Goal: Communication & Community: Share content

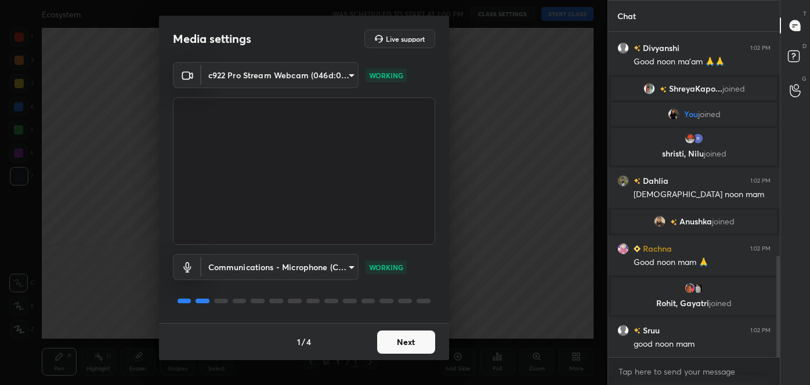
scroll to position [718, 0]
click at [414, 340] on button "Next" at bounding box center [406, 342] width 58 height 23
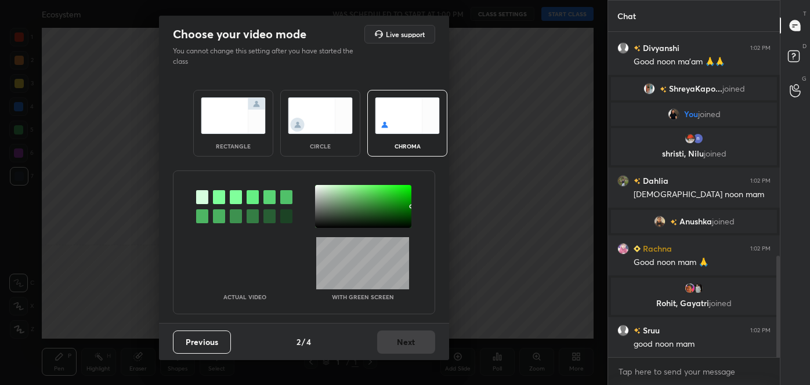
click at [201, 215] on div at bounding box center [202, 216] width 12 height 14
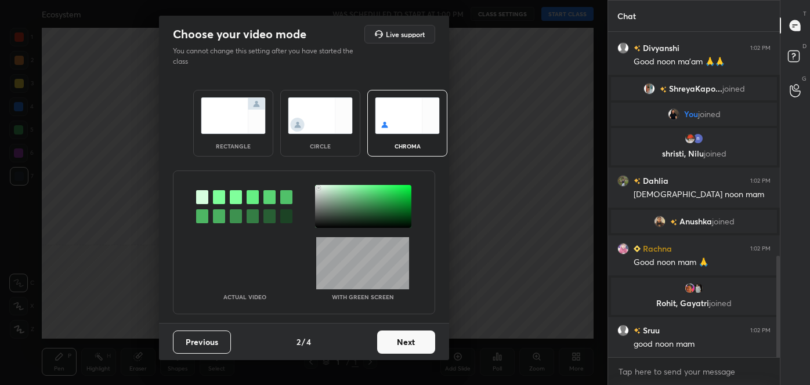
click at [319, 187] on div at bounding box center [363, 206] width 96 height 43
click at [404, 345] on button "Next" at bounding box center [406, 342] width 58 height 23
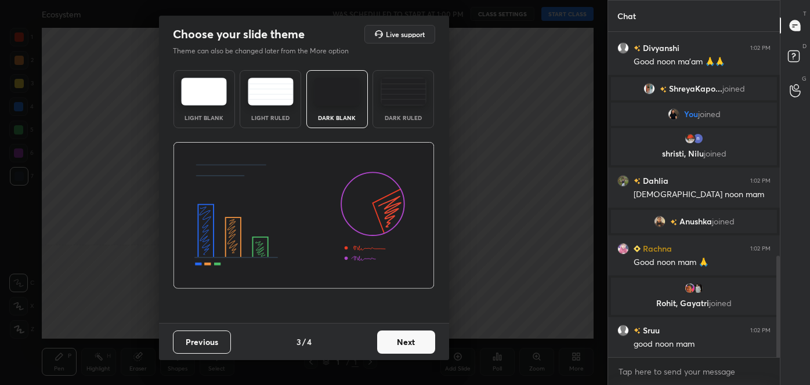
click at [419, 341] on button "Next" at bounding box center [406, 342] width 58 height 23
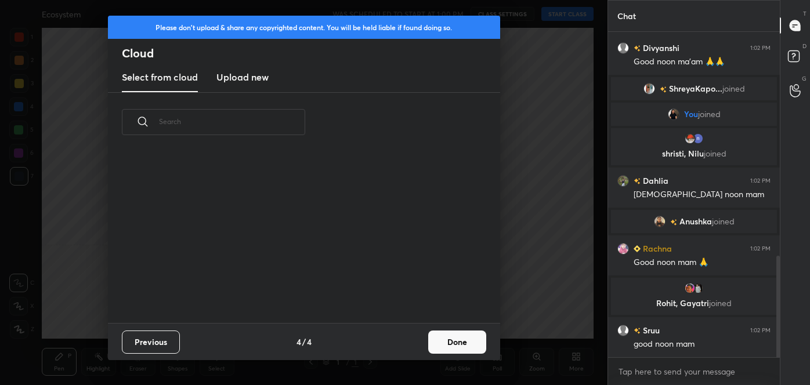
scroll to position [171, 372]
click at [451, 341] on button "Done" at bounding box center [457, 342] width 58 height 23
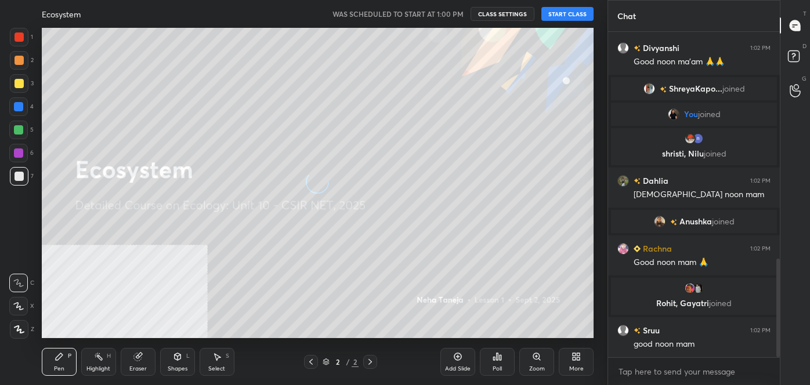
scroll to position [746, 0]
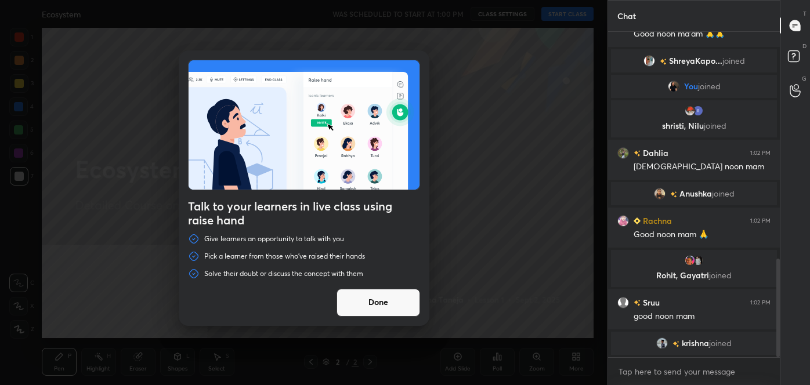
click at [392, 301] on button "Done" at bounding box center [379, 303] width 84 height 28
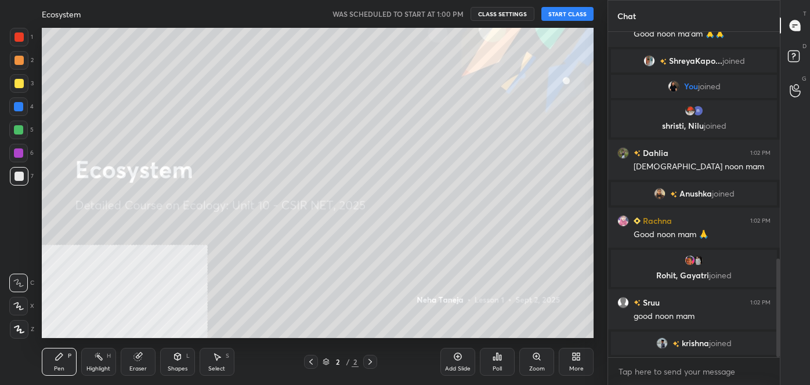
click at [570, 16] on button "START CLASS" at bounding box center [567, 14] width 52 height 14
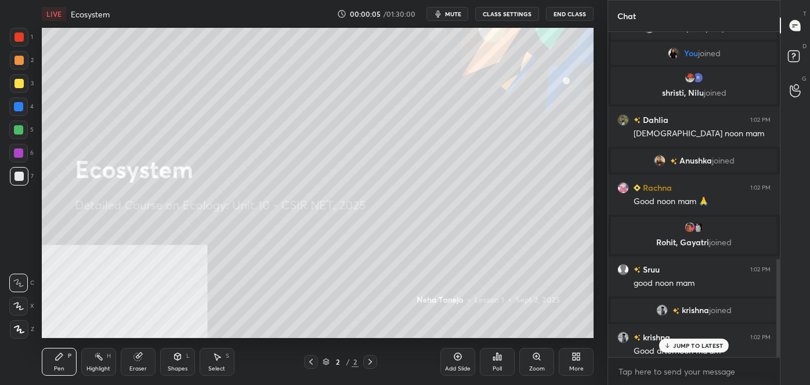
scroll to position [752, 0]
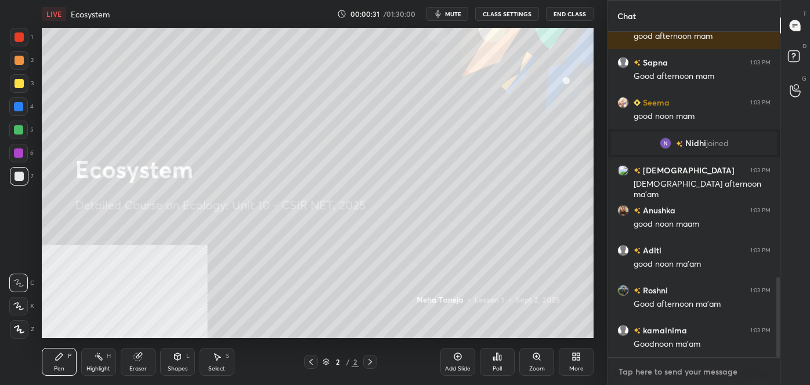
type textarea "x"
click at [686, 370] on textarea at bounding box center [693, 372] width 153 height 19
paste textarea "follow me on unacademy: [URL][DOMAIN_NAME] join me on telegram: [URL][DOMAIN_NA…"
type textarea "follow me on unacademy: [URL][DOMAIN_NAME] join me on telegram: [URL][DOMAIN_NA…"
type textarea "x"
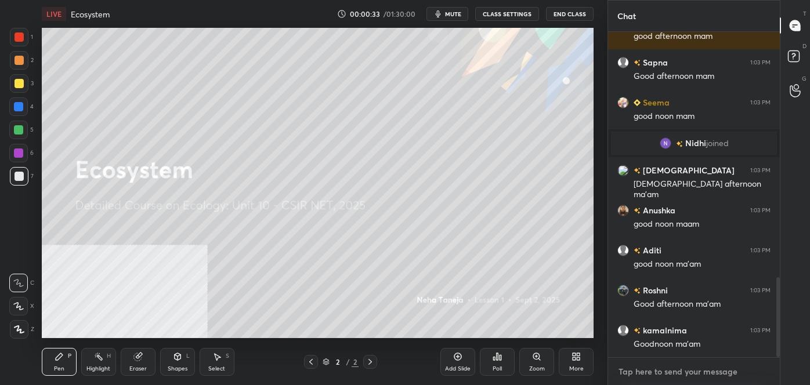
scroll to position [1135, 0]
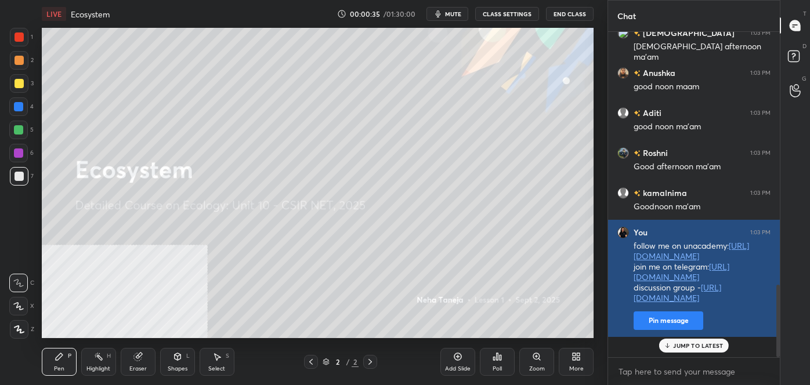
click at [649, 330] on button "Pin message" at bounding box center [669, 321] width 70 height 19
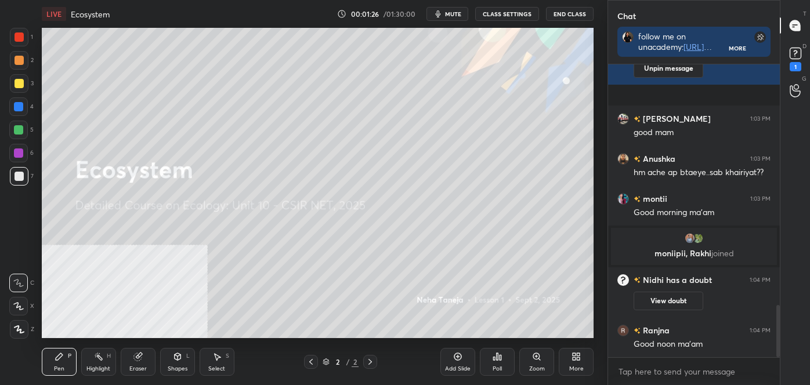
scroll to position [1353, 0]
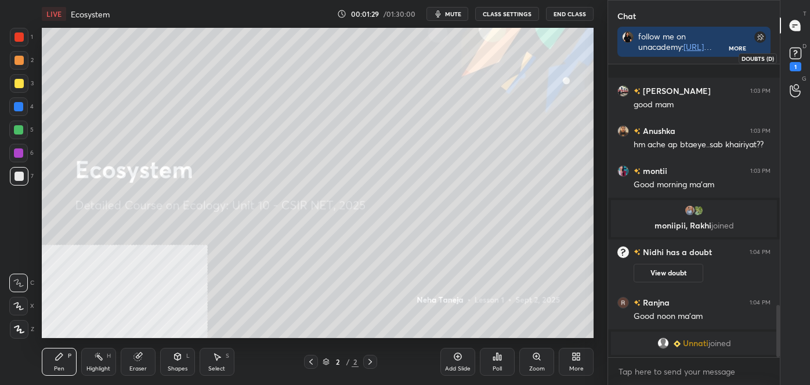
click at [798, 53] on rect at bounding box center [795, 53] width 11 height 11
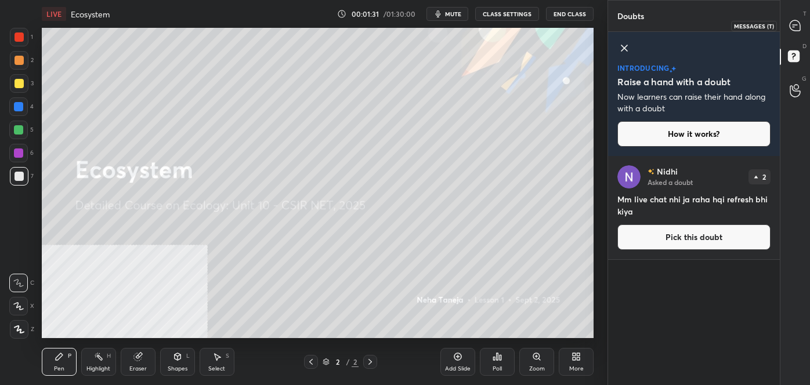
click at [798, 23] on icon at bounding box center [795, 25] width 10 height 10
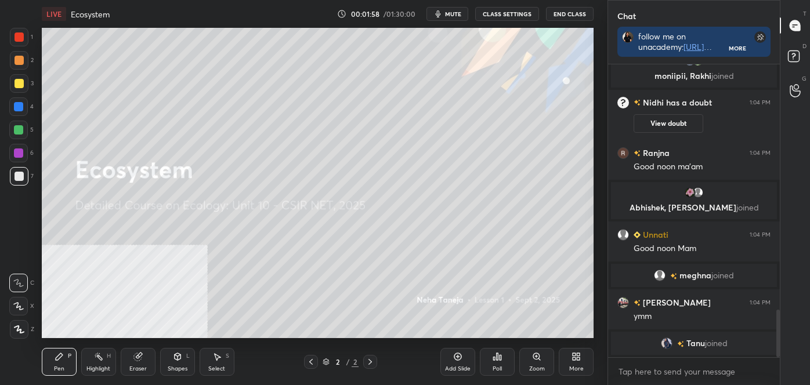
scroll to position [1518, 0]
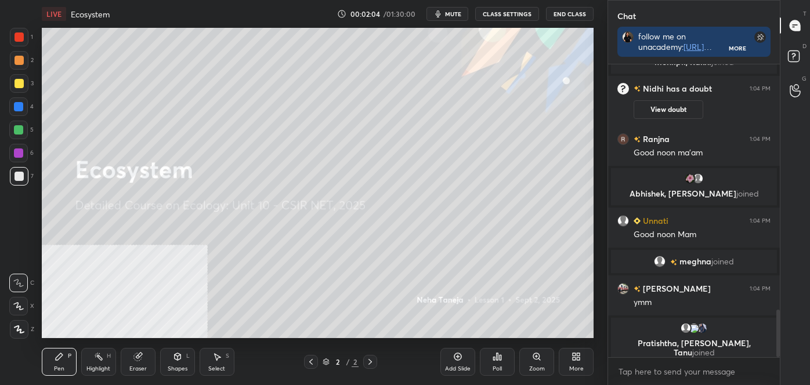
click at [182, 372] on div "Shapes L" at bounding box center [177, 362] width 35 height 28
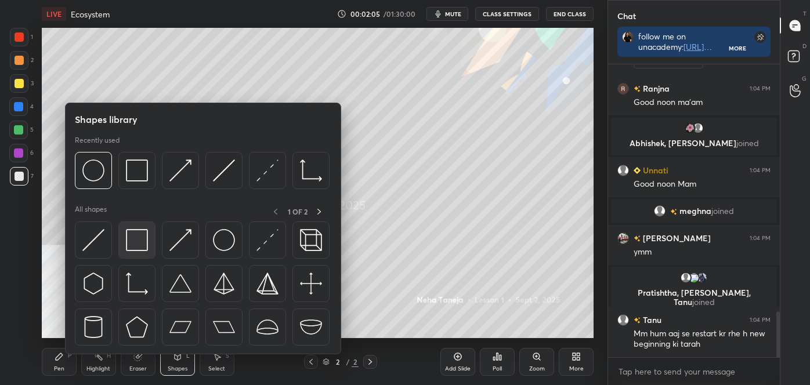
click at [144, 246] on img at bounding box center [137, 240] width 22 height 22
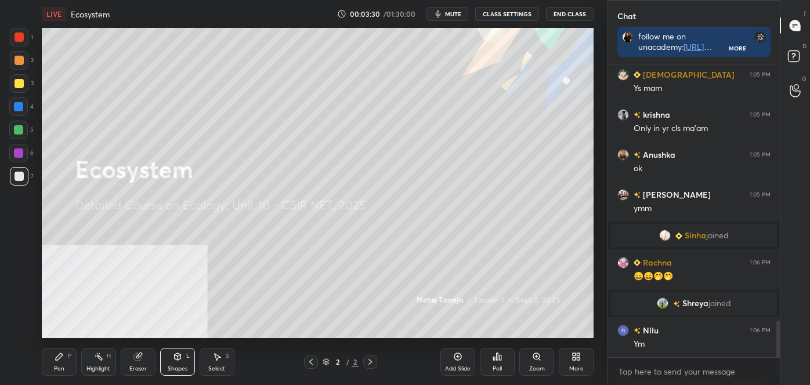
scroll to position [2050, 0]
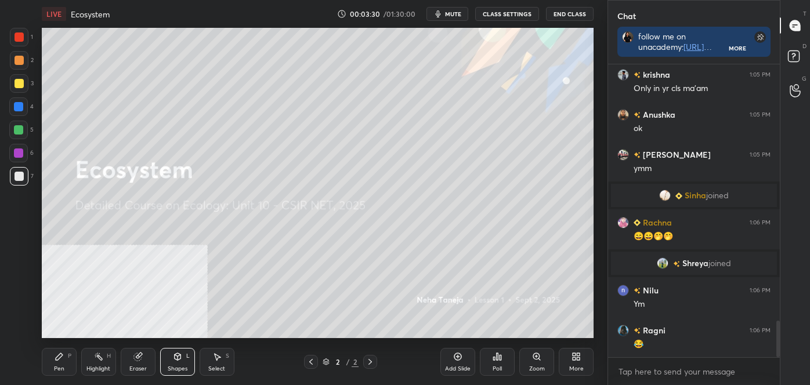
click at [51, 364] on div "Pen P" at bounding box center [59, 362] width 35 height 28
click at [16, 328] on icon at bounding box center [19, 329] width 10 height 8
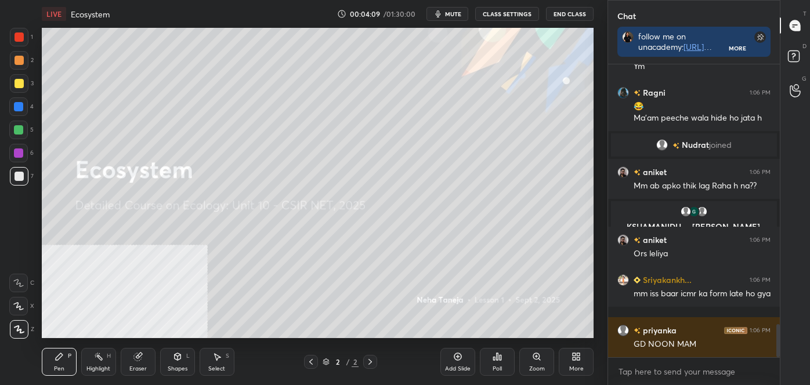
scroll to position [2328, 0]
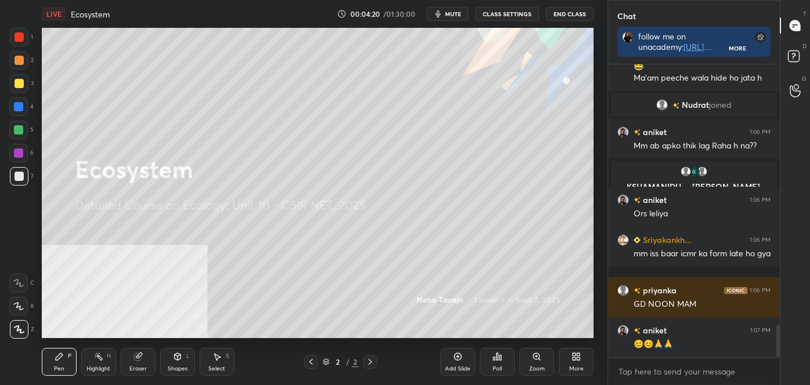
click at [17, 87] on div at bounding box center [19, 83] width 9 height 9
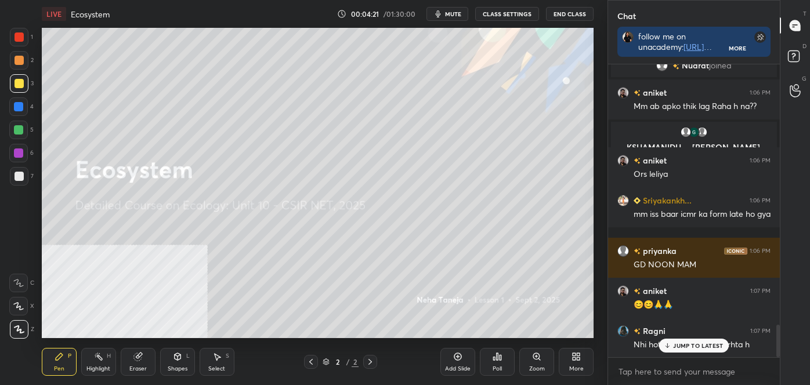
click at [578, 367] on div "More" at bounding box center [576, 369] width 15 height 6
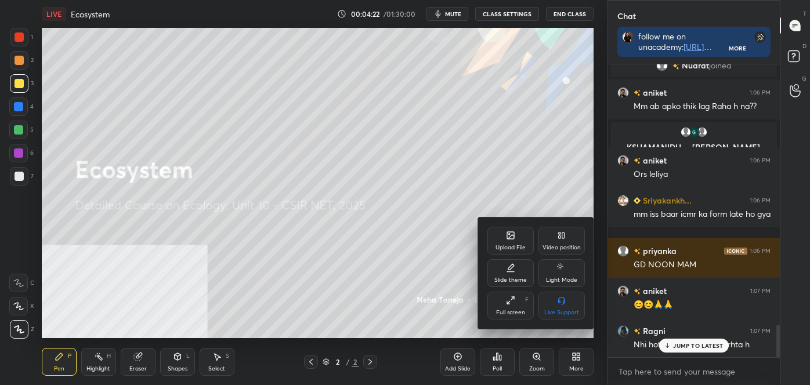
click at [562, 248] on div "Video position" at bounding box center [561, 248] width 38 height 6
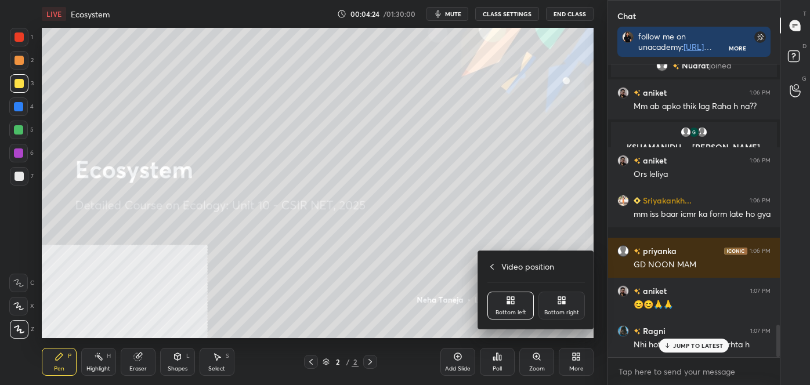
click at [565, 308] on div "Bottom right" at bounding box center [561, 306] width 46 height 28
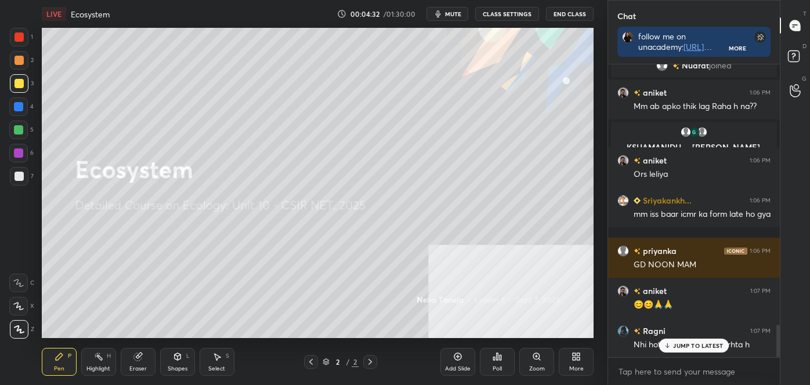
click at [17, 332] on div at bounding box center [19, 329] width 19 height 19
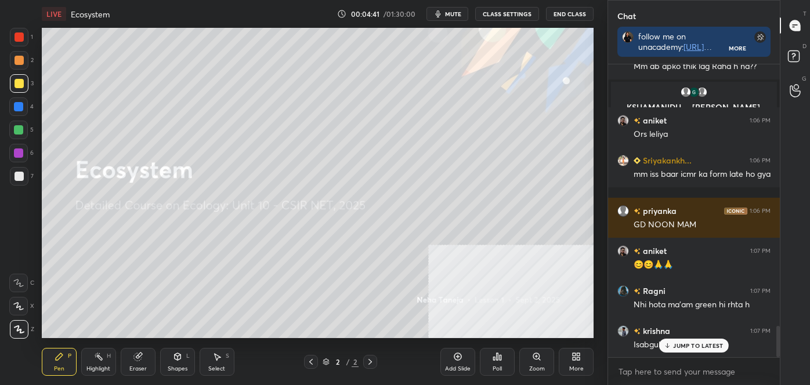
scroll to position [2435, 0]
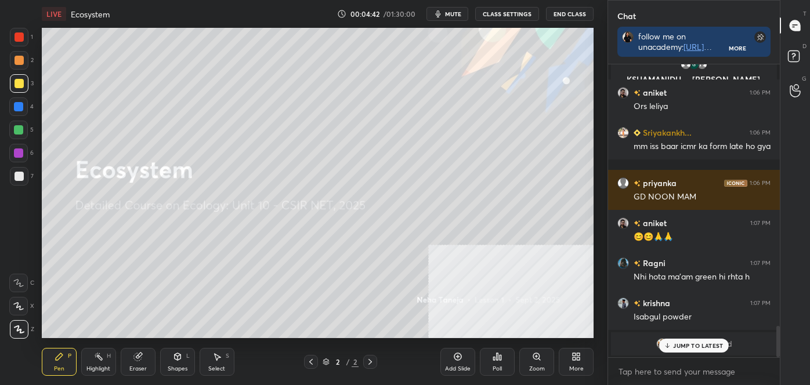
click at [17, 82] on div at bounding box center [19, 83] width 9 height 9
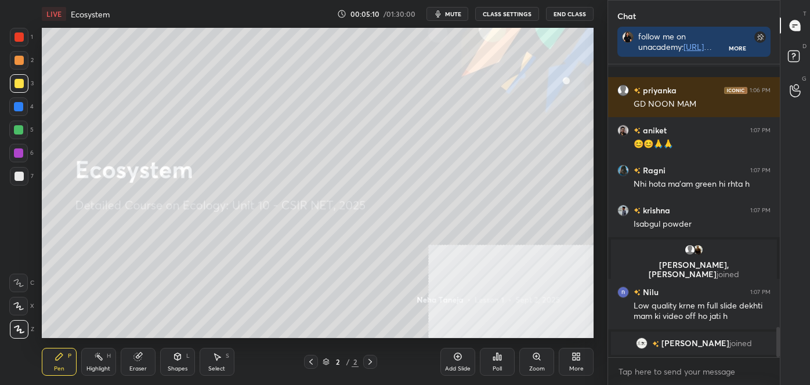
scroll to position [2565, 0]
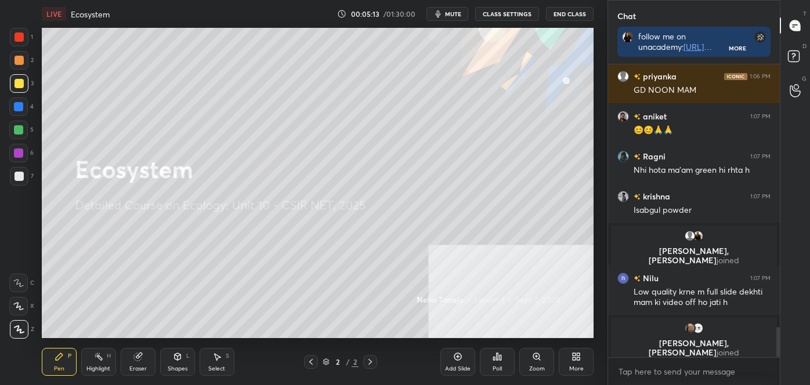
click at [91, 366] on div "Highlight" at bounding box center [98, 369] width 24 height 6
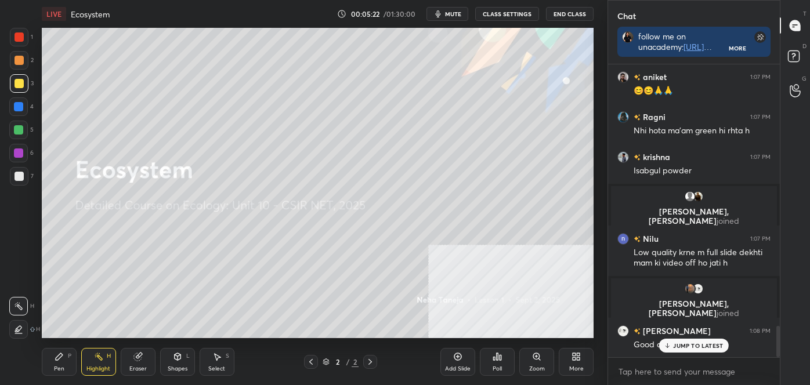
scroll to position [2460, 0]
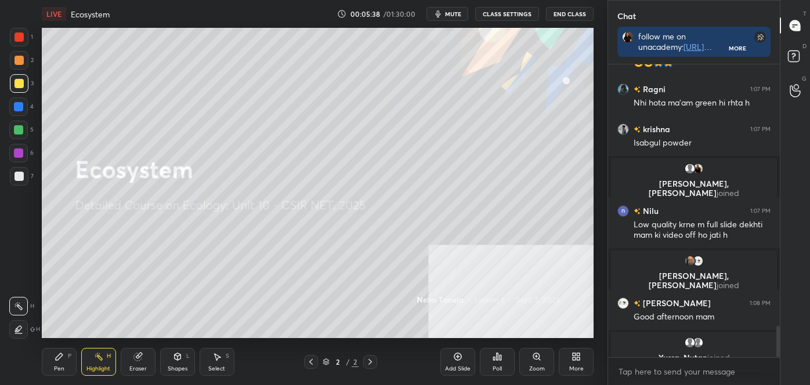
click at [62, 358] on icon at bounding box center [59, 356] width 9 height 9
click at [17, 278] on div at bounding box center [18, 283] width 19 height 19
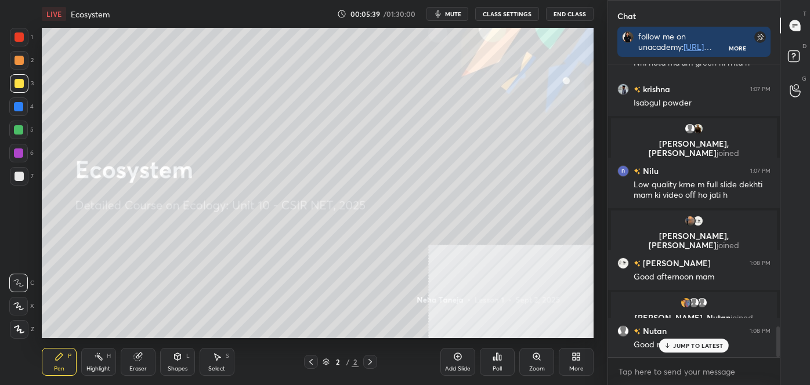
drag, startPoint x: 19, startPoint y: 179, endPoint x: 32, endPoint y: 185, distance: 14.3
click at [20, 179] on div at bounding box center [19, 176] width 9 height 9
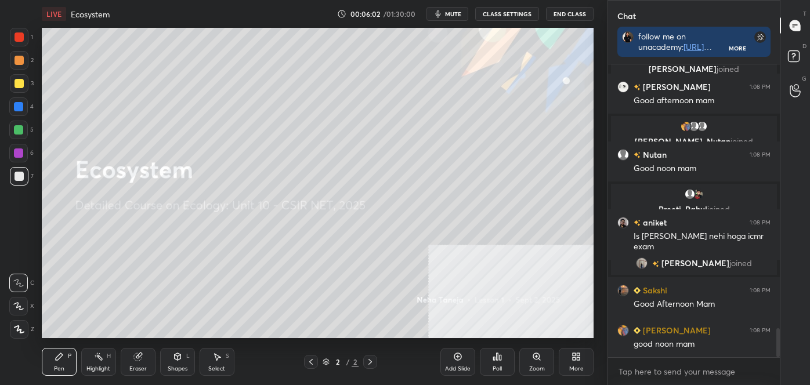
scroll to position [2716, 0]
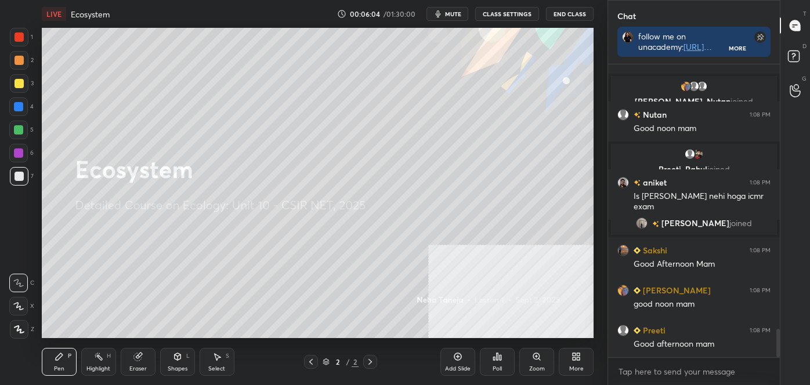
click at [18, 42] on div at bounding box center [19, 36] width 9 height 9
click at [20, 176] on div at bounding box center [19, 176] width 9 height 9
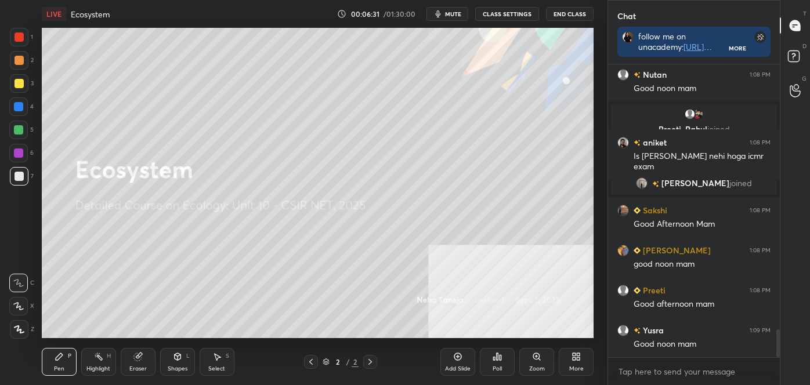
drag, startPoint x: 17, startPoint y: 60, endPoint x: 23, endPoint y: 60, distance: 6.4
click at [17, 60] on div at bounding box center [19, 60] width 9 height 9
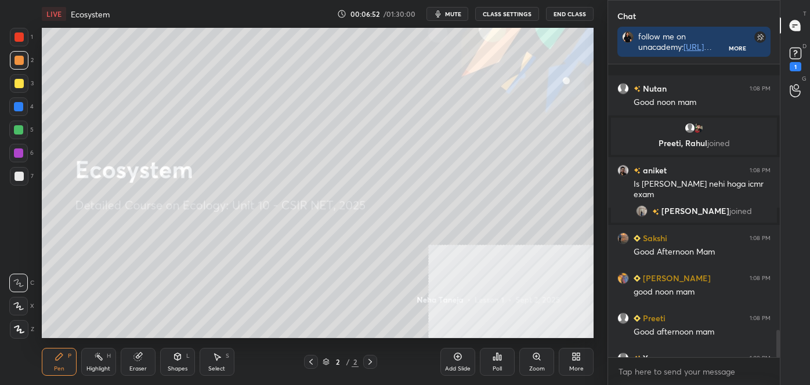
scroll to position [2834, 0]
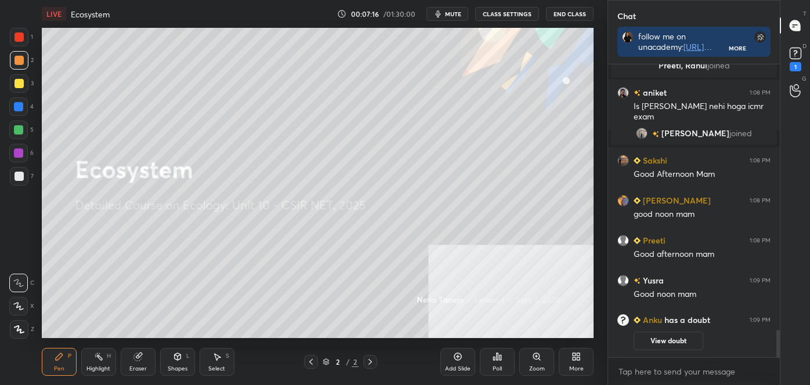
click at [97, 371] on div "Highlight H" at bounding box center [98, 362] width 35 height 28
click at [62, 362] on div "Pen P" at bounding box center [59, 362] width 35 height 28
click at [21, 277] on div at bounding box center [18, 283] width 19 height 19
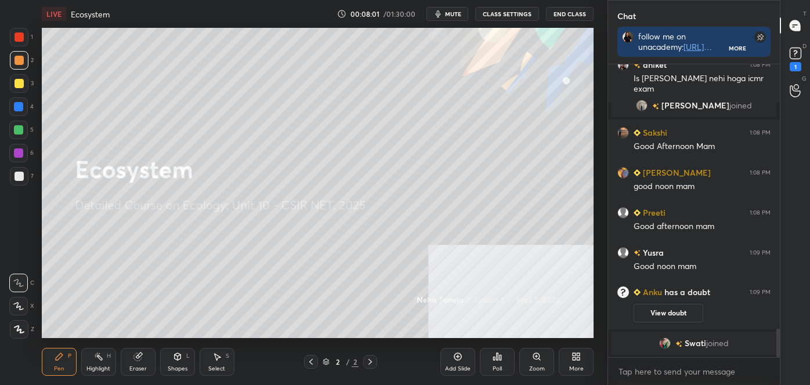
click at [16, 131] on div at bounding box center [18, 129] width 9 height 9
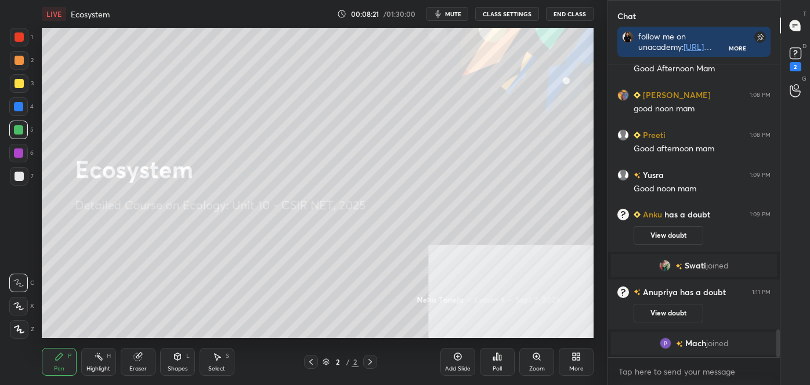
scroll to position [2814, 0]
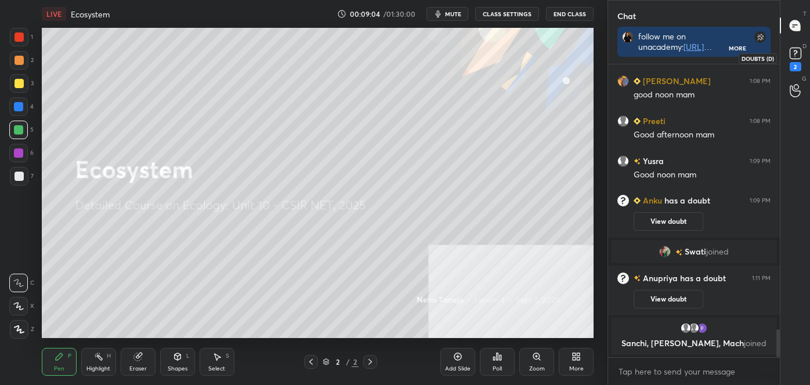
click at [803, 56] on icon at bounding box center [795, 53] width 17 height 17
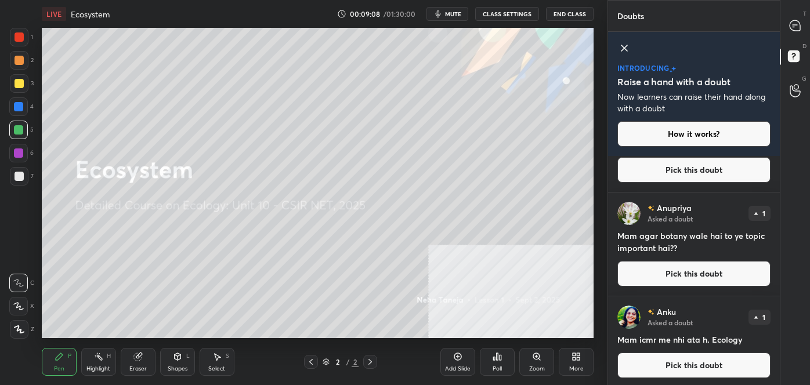
scroll to position [70, 0]
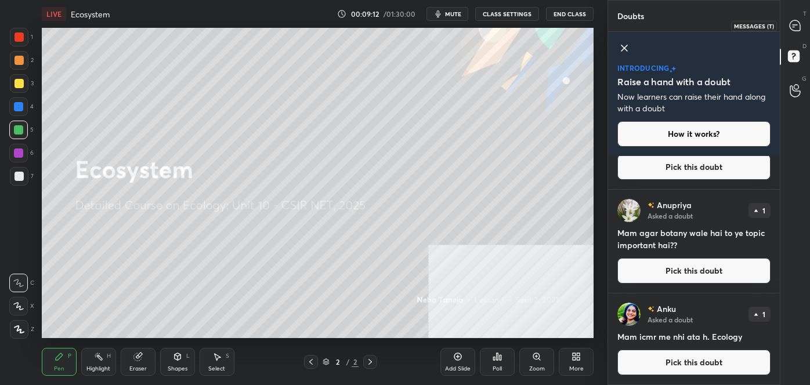
click at [795, 20] on icon at bounding box center [795, 25] width 10 height 10
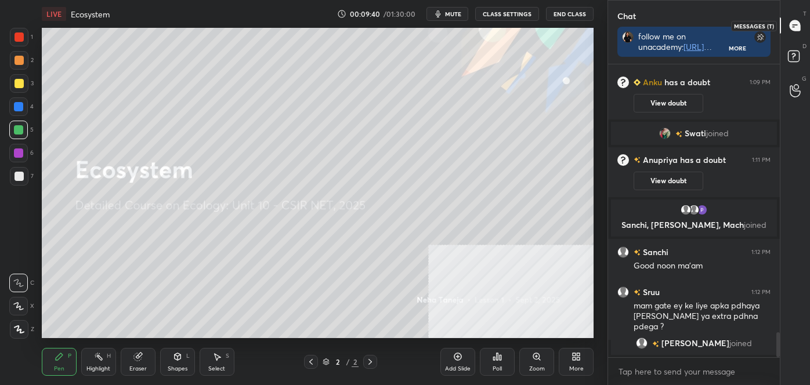
scroll to position [3184, 0]
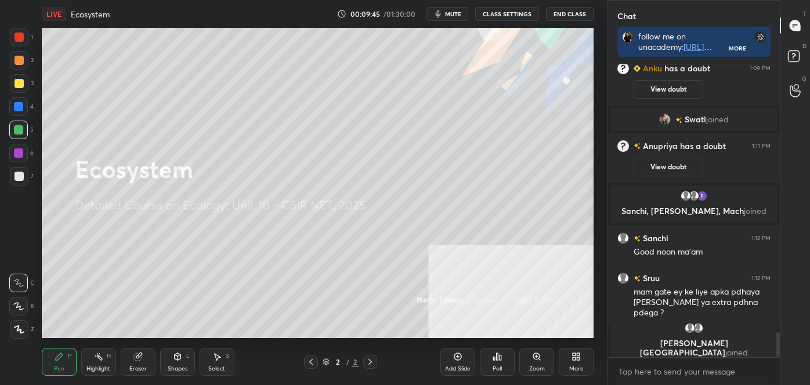
drag, startPoint x: 15, startPoint y: 82, endPoint x: 28, endPoint y: 82, distance: 13.3
click at [15, 82] on div at bounding box center [19, 83] width 9 height 9
drag, startPoint x: 91, startPoint y: 370, endPoint x: 85, endPoint y: 368, distance: 6.5
click at [85, 368] on div "Highlight H" at bounding box center [98, 362] width 35 height 28
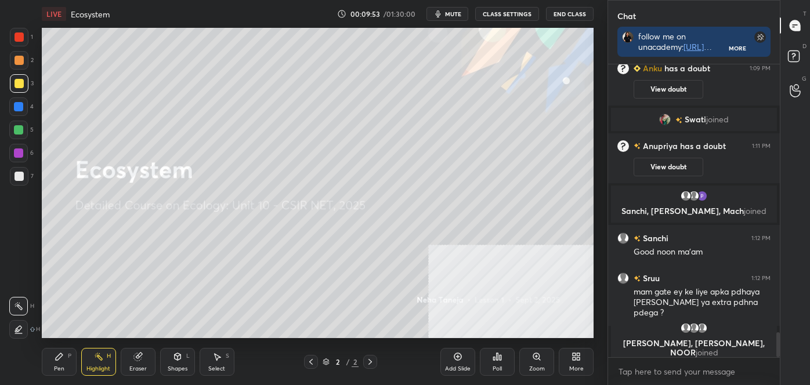
drag, startPoint x: 87, startPoint y: 364, endPoint x: 97, endPoint y: 349, distance: 18.8
click at [88, 366] on div "Highlight" at bounding box center [98, 369] width 24 height 6
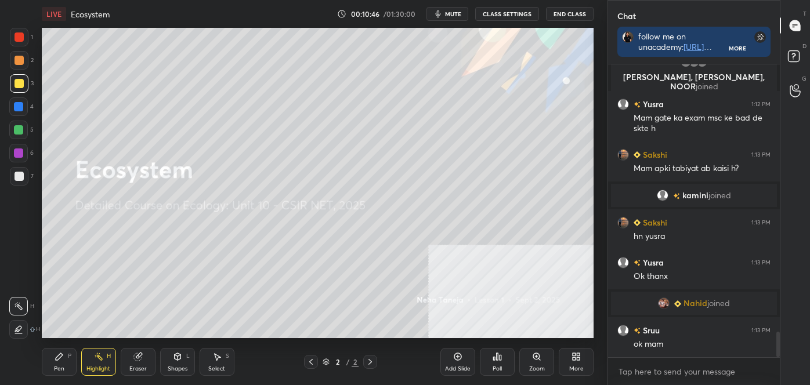
scroll to position [3085, 0]
click at [585, 361] on div "More" at bounding box center [576, 362] width 35 height 28
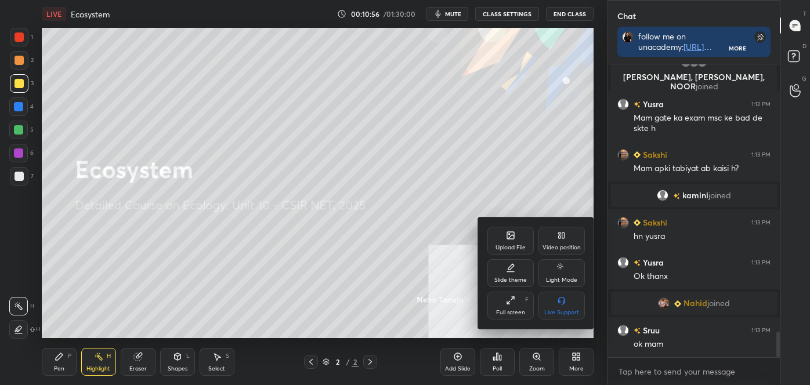
click at [511, 249] on div "Upload File" at bounding box center [510, 248] width 30 height 6
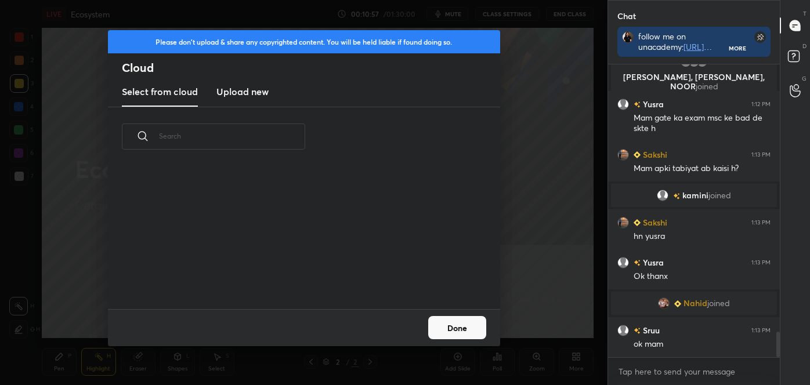
scroll to position [143, 372]
click at [229, 95] on h3 "Upload new" at bounding box center [242, 92] width 52 height 14
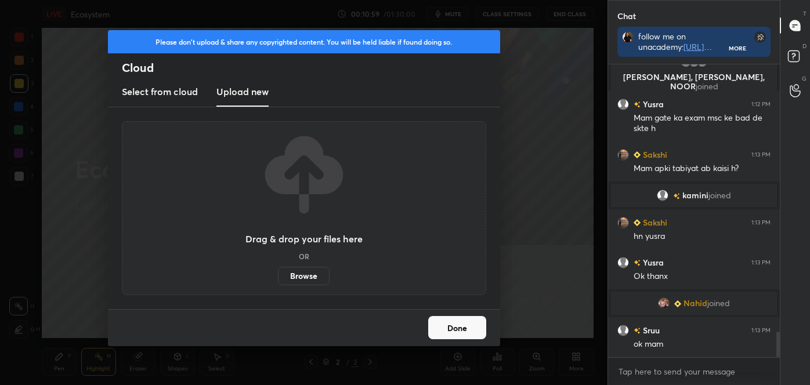
click at [299, 275] on label "Browse" at bounding box center [304, 276] width 52 height 19
click at [278, 275] on input "Browse" at bounding box center [278, 276] width 0 height 19
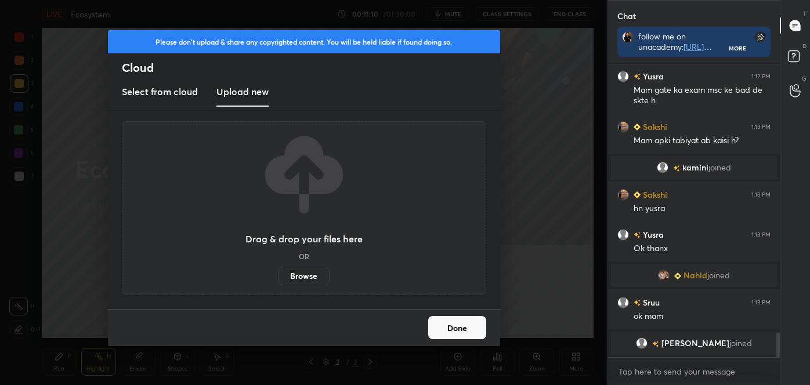
scroll to position [3142, 0]
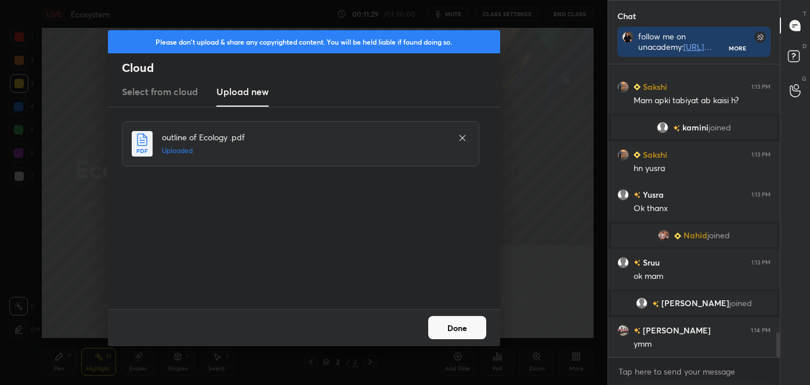
click at [468, 321] on button "Done" at bounding box center [457, 327] width 58 height 23
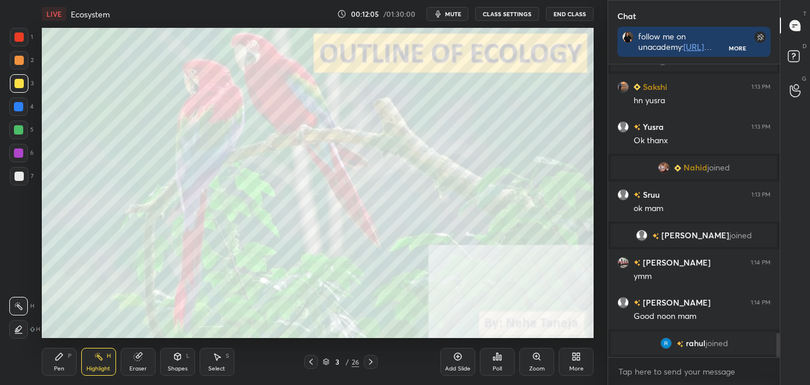
scroll to position [3224, 0]
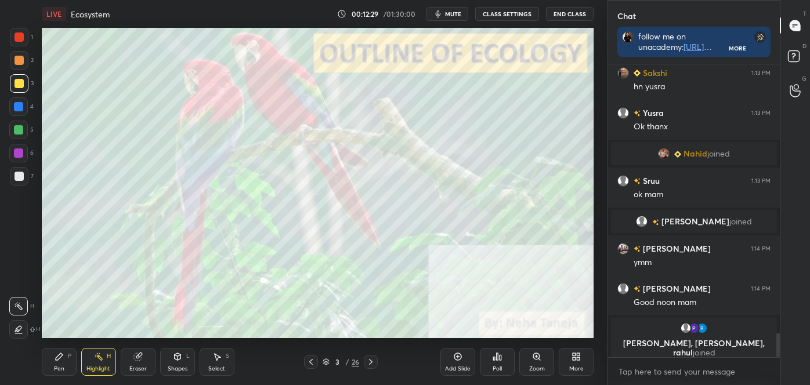
click at [367, 360] on icon at bounding box center [370, 361] width 9 height 9
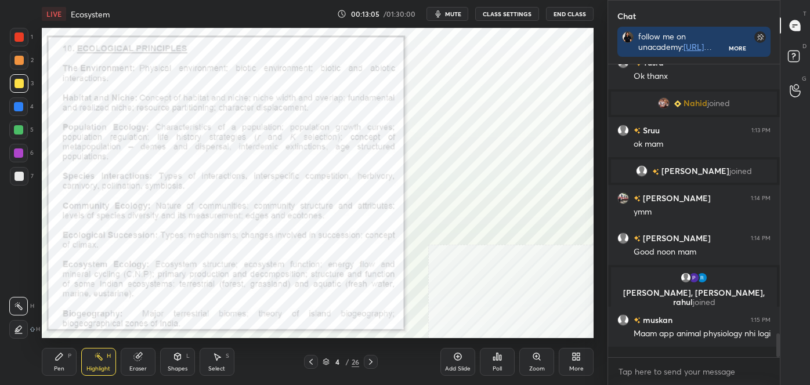
scroll to position [3303, 0]
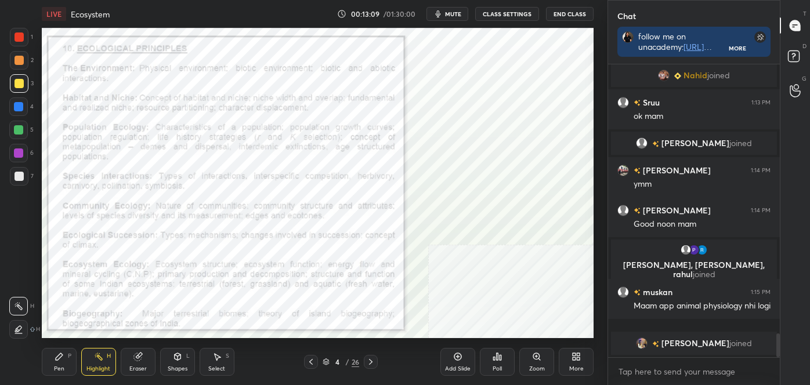
click at [372, 361] on icon at bounding box center [370, 361] width 9 height 9
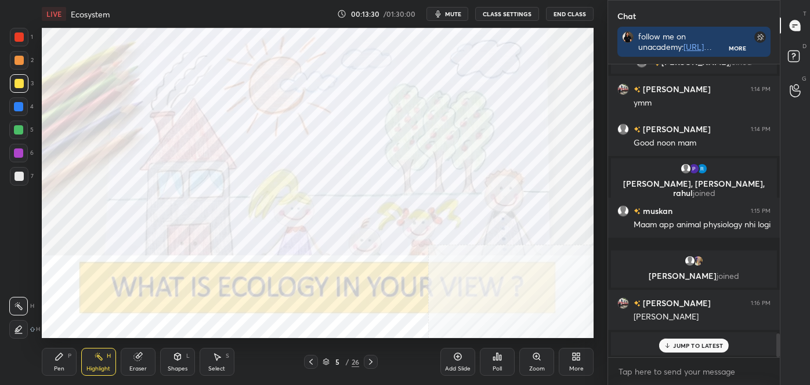
scroll to position [3391, 0]
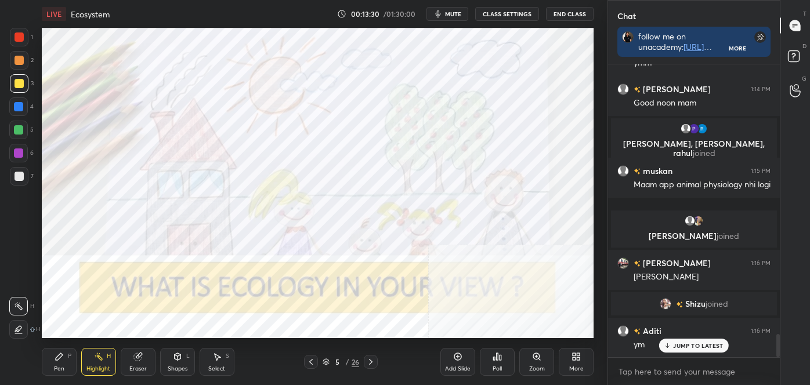
click at [566, 359] on div "More" at bounding box center [576, 362] width 35 height 28
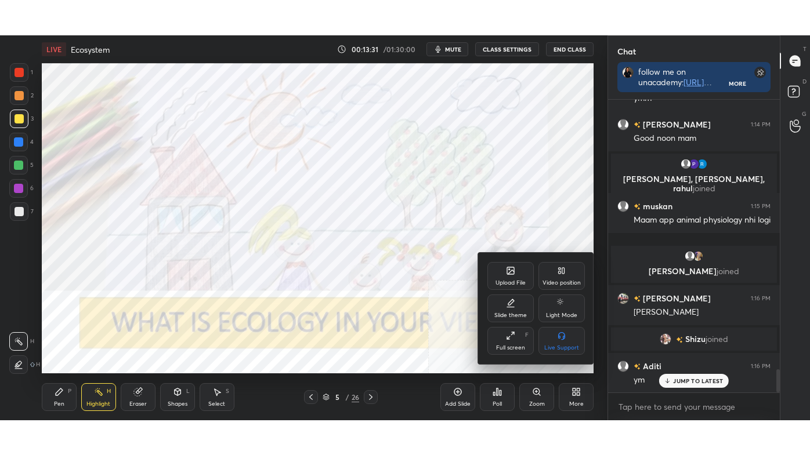
scroll to position [3472, 0]
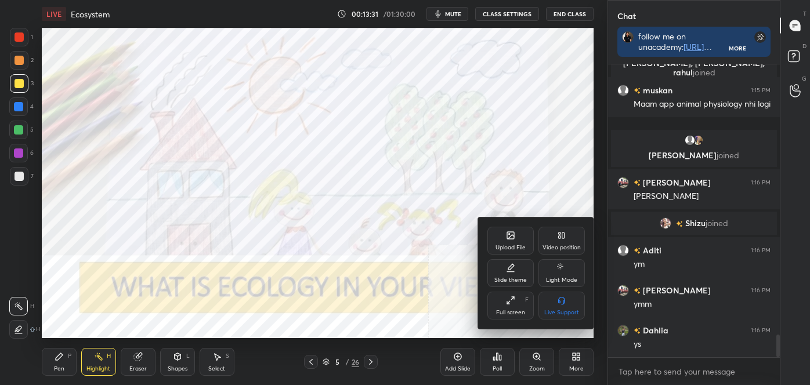
drag, startPoint x: 497, startPoint y: 303, endPoint x: 497, endPoint y: 348, distance: 44.1
click at [497, 303] on div "Full screen F" at bounding box center [510, 306] width 46 height 28
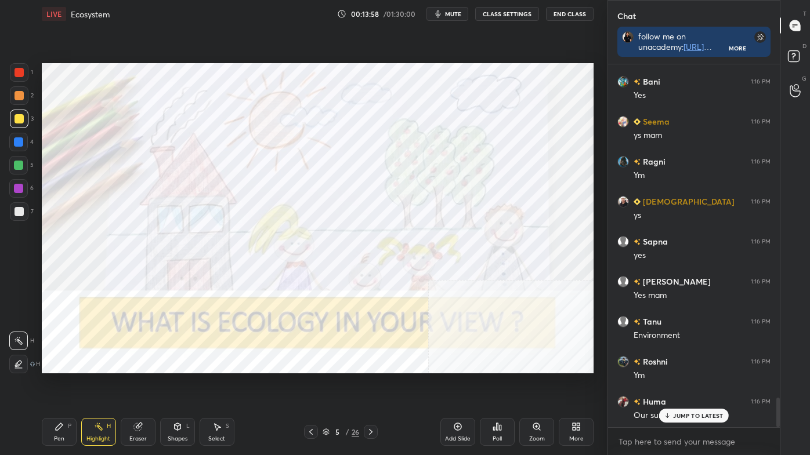
scroll to position [4081, 0]
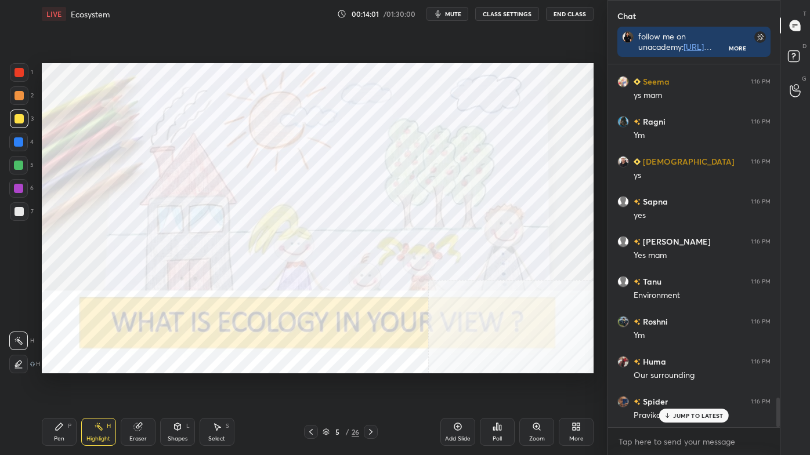
click at [694, 385] on p "JUMP TO LATEST" at bounding box center [698, 416] width 50 height 7
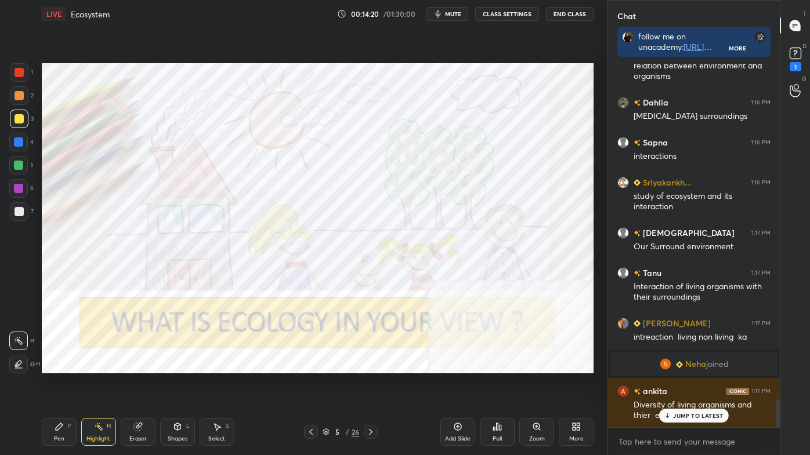
scroll to position [4330, 0]
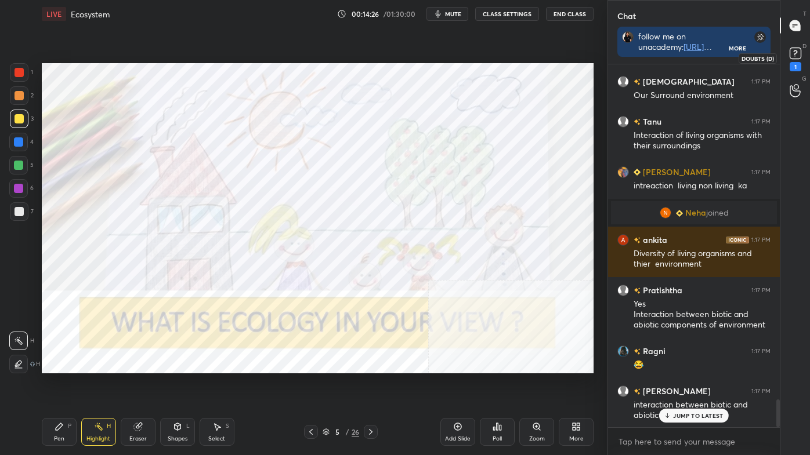
click at [801, 55] on icon at bounding box center [795, 53] width 17 height 17
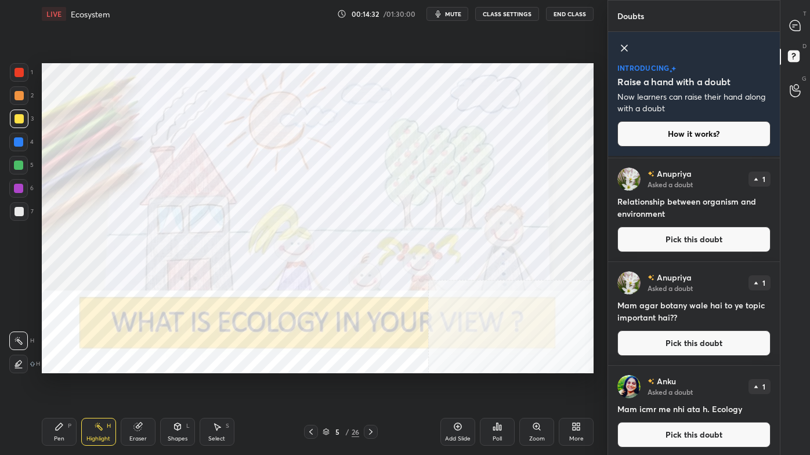
scroll to position [103, 0]
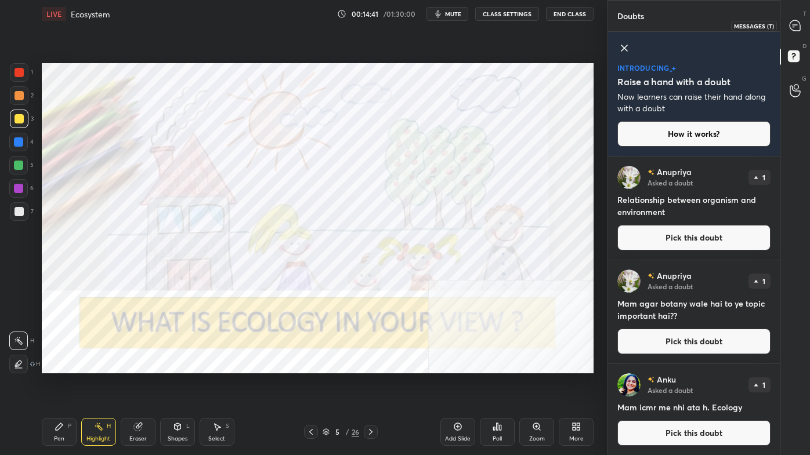
drag, startPoint x: 798, startPoint y: 28, endPoint x: 788, endPoint y: 24, distance: 10.7
click at [799, 28] on icon at bounding box center [795, 25] width 10 height 10
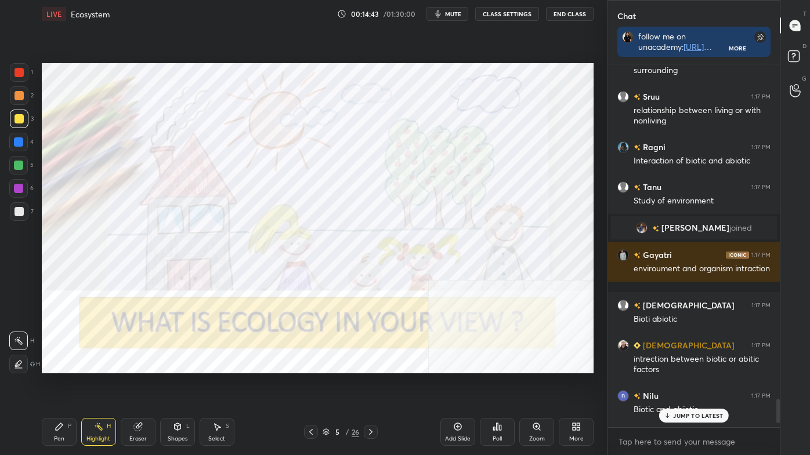
scroll to position [5125, 0]
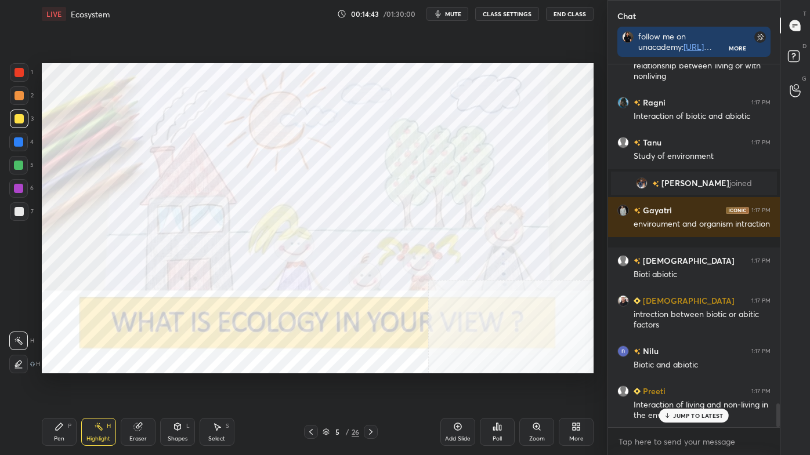
drag, startPoint x: 778, startPoint y: 410, endPoint x: 762, endPoint y: 453, distance: 45.7
click at [769, 385] on div "[PERSON_NAME] 1:17 PM relation of organism with its surrounding Sruu 1:17 PM re…" at bounding box center [694, 259] width 172 height 391
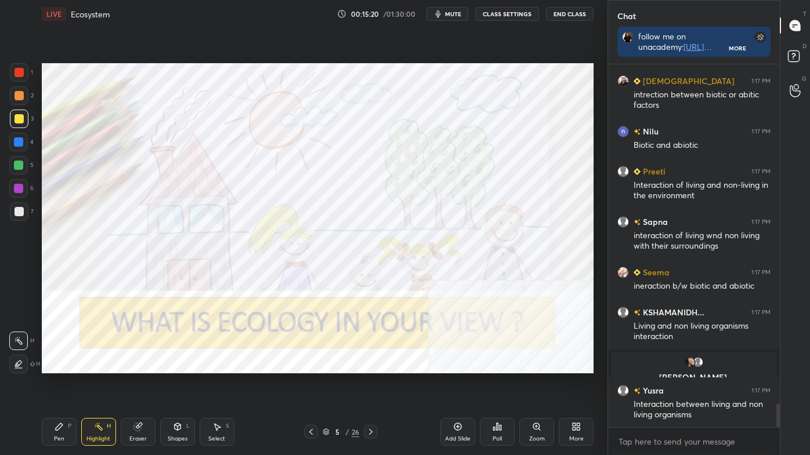
scroll to position [5385, 0]
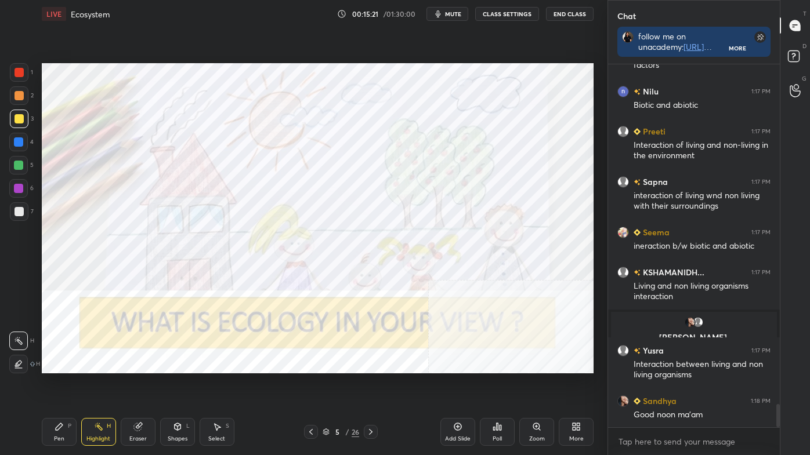
click at [372, 385] on icon at bounding box center [370, 432] width 9 height 9
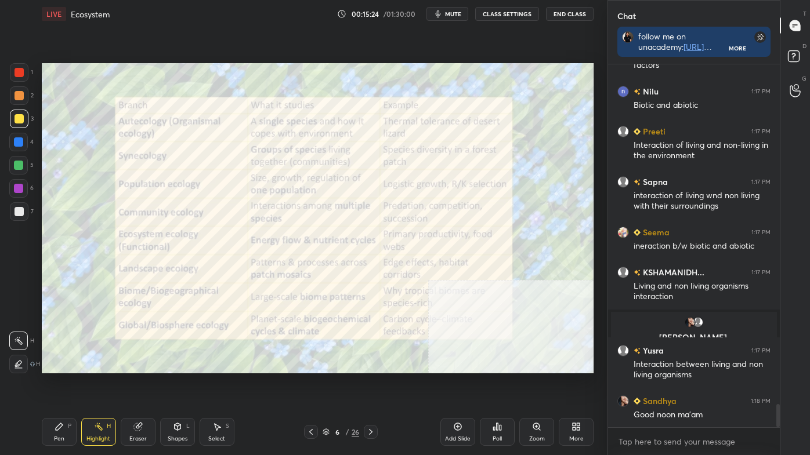
click at [309, 385] on icon at bounding box center [310, 432] width 9 height 9
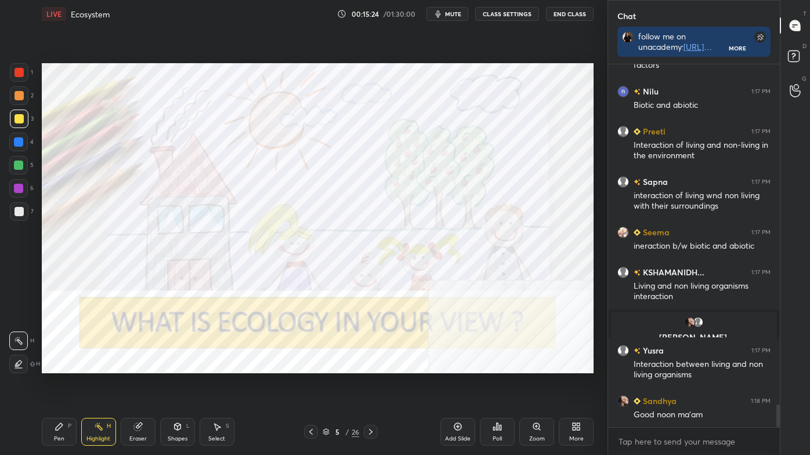
scroll to position [5425, 0]
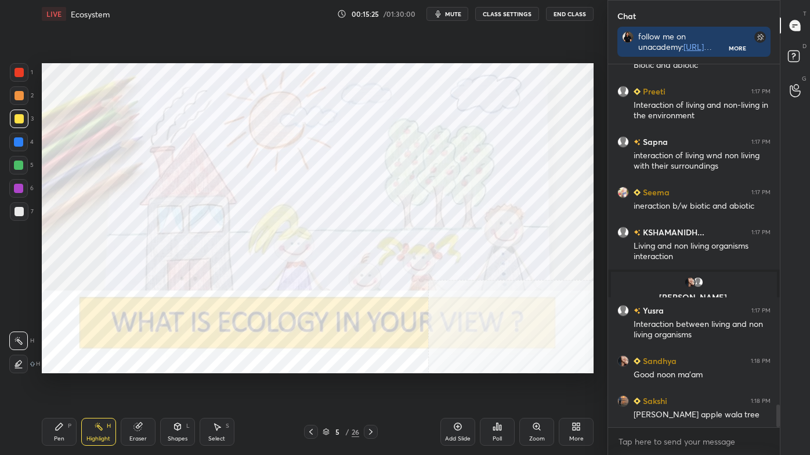
click at [73, 385] on div "Pen P" at bounding box center [59, 432] width 35 height 28
click at [21, 359] on div at bounding box center [19, 364] width 19 height 19
click at [20, 73] on div at bounding box center [19, 72] width 9 height 9
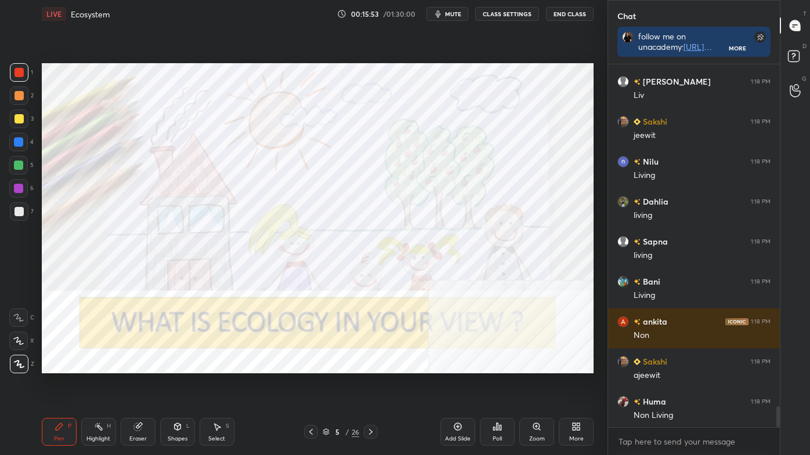
scroll to position [5946, 0]
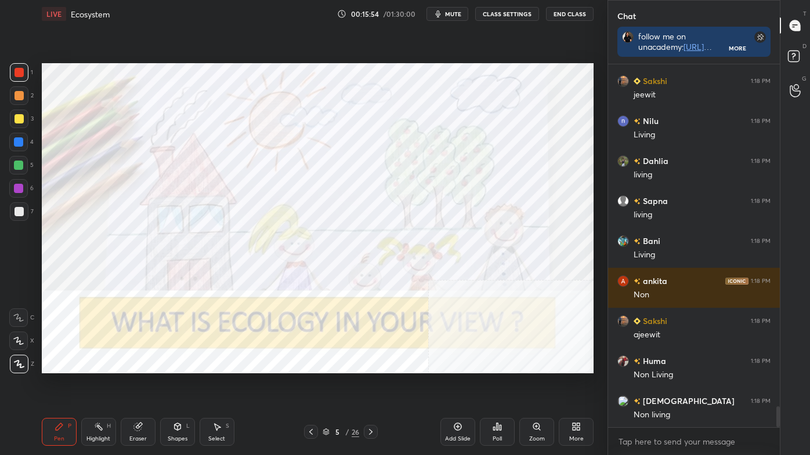
click at [20, 140] on div at bounding box center [18, 142] width 9 height 9
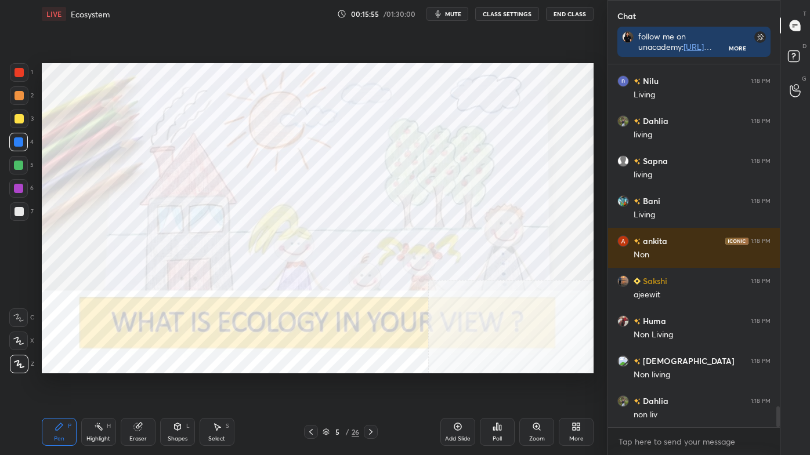
scroll to position [6066, 0]
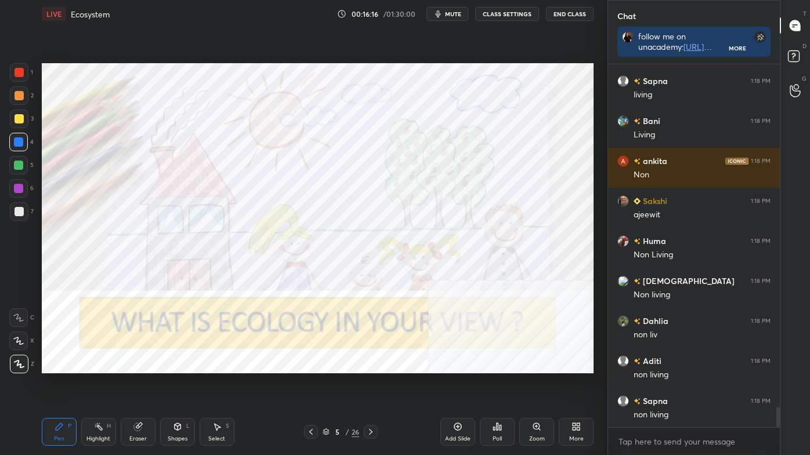
click at [107, 385] on div "Highlight H" at bounding box center [98, 432] width 35 height 28
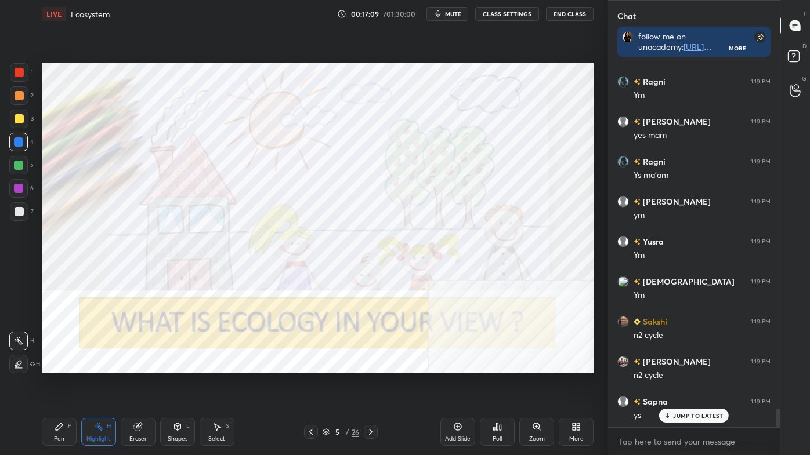
scroll to position [6854, 0]
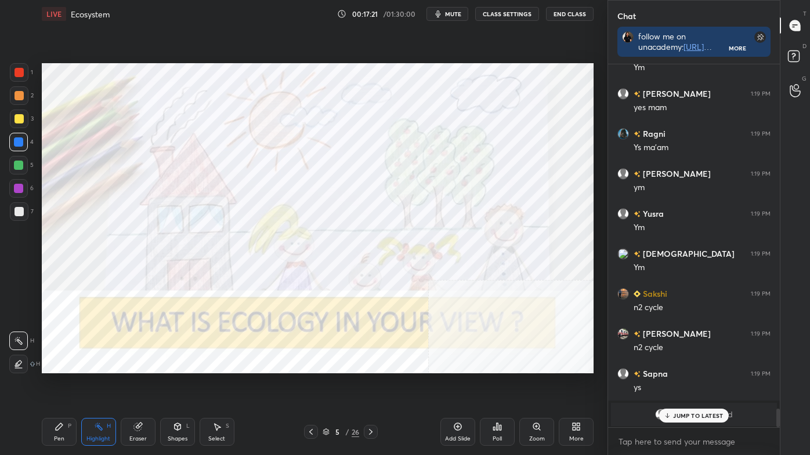
click at [55, 385] on icon at bounding box center [59, 426] width 9 height 9
click at [15, 167] on div at bounding box center [18, 165] width 9 height 9
click at [368, 385] on div at bounding box center [371, 432] width 14 height 14
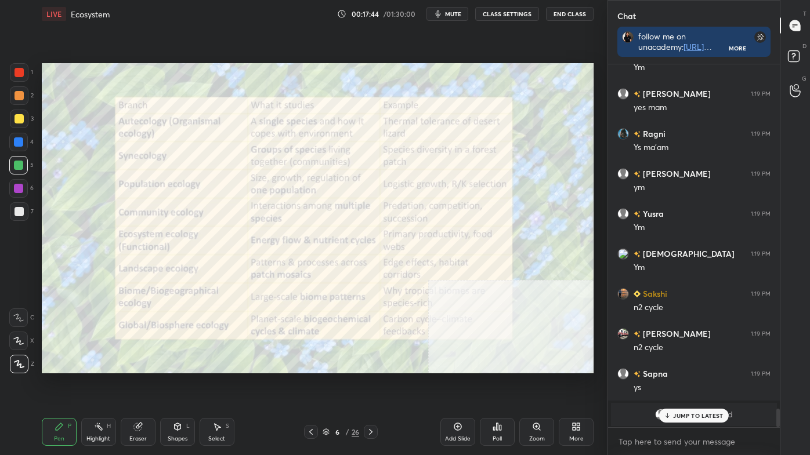
click at [99, 385] on icon at bounding box center [98, 426] width 1 height 1
click at [17, 70] on div at bounding box center [19, 72] width 9 height 9
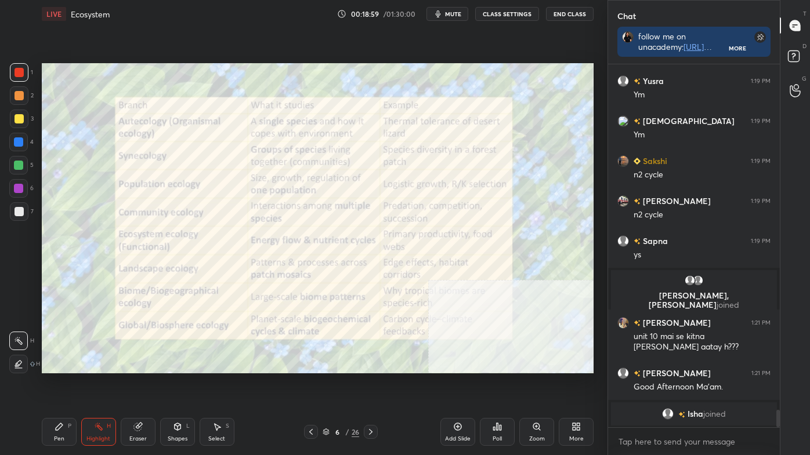
scroll to position [6987, 0]
drag, startPoint x: 63, startPoint y: 431, endPoint x: 50, endPoint y: 413, distance: 21.6
click at [63, 385] on div "Pen P" at bounding box center [59, 432] width 35 height 28
click at [19, 314] on icon at bounding box center [18, 318] width 10 height 8
click at [102, 385] on icon at bounding box center [98, 426] width 9 height 9
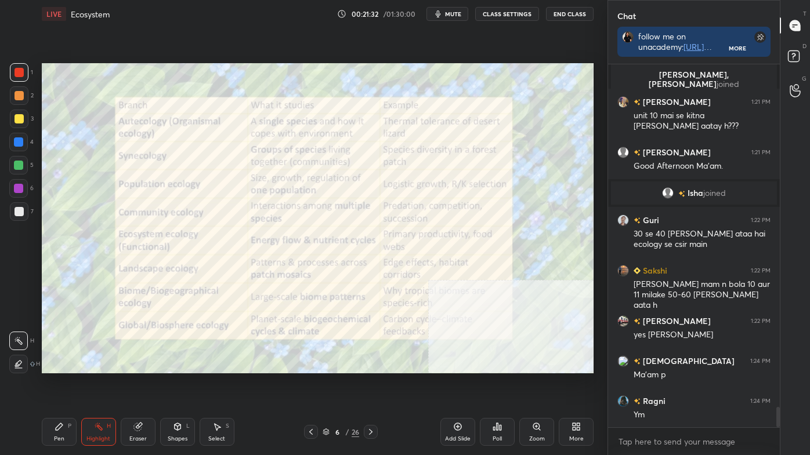
scroll to position [6210, 0]
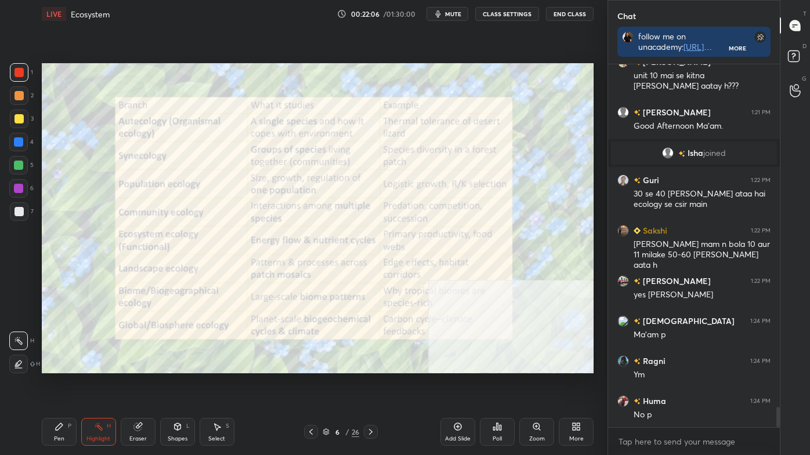
click at [368, 385] on icon at bounding box center [370, 432] width 9 height 9
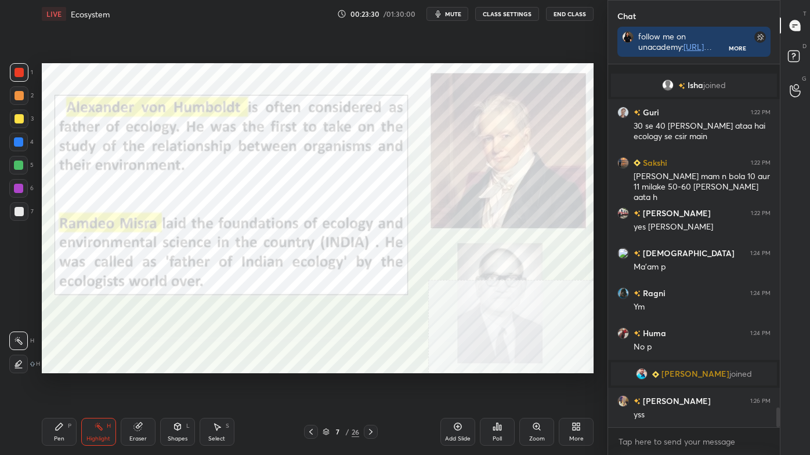
scroll to position [6252, 0]
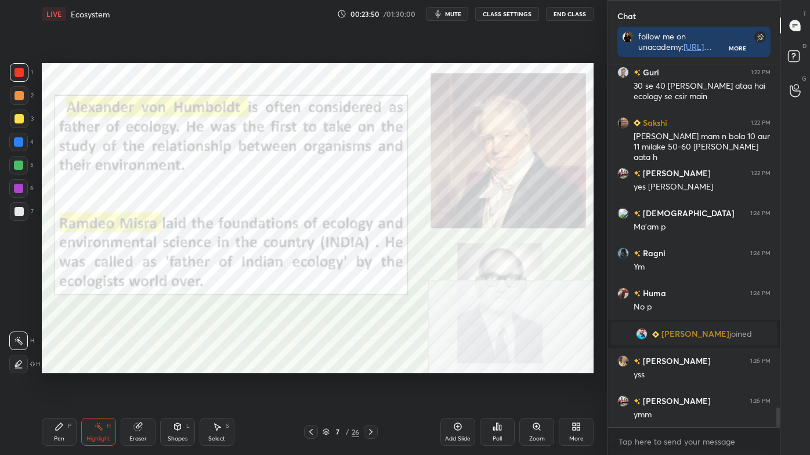
click at [368, 385] on icon at bounding box center [370, 432] width 9 height 9
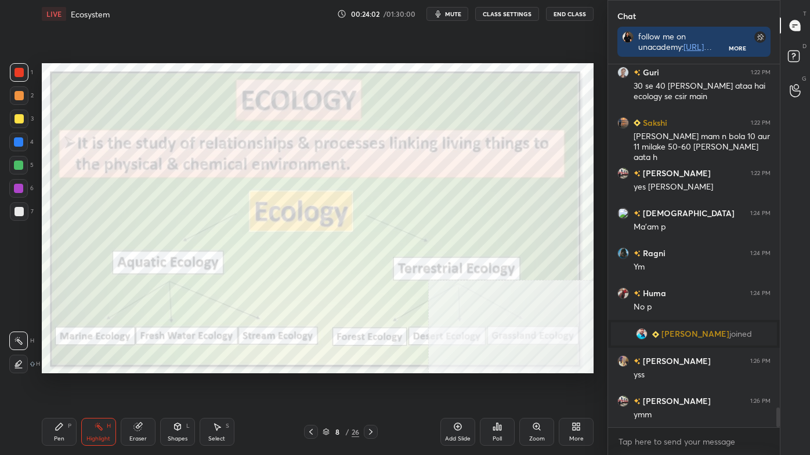
click at [17, 116] on div at bounding box center [19, 118] width 9 height 9
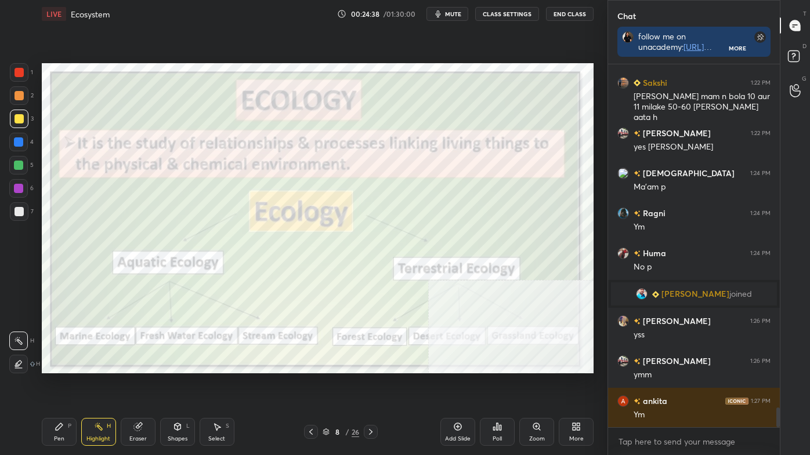
click at [12, 70] on div at bounding box center [19, 72] width 19 height 19
click at [15, 71] on div at bounding box center [19, 72] width 9 height 9
click at [70, 385] on div "P" at bounding box center [69, 427] width 3 height 6
click at [17, 361] on div at bounding box center [19, 364] width 19 height 19
click at [22, 367] on icon at bounding box center [19, 364] width 9 height 7
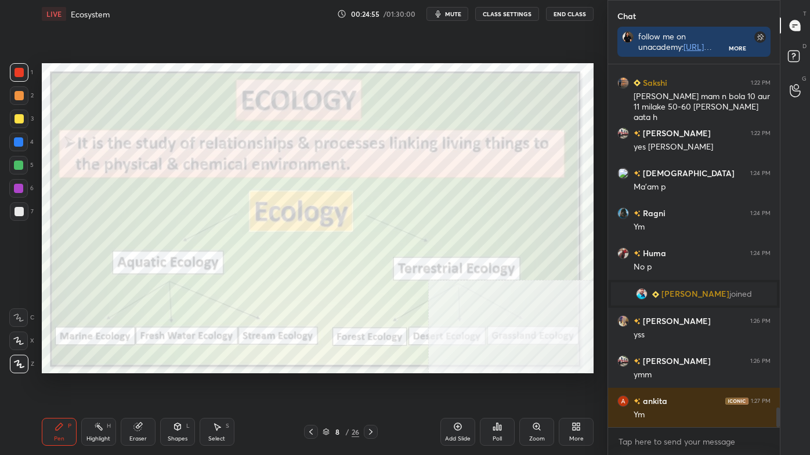
click at [20, 206] on div at bounding box center [19, 211] width 19 height 19
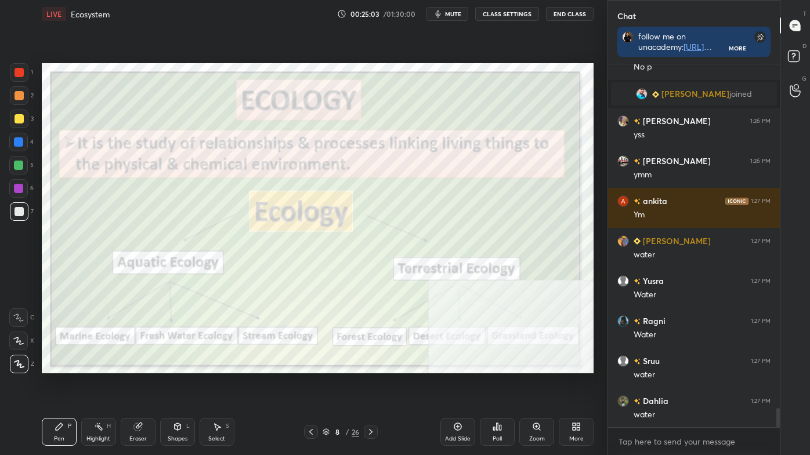
scroll to position [6532, 0]
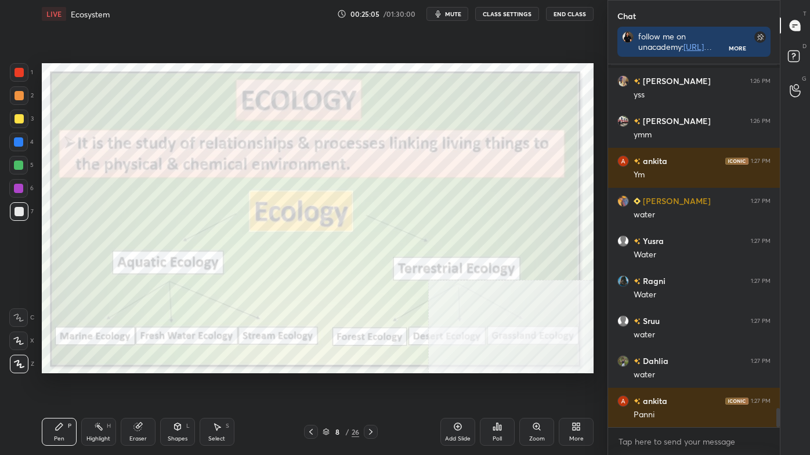
click at [97, 385] on div "Highlight" at bounding box center [98, 439] width 24 height 6
click at [19, 123] on div at bounding box center [19, 119] width 19 height 19
click at [20, 122] on div at bounding box center [19, 118] width 9 height 9
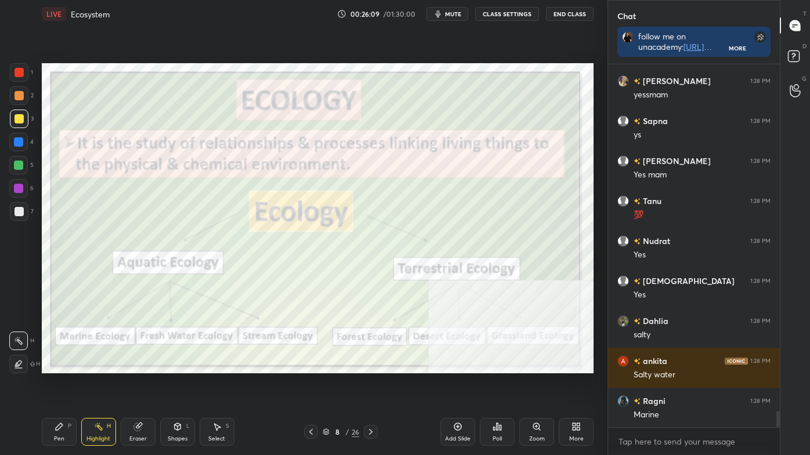
scroll to position [7634, 0]
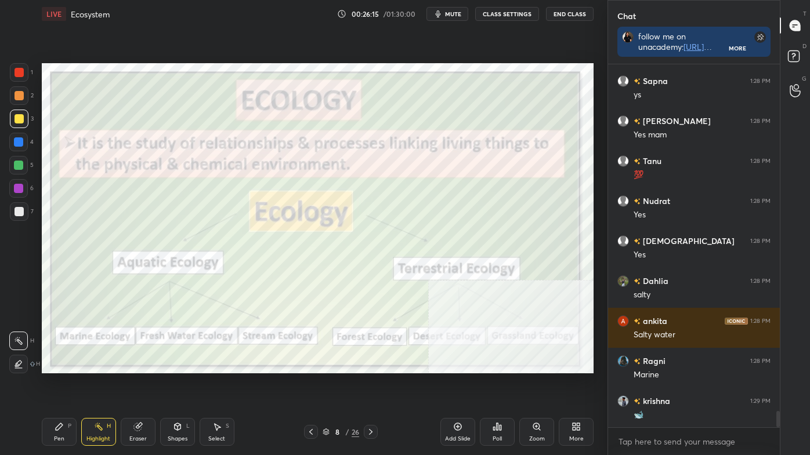
click at [576, 385] on div "More" at bounding box center [576, 432] width 35 height 28
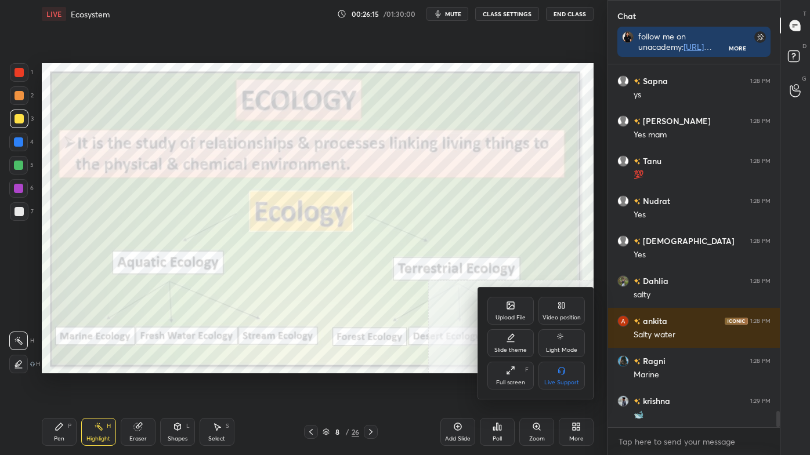
drag, startPoint x: 565, startPoint y: 309, endPoint x: 541, endPoint y: 348, distance: 45.6
click at [564, 309] on icon at bounding box center [561, 305] width 9 height 9
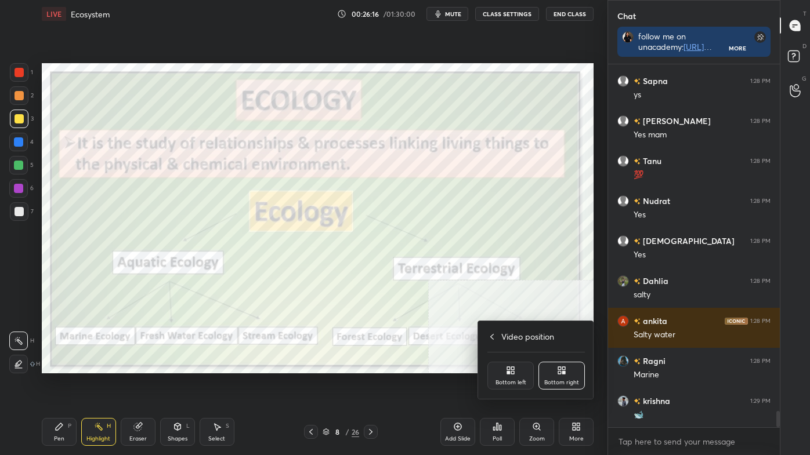
drag, startPoint x: 503, startPoint y: 379, endPoint x: 502, endPoint y: 371, distance: 8.8
click at [503, 379] on div "Bottom left" at bounding box center [510, 376] width 46 height 28
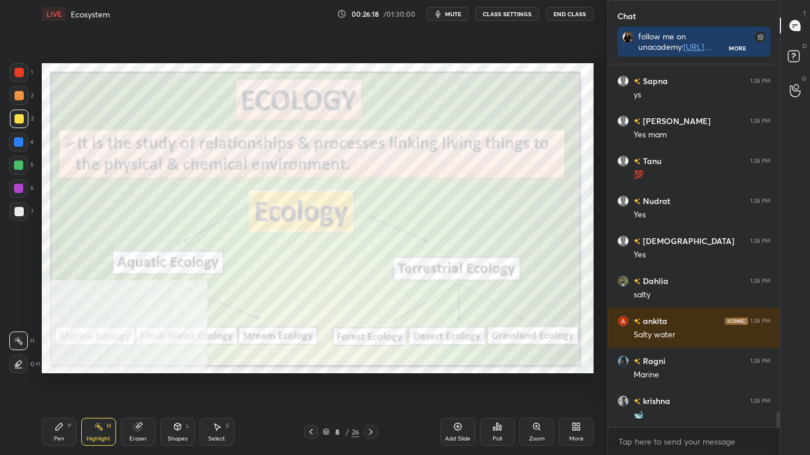
drag, startPoint x: 68, startPoint y: 424, endPoint x: 73, endPoint y: 432, distance: 9.4
click at [67, 385] on div "Pen P" at bounding box center [59, 432] width 35 height 28
click at [16, 364] on icon at bounding box center [19, 364] width 10 height 8
click at [18, 214] on div at bounding box center [19, 211] width 9 height 9
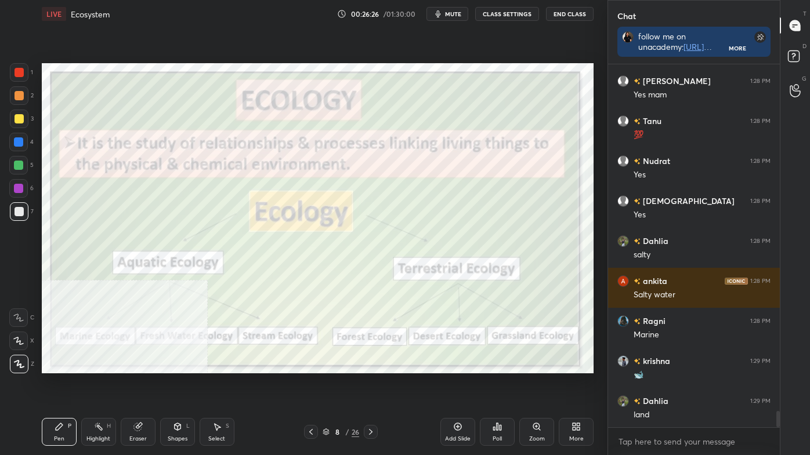
drag, startPoint x: 107, startPoint y: 432, endPoint x: 112, endPoint y: 379, distance: 53.1
click at [107, 385] on div "Highlight H" at bounding box center [98, 432] width 35 height 28
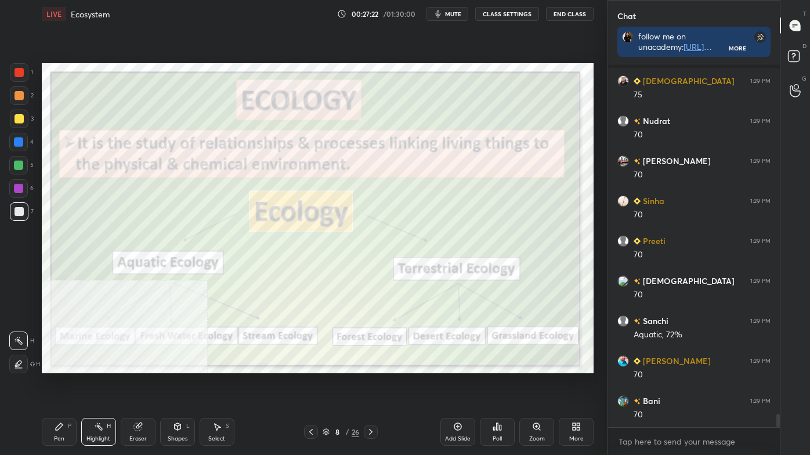
scroll to position [9577, 0]
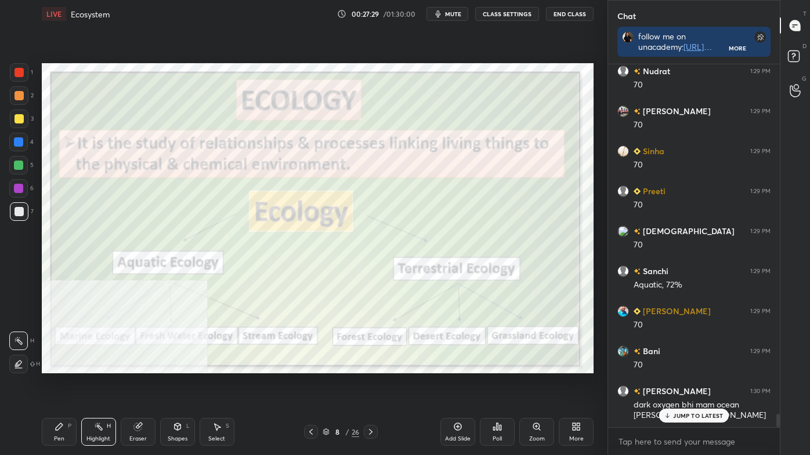
click at [694, 385] on p "JUMP TO LATEST" at bounding box center [698, 416] width 50 height 7
click at [569, 385] on div "More" at bounding box center [576, 432] width 35 height 28
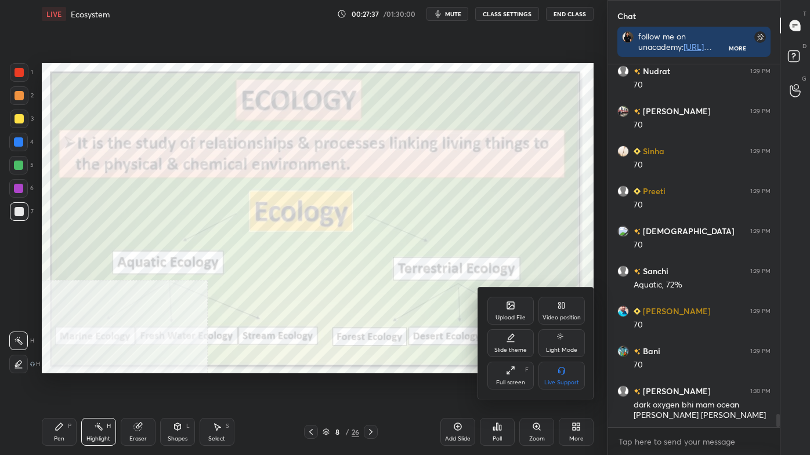
click at [566, 308] on div "Video position" at bounding box center [561, 311] width 46 height 28
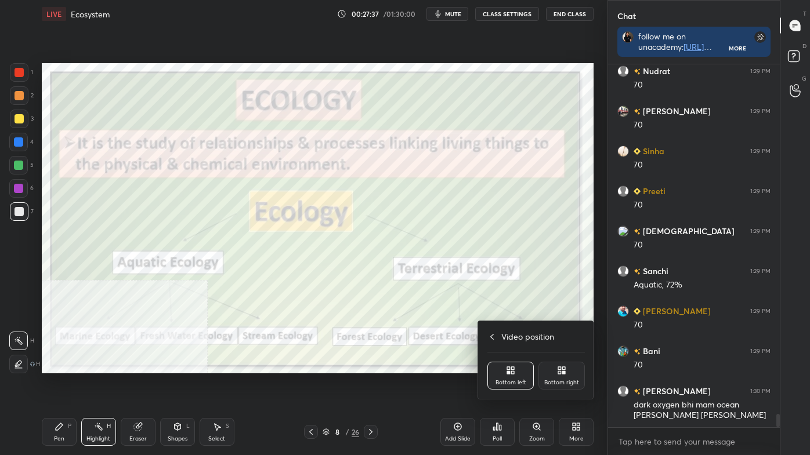
click at [572, 375] on div "Bottom right" at bounding box center [561, 376] width 46 height 28
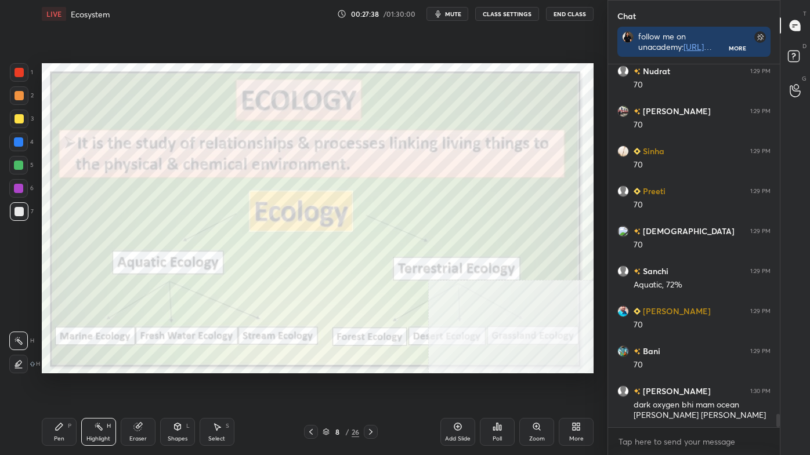
click at [372, 385] on icon at bounding box center [370, 432] width 9 height 9
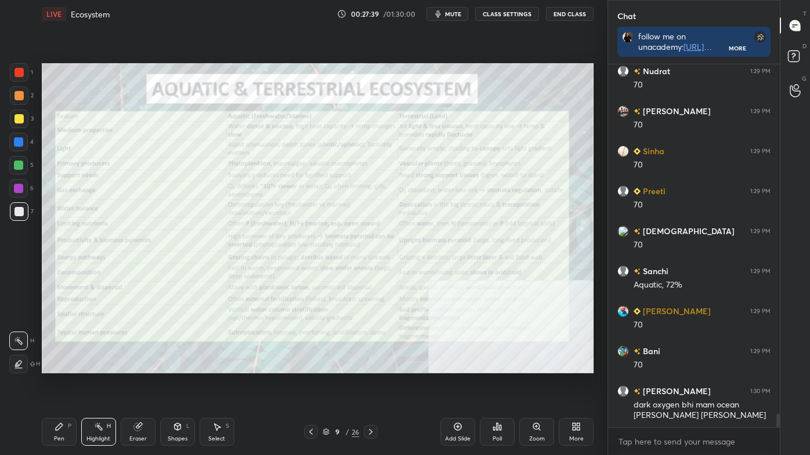
click at [372, 385] on icon at bounding box center [370, 432] width 9 height 9
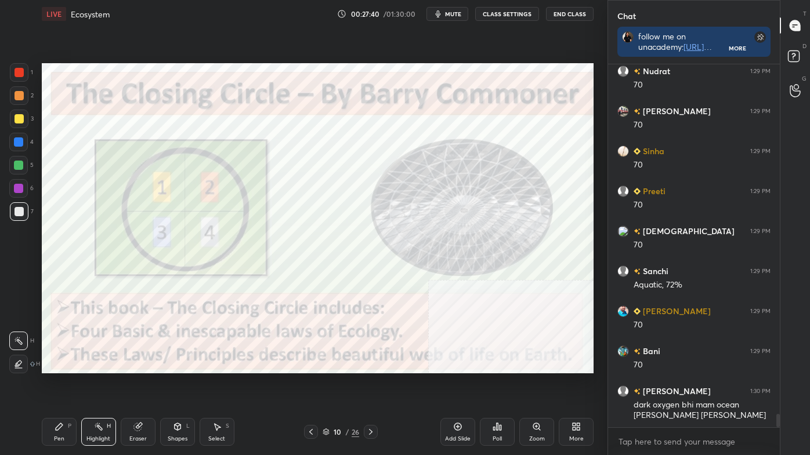
click at [312, 385] on icon at bounding box center [310, 432] width 9 height 9
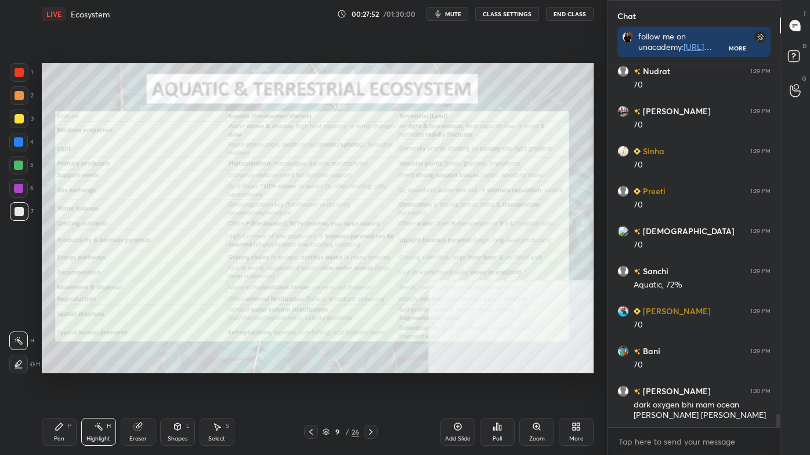
click at [19, 73] on div at bounding box center [19, 72] width 9 height 9
click at [20, 114] on div at bounding box center [19, 119] width 19 height 19
click at [17, 132] on div "3" at bounding box center [22, 121] width 24 height 23
click at [17, 131] on div "3" at bounding box center [22, 121] width 24 height 23
drag, startPoint x: 310, startPoint y: 426, endPoint x: 305, endPoint y: 412, distance: 14.9
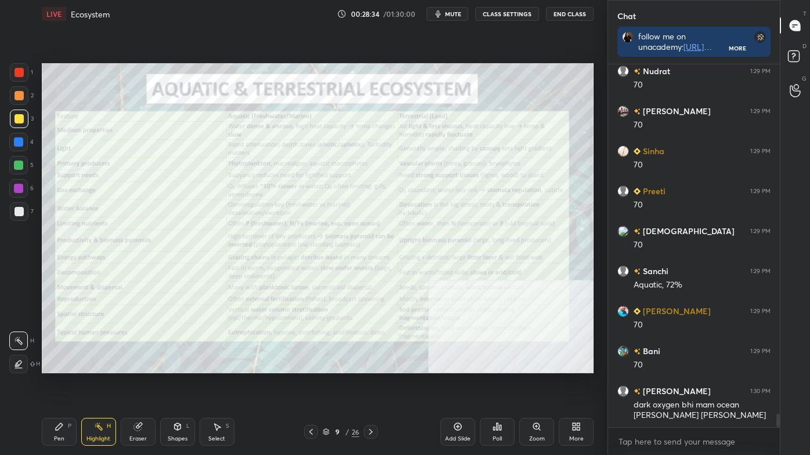
click at [310, 385] on div at bounding box center [311, 432] width 14 height 14
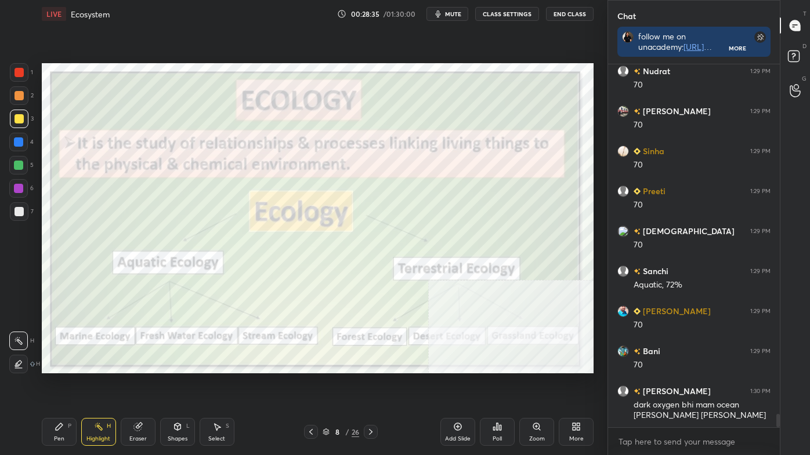
click at [353, 385] on div "LIVE Ecosystem 00:28:35 / 01:30:00 mute CLASS SETTINGS End Class Setting up you…" at bounding box center [317, 227] width 561 height 455
click at [373, 385] on icon at bounding box center [370, 432] width 9 height 9
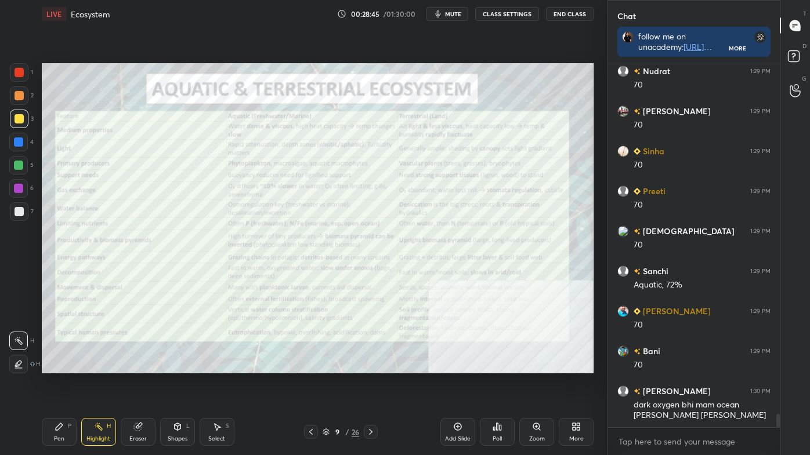
click at [17, 65] on div at bounding box center [19, 72] width 19 height 19
drag, startPoint x: 17, startPoint y: 65, endPoint x: 27, endPoint y: 70, distance: 10.7
click at [17, 66] on div at bounding box center [19, 72] width 19 height 19
drag, startPoint x: 18, startPoint y: 116, endPoint x: 28, endPoint y: 117, distance: 9.9
click at [19, 117] on div at bounding box center [19, 118] width 9 height 9
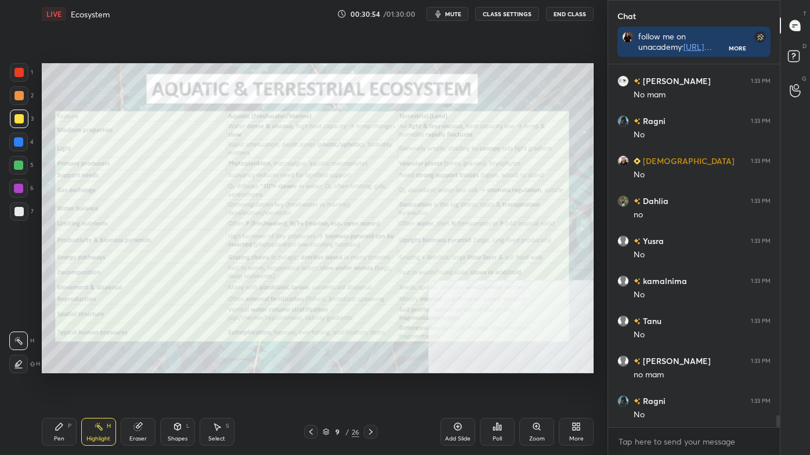
scroll to position [10378, 0]
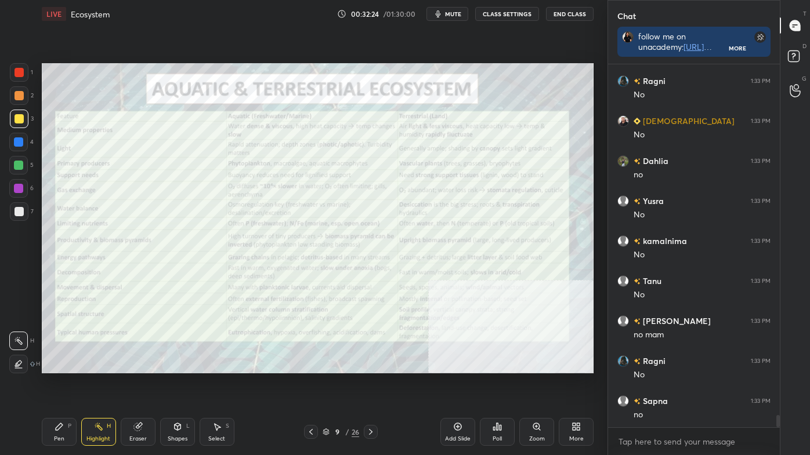
drag, startPoint x: 19, startPoint y: 213, endPoint x: 24, endPoint y: 187, distance: 26.7
click at [19, 211] on div at bounding box center [19, 211] width 9 height 9
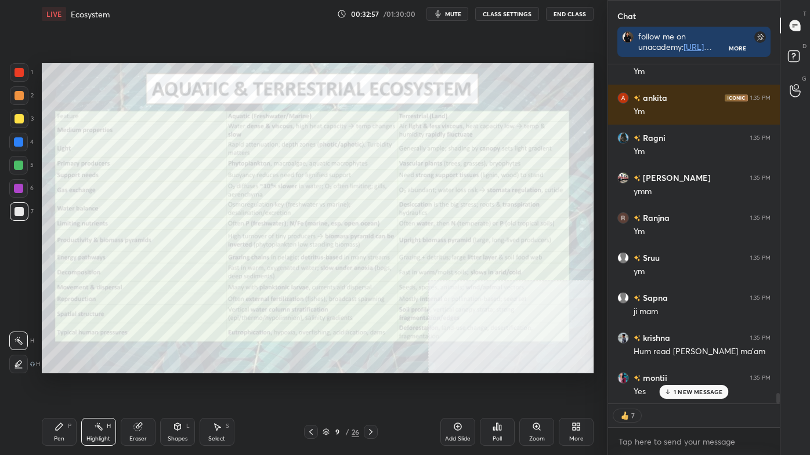
scroll to position [11002, 0]
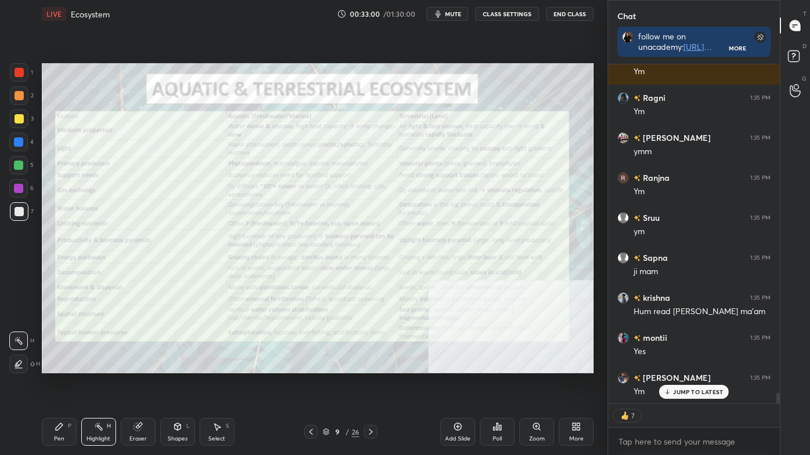
click at [50, 385] on div "Pen P" at bounding box center [59, 432] width 35 height 28
click at [12, 371] on div at bounding box center [19, 364] width 19 height 19
click at [18, 214] on div at bounding box center [19, 211] width 9 height 9
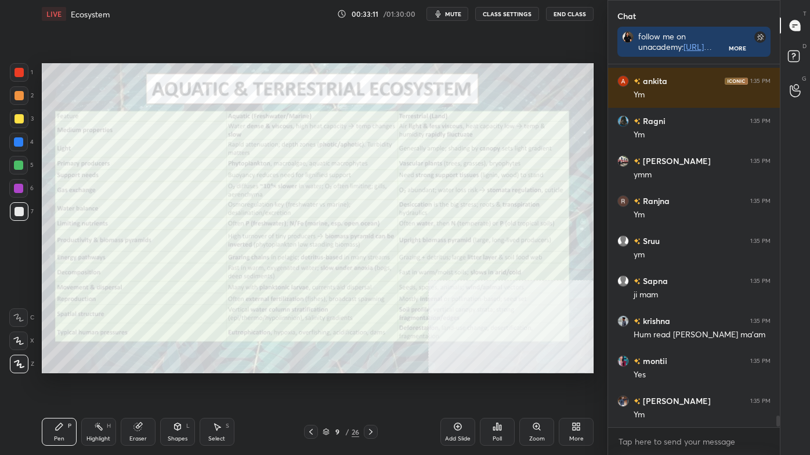
scroll to position [10978, 0]
click at [371, 385] on icon at bounding box center [370, 432] width 9 height 9
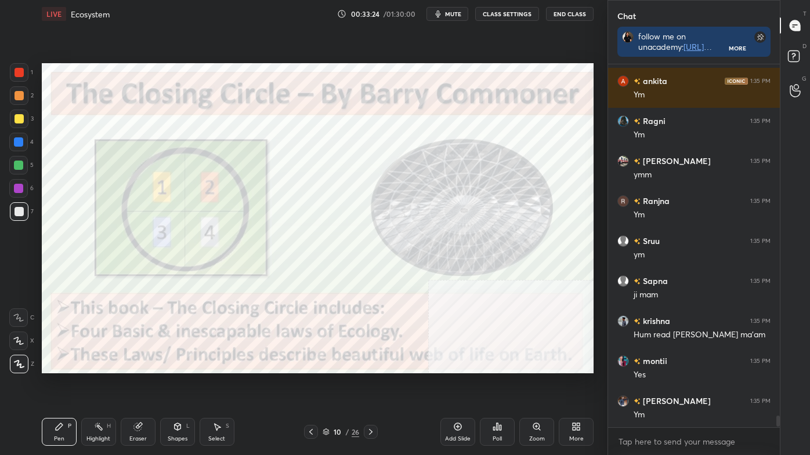
click at [96, 385] on icon at bounding box center [98, 426] width 9 height 9
click at [21, 75] on div at bounding box center [19, 72] width 9 height 9
click at [370, 385] on icon at bounding box center [370, 432] width 3 height 6
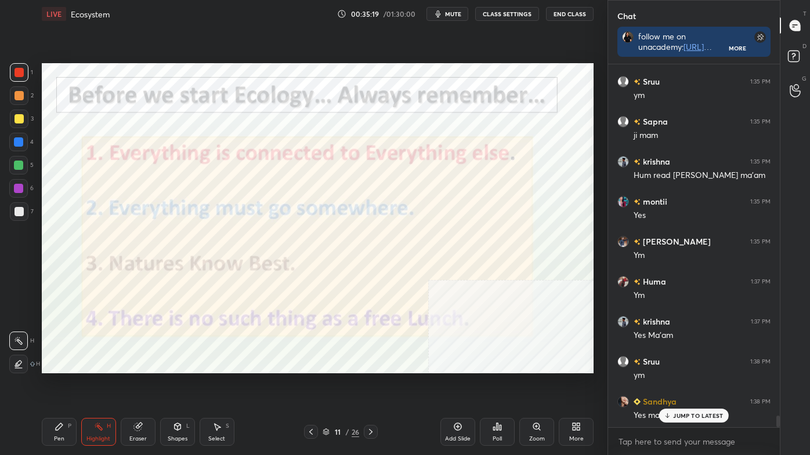
scroll to position [11178, 0]
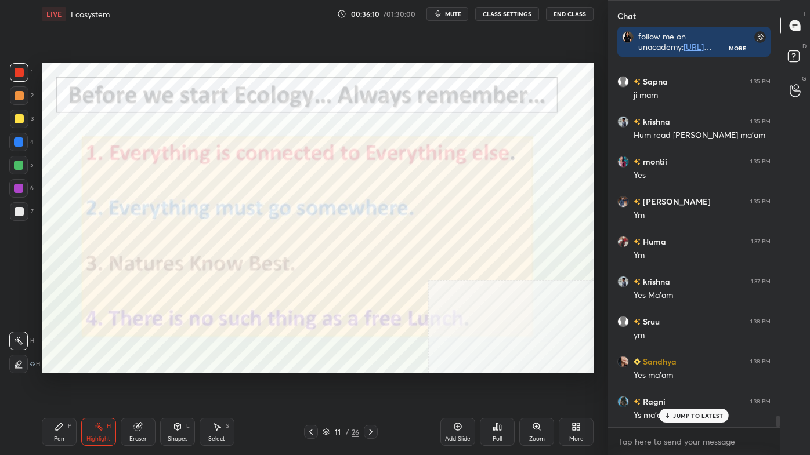
click at [160, 385] on div "Pen P Highlight H Eraser Shapes L Select S 11 / 26 Add Slide Poll Zoom More" at bounding box center [318, 432] width 552 height 46
click at [178, 385] on div "Shapes L" at bounding box center [177, 432] width 35 height 28
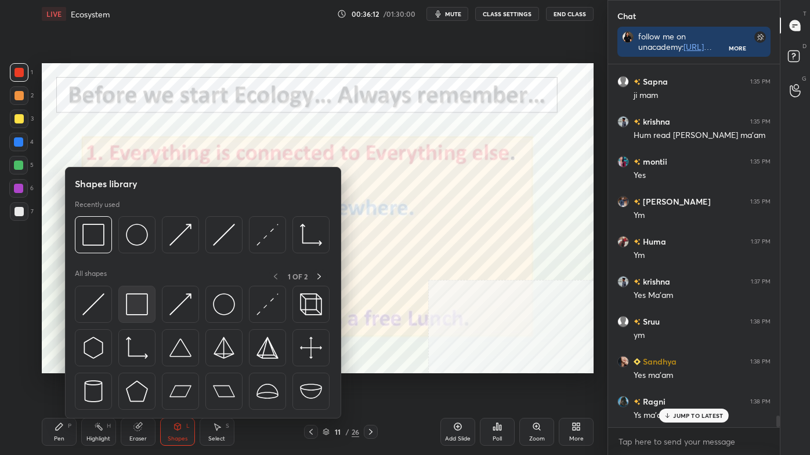
click at [138, 314] on img at bounding box center [137, 305] width 22 height 22
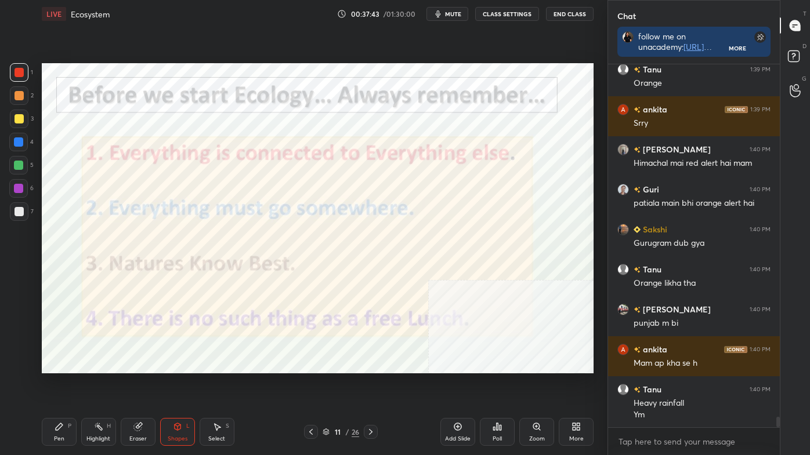
scroll to position [12293, 0]
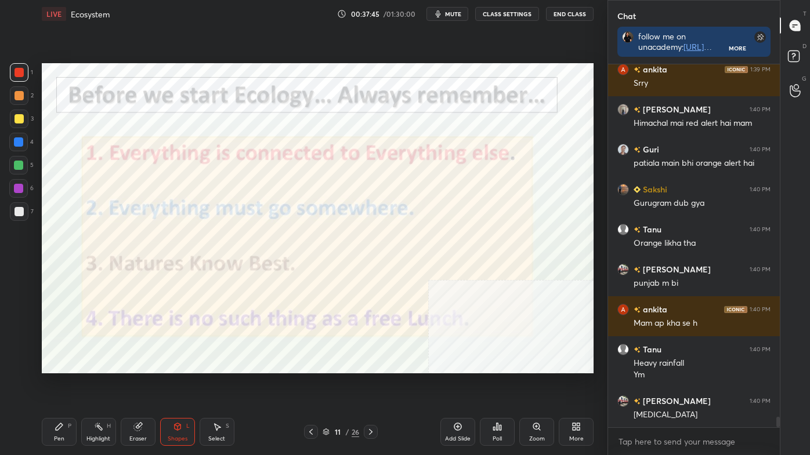
click at [102, 385] on icon at bounding box center [98, 426] width 9 height 9
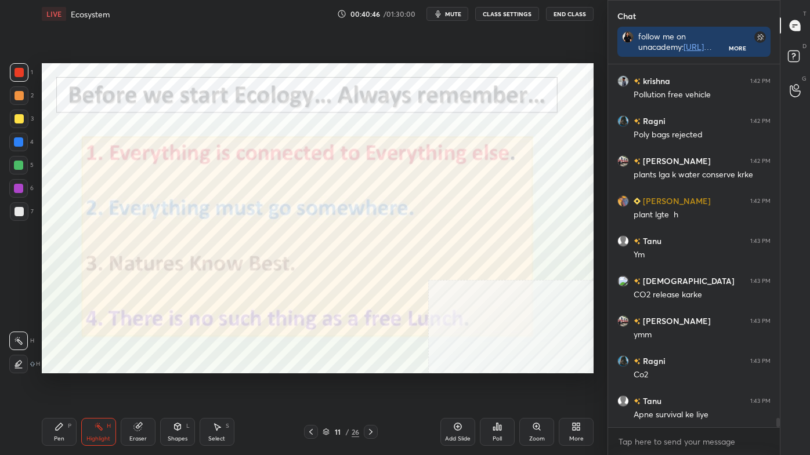
scroll to position [14319, 0]
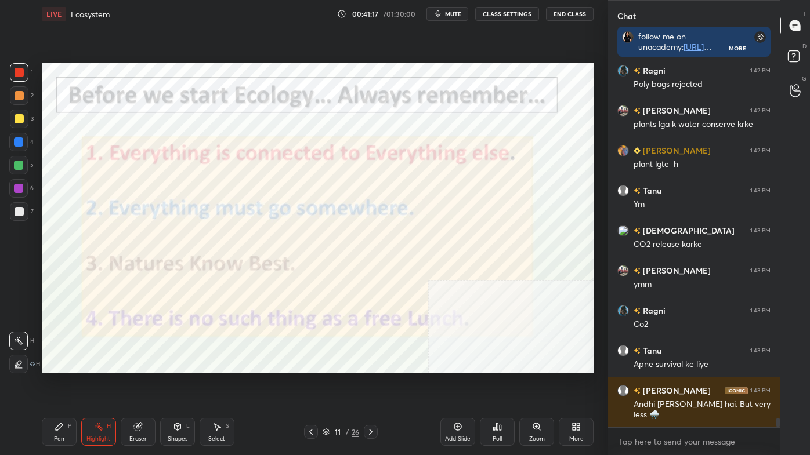
click at [374, 385] on icon at bounding box center [370, 432] width 9 height 9
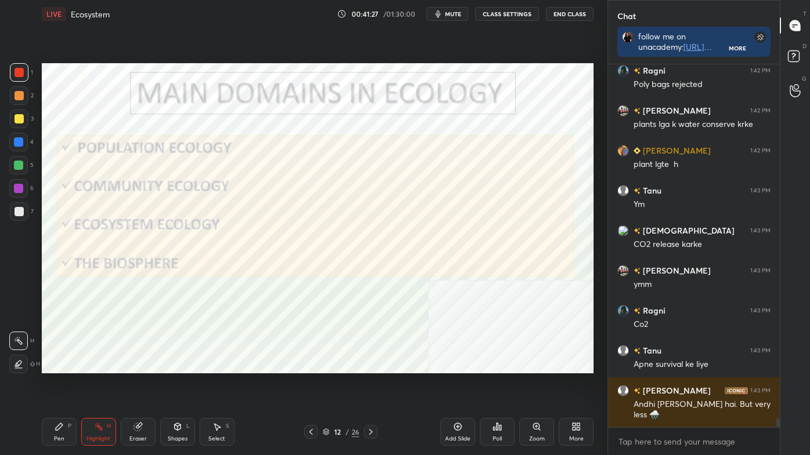
click at [374, 385] on icon at bounding box center [370, 432] width 9 height 9
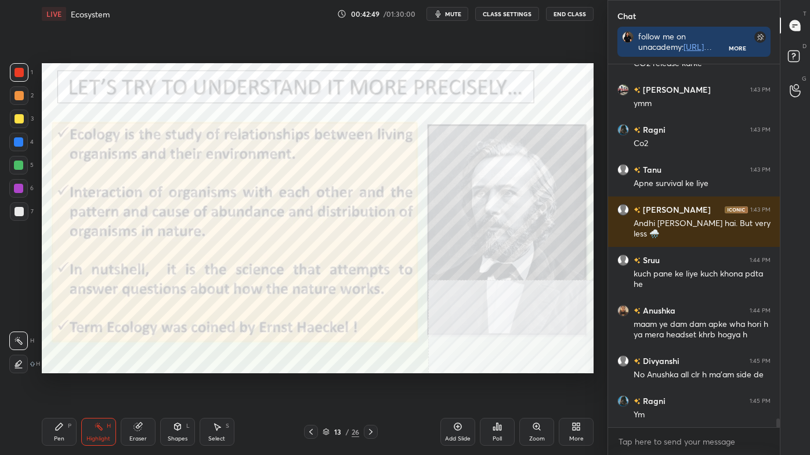
scroll to position [14540, 0]
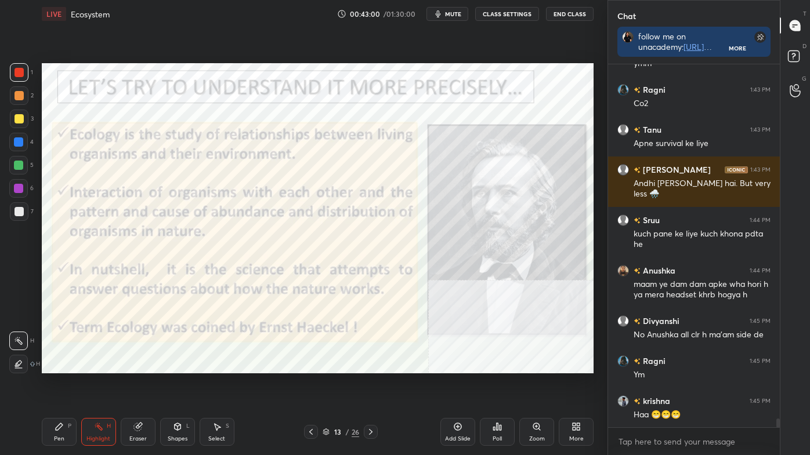
click at [371, 385] on icon at bounding box center [370, 432] width 9 height 9
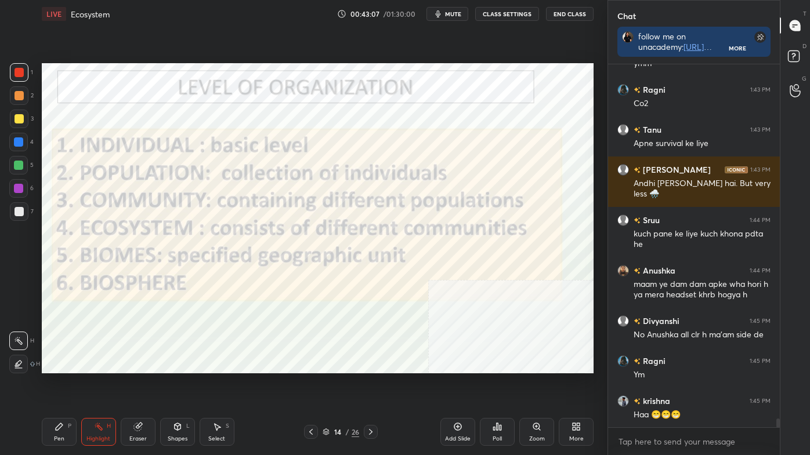
scroll to position [14579, 0]
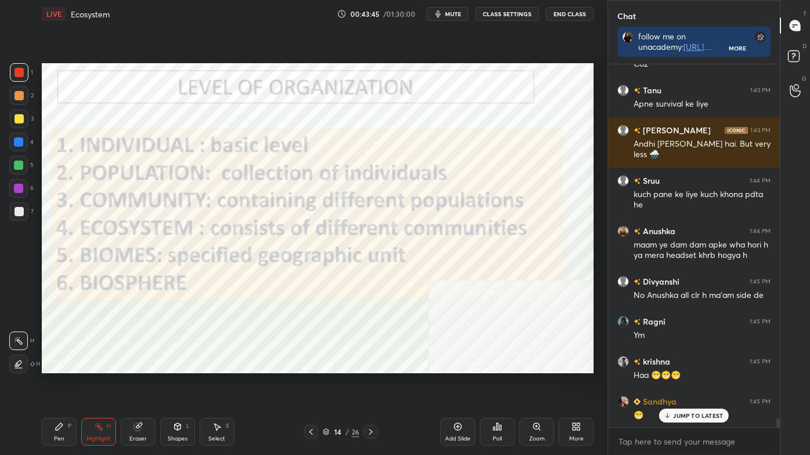
click at [367, 385] on icon at bounding box center [370, 432] width 9 height 9
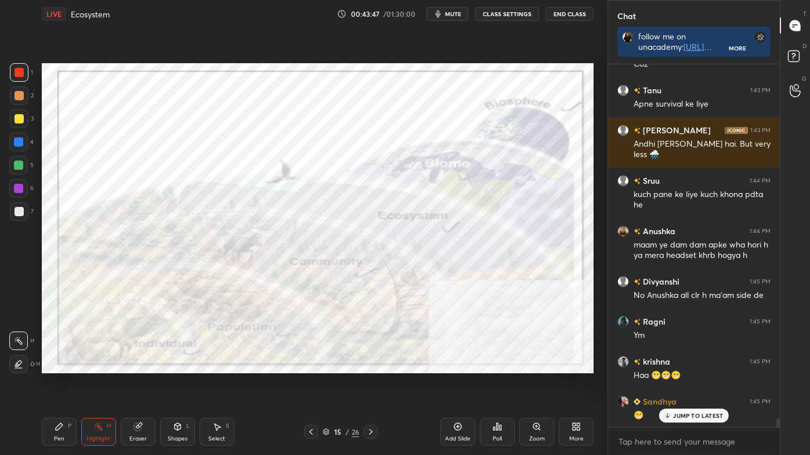
click at [309, 385] on icon at bounding box center [310, 432] width 9 height 9
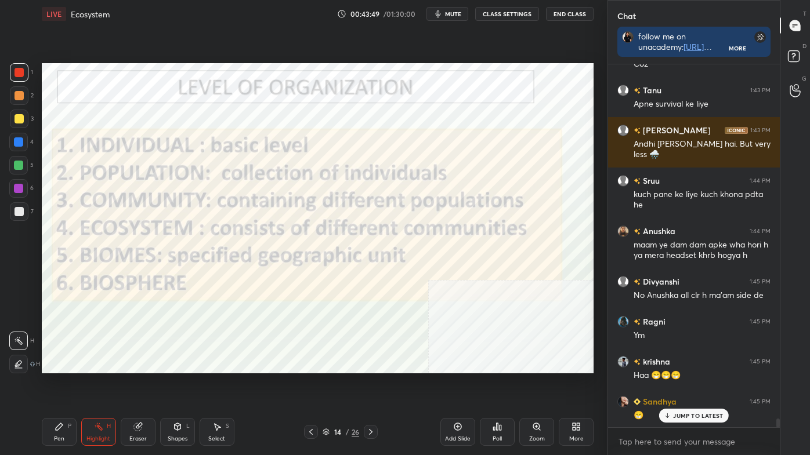
click at [371, 385] on icon at bounding box center [370, 432] width 3 height 6
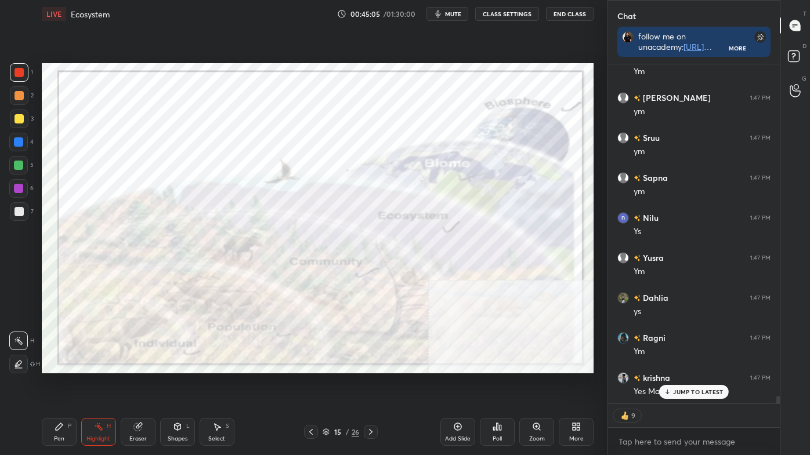
scroll to position [15043, 0]
click at [311, 385] on div at bounding box center [311, 432] width 14 height 14
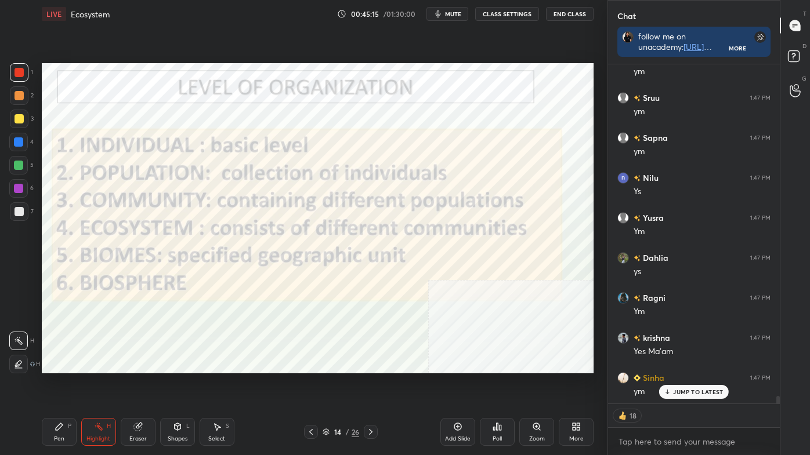
click at [371, 385] on icon at bounding box center [370, 432] width 9 height 9
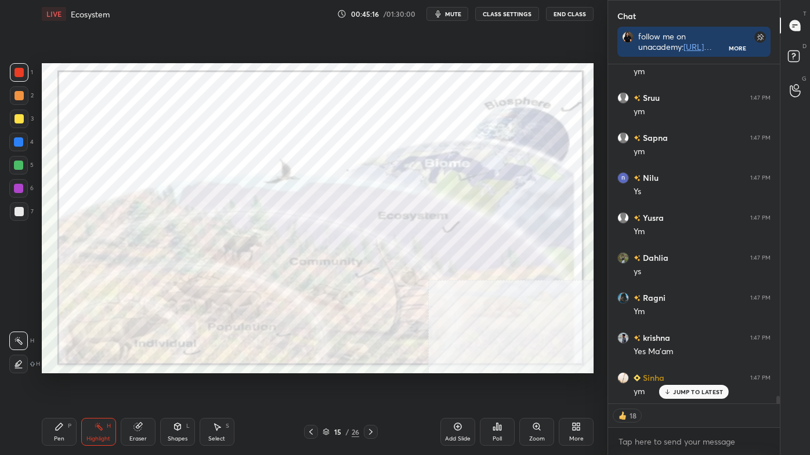
drag, startPoint x: 371, startPoint y: 431, endPoint x: 367, endPoint y: 419, distance: 12.3
click at [370, 385] on icon at bounding box center [370, 432] width 3 height 6
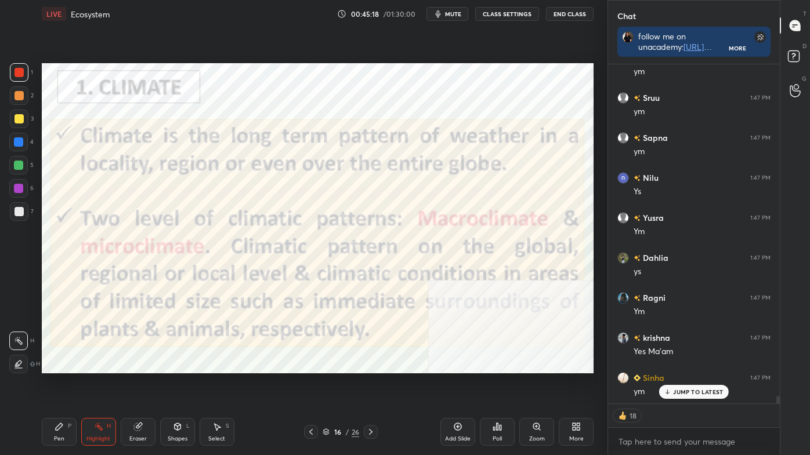
click at [310, 385] on icon at bounding box center [310, 432] width 9 height 9
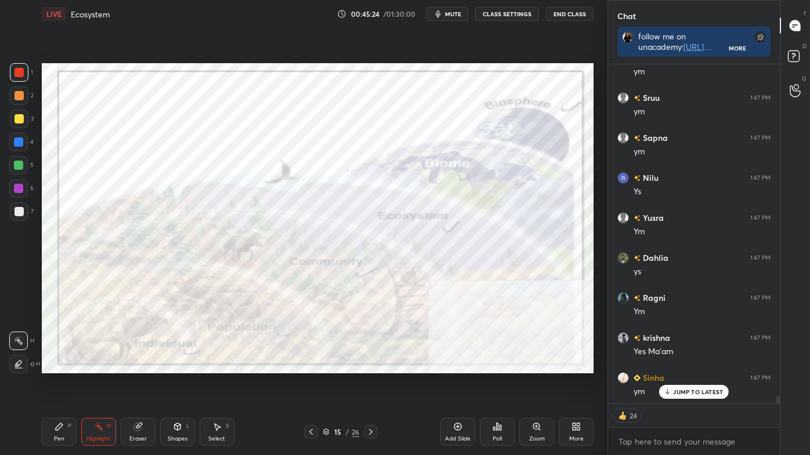
click at [371, 385] on icon at bounding box center [370, 432] width 9 height 9
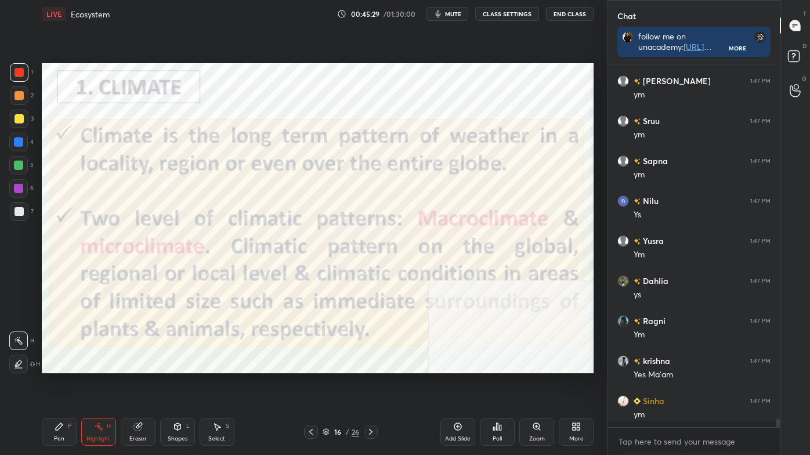
scroll to position [15020, 0]
click at [65, 385] on div "Pen P" at bounding box center [59, 432] width 35 height 28
click at [21, 316] on icon at bounding box center [18, 318] width 10 height 8
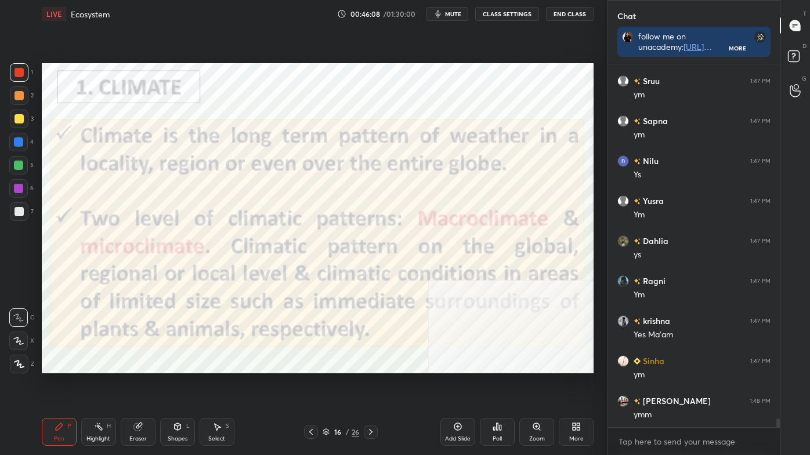
click at [93, 385] on div "Highlight H" at bounding box center [98, 432] width 35 height 28
drag, startPoint x: 15, startPoint y: 341, endPoint x: 38, endPoint y: 315, distance: 35.3
click at [15, 342] on icon at bounding box center [18, 341] width 9 height 9
click at [68, 385] on div "P" at bounding box center [69, 427] width 3 height 6
drag, startPoint x: 19, startPoint y: 321, endPoint x: 27, endPoint y: 316, distance: 9.4
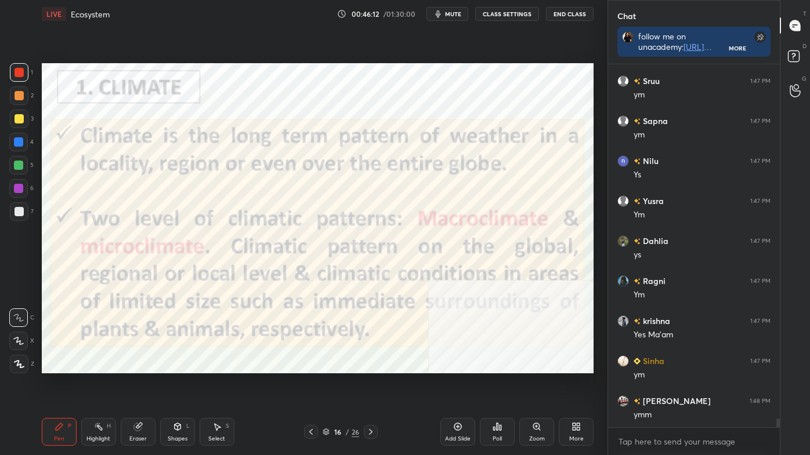
click at [20, 321] on icon at bounding box center [18, 318] width 10 height 8
drag, startPoint x: 112, startPoint y: 428, endPoint x: 106, endPoint y: 426, distance: 6.6
click at [110, 385] on div "Highlight H" at bounding box center [98, 432] width 35 height 28
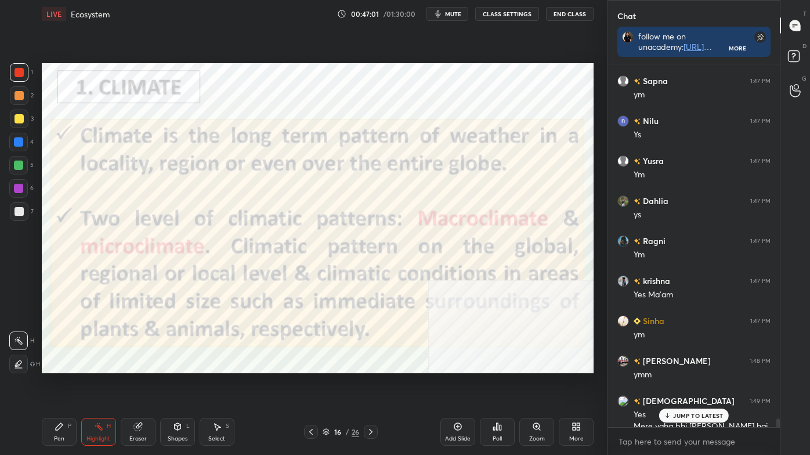
scroll to position [15111, 0]
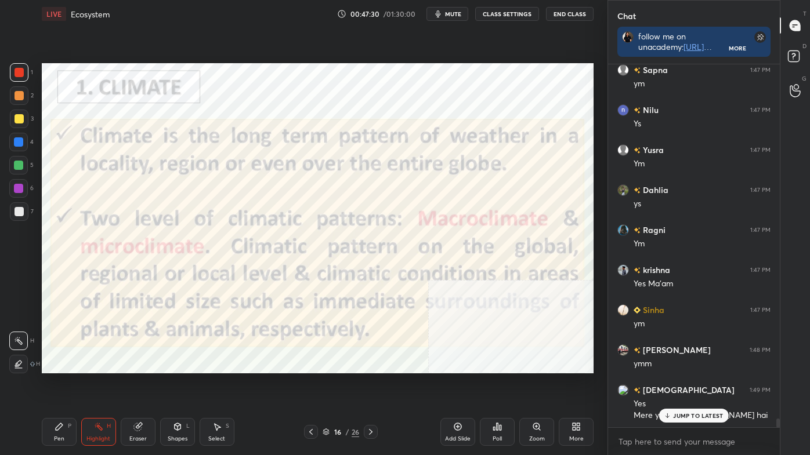
click at [371, 385] on icon at bounding box center [370, 432] width 3 height 6
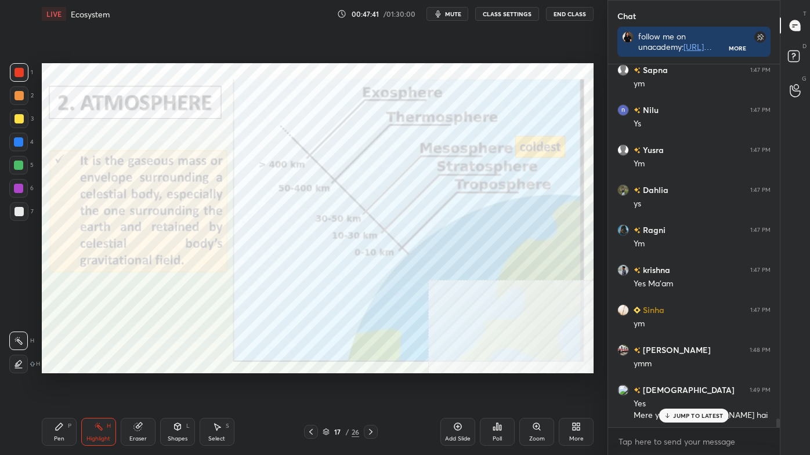
scroll to position [15151, 0]
click at [697, 385] on p "JUMP TO LATEST" at bounding box center [698, 416] width 50 height 7
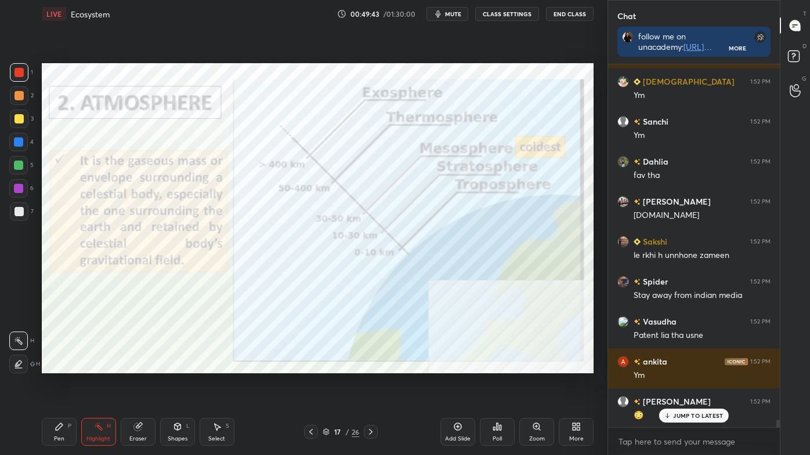
scroll to position [16785, 0]
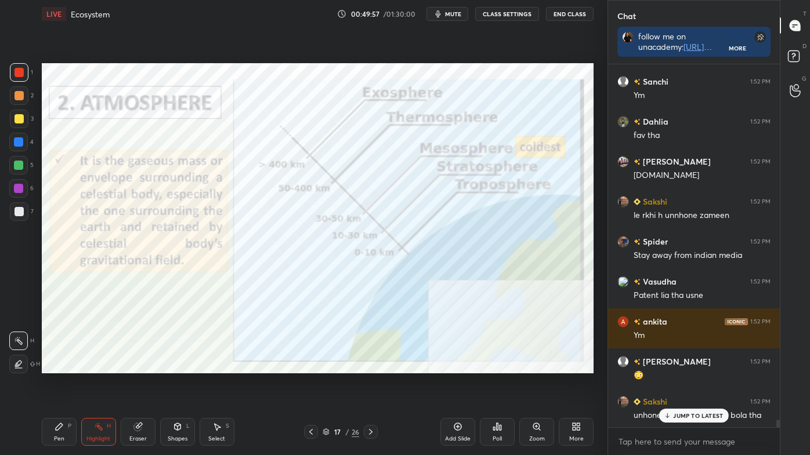
click at [369, 385] on icon at bounding box center [370, 432] width 9 height 9
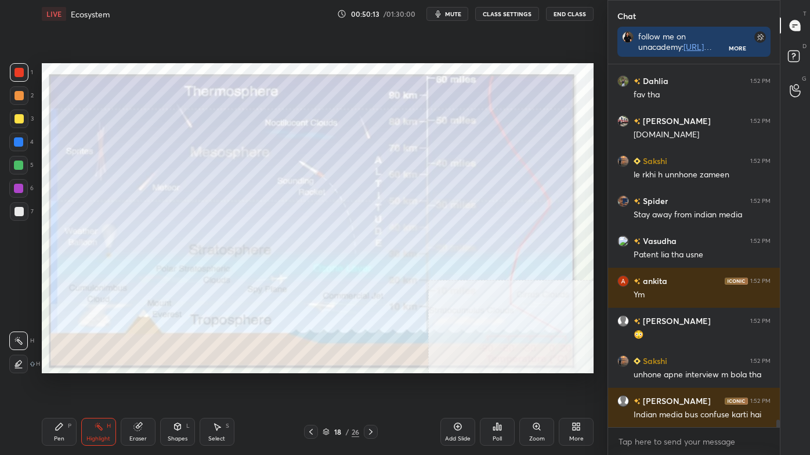
scroll to position [16866, 0]
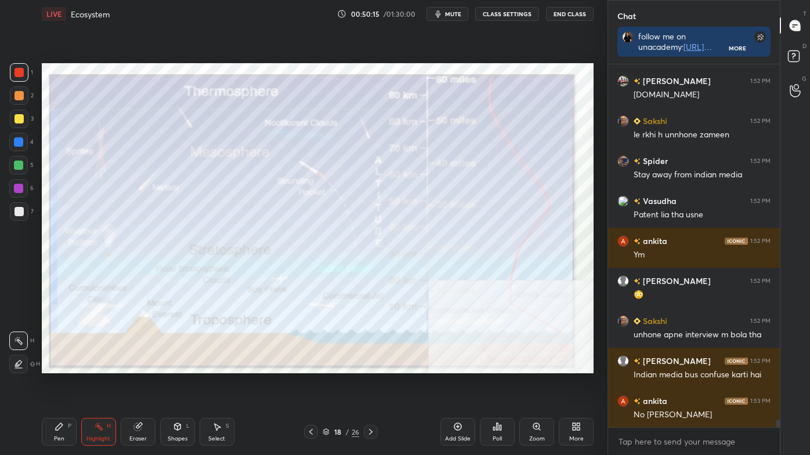
click at [308, 385] on icon at bounding box center [310, 432] width 9 height 9
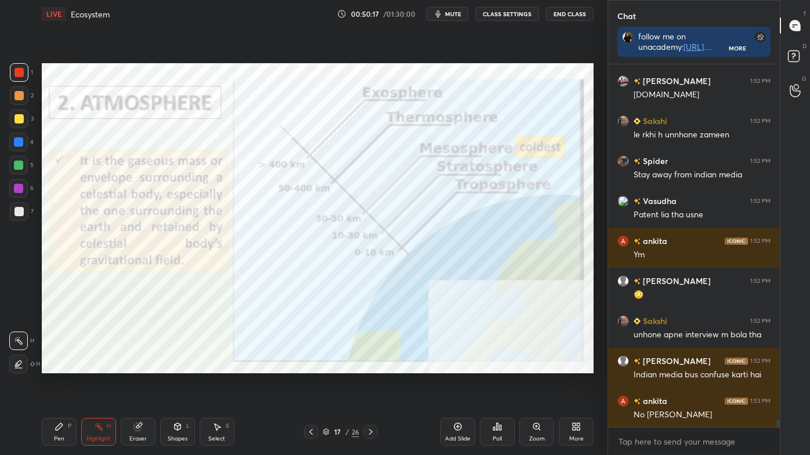
click at [368, 385] on icon at bounding box center [370, 432] width 9 height 9
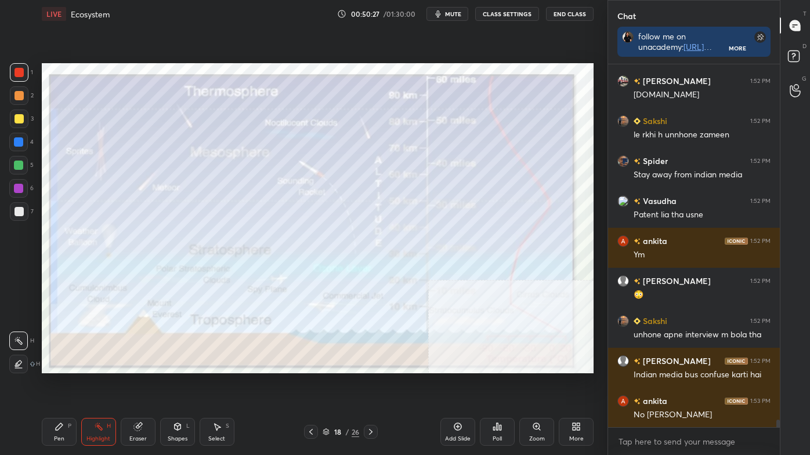
scroll to position [16877, 0]
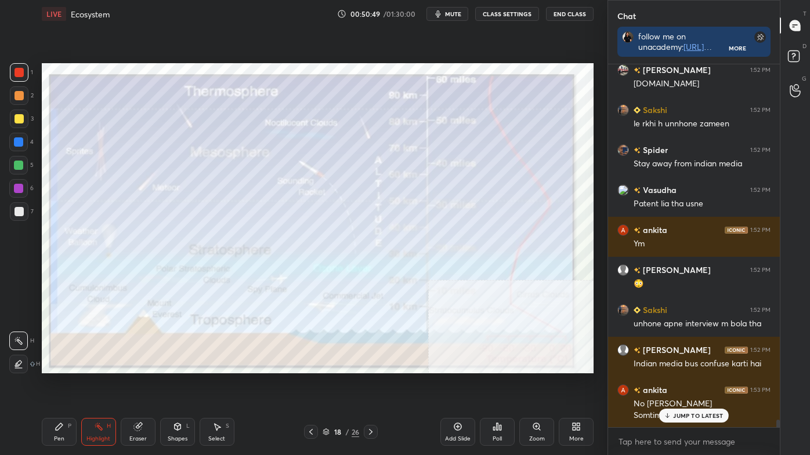
click at [305, 385] on div at bounding box center [311, 432] width 14 height 14
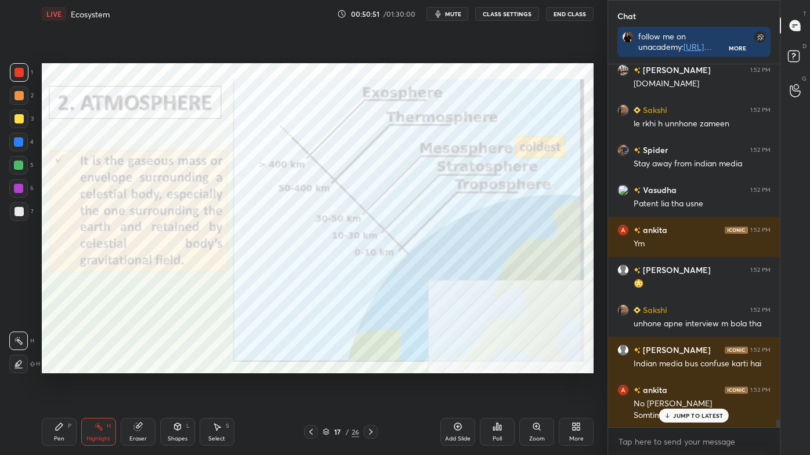
click at [372, 385] on icon at bounding box center [370, 432] width 9 height 9
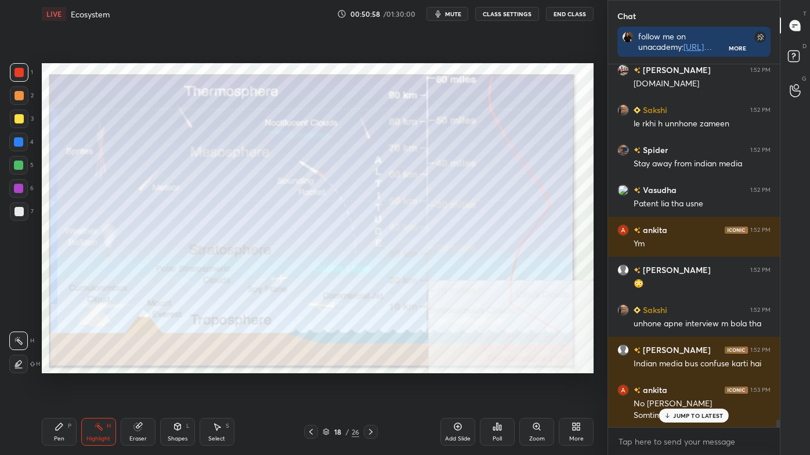
click at [50, 385] on div "Pen P" at bounding box center [59, 432] width 35 height 28
click at [15, 365] on icon at bounding box center [19, 364] width 10 height 8
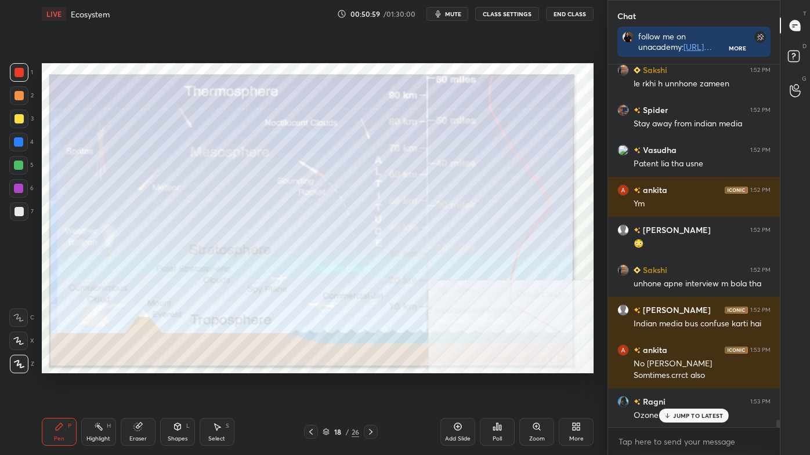
drag, startPoint x: 20, startPoint y: 203, endPoint x: 37, endPoint y: 211, distance: 17.9
click at [20, 204] on div at bounding box center [19, 211] width 19 height 19
click at [106, 385] on div "Highlight H" at bounding box center [98, 432] width 35 height 28
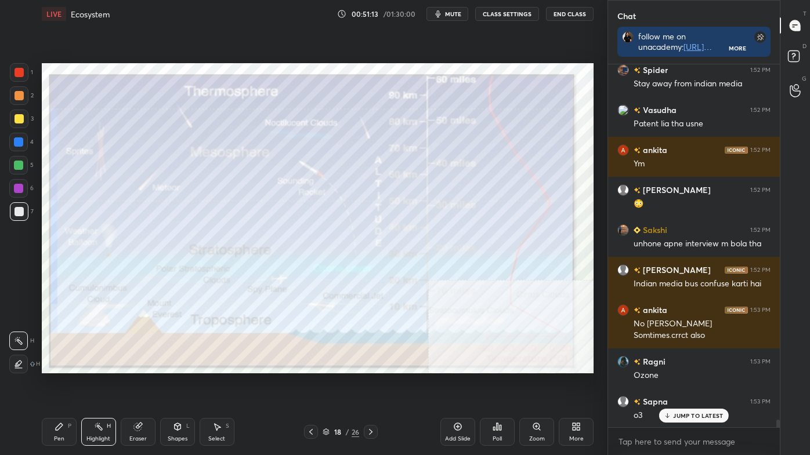
click at [313, 385] on icon at bounding box center [310, 432] width 9 height 9
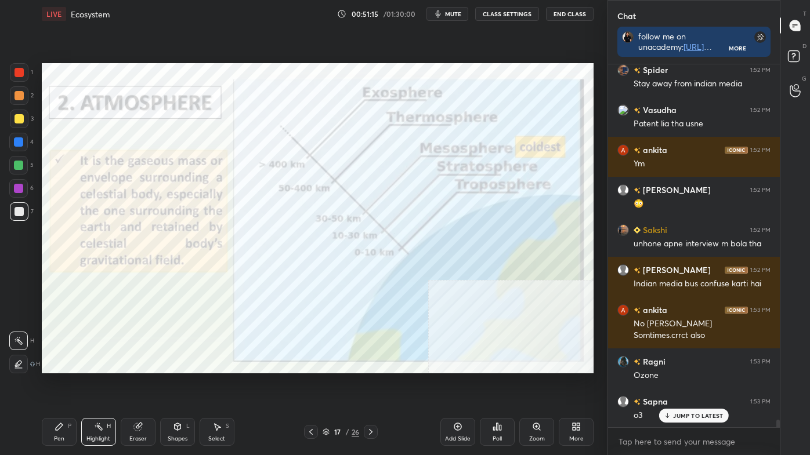
click at [370, 385] on icon at bounding box center [370, 432] width 9 height 9
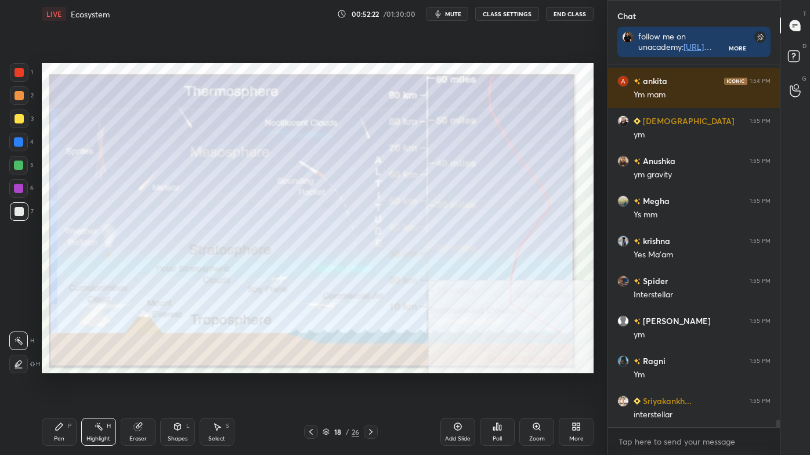
scroll to position [17358, 0]
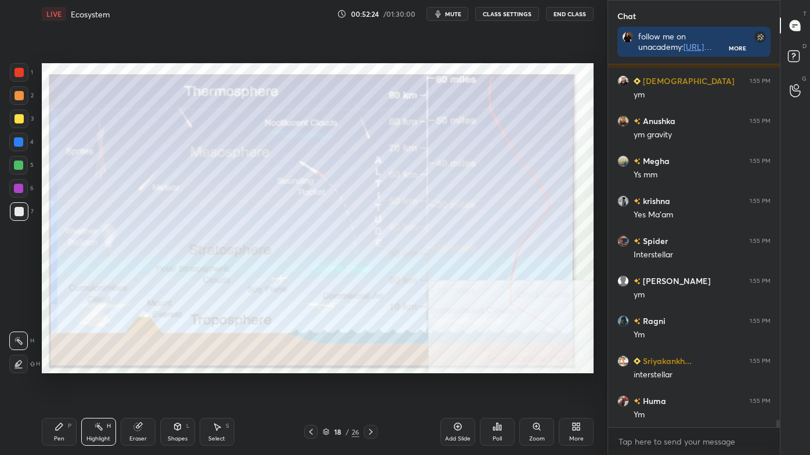
click at [63, 385] on div "Pen P" at bounding box center [59, 432] width 35 height 28
click at [20, 367] on icon at bounding box center [19, 364] width 9 height 7
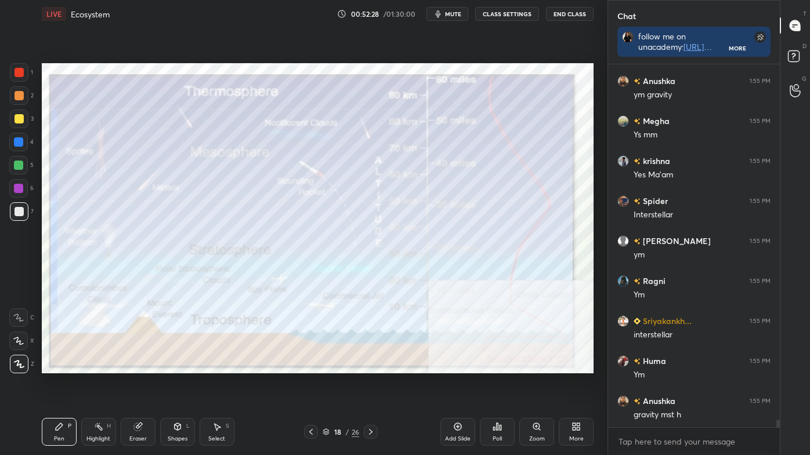
click at [21, 209] on div at bounding box center [19, 211] width 9 height 9
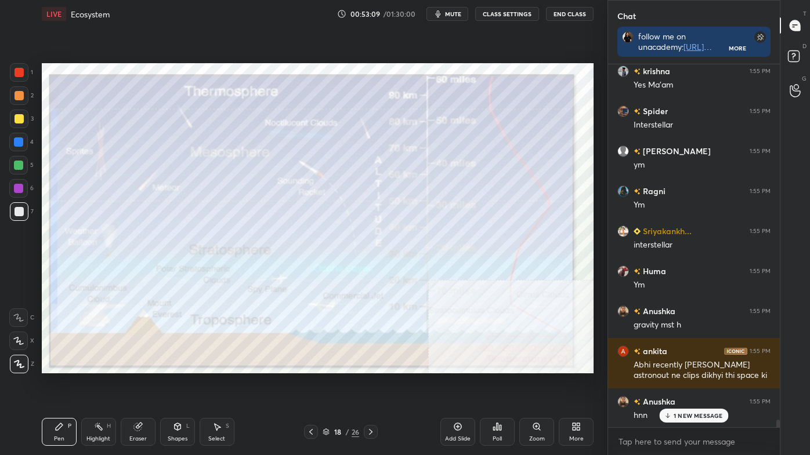
scroll to position [17528, 0]
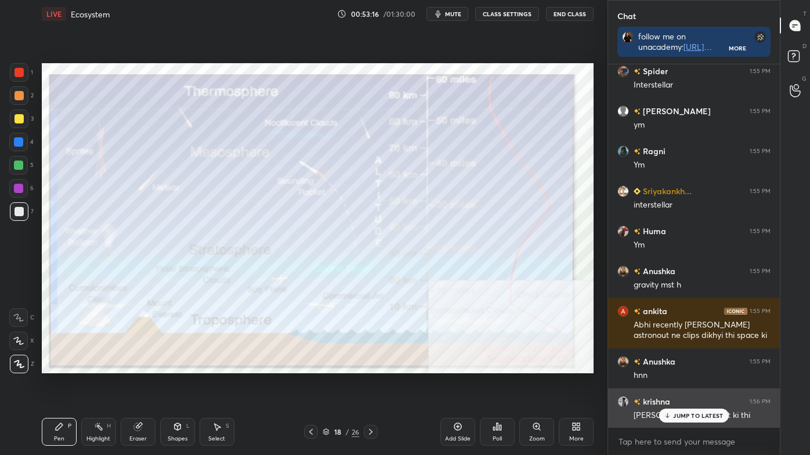
click at [701, 385] on p "JUMP TO LATEST" at bounding box center [698, 416] width 50 height 7
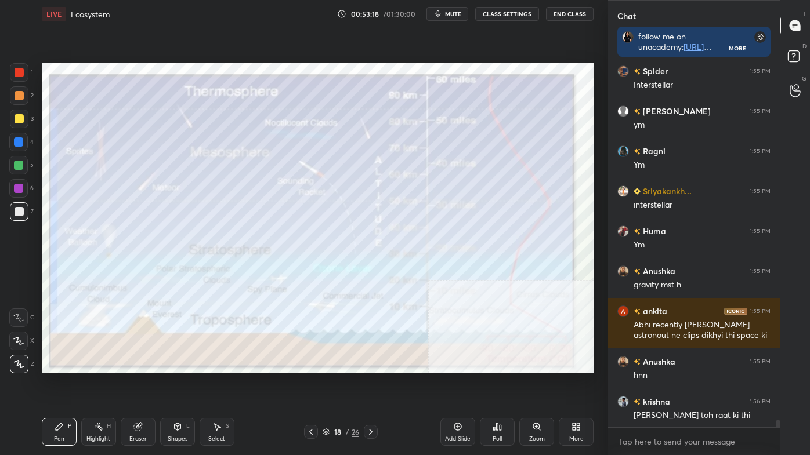
click at [97, 385] on div "Highlight" at bounding box center [98, 439] width 24 height 6
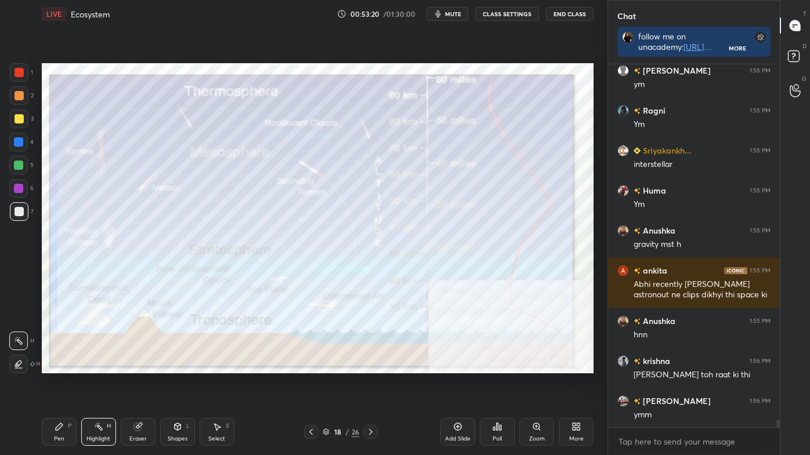
click at [372, 385] on icon at bounding box center [370, 432] width 9 height 9
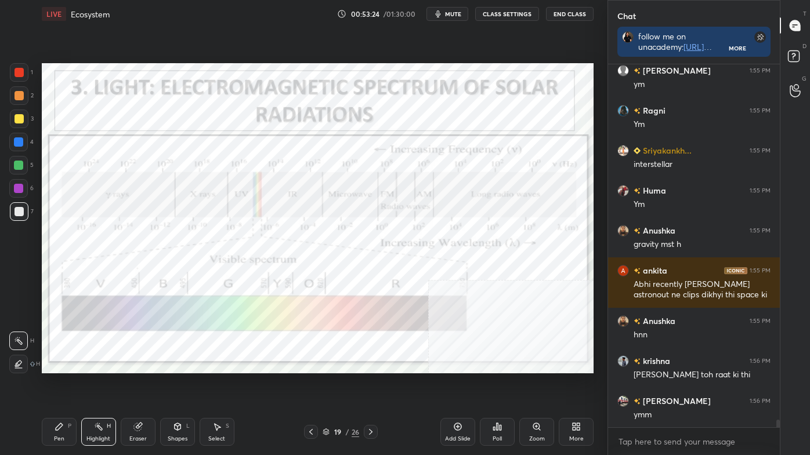
drag, startPoint x: 23, startPoint y: 74, endPoint x: 41, endPoint y: 82, distance: 19.0
click at [27, 77] on div at bounding box center [19, 72] width 19 height 19
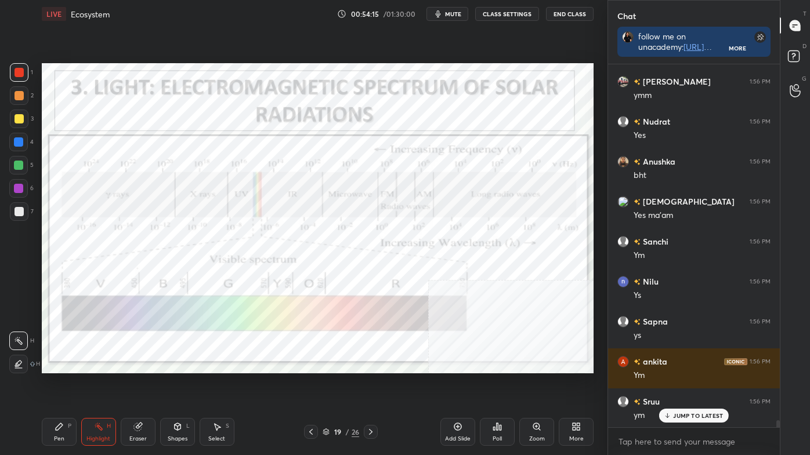
scroll to position [18128, 0]
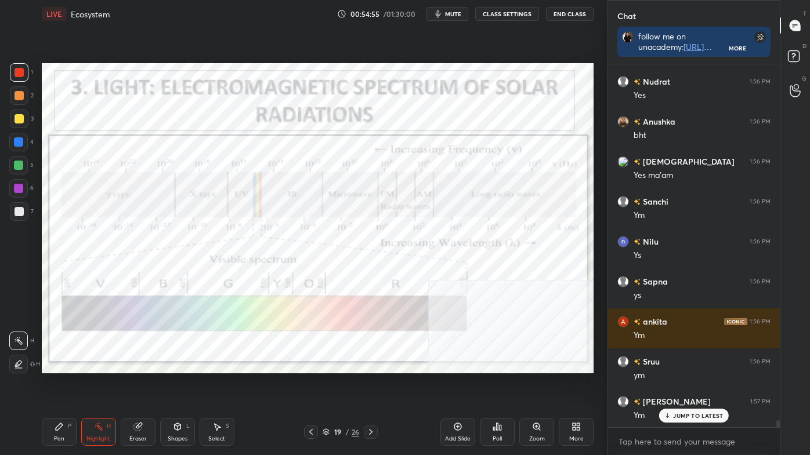
click at [368, 385] on icon at bounding box center [370, 432] width 9 height 9
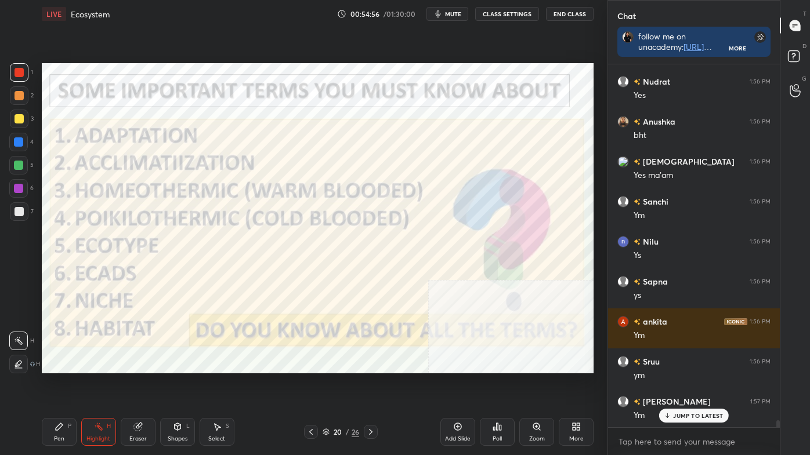
scroll to position [18179, 0]
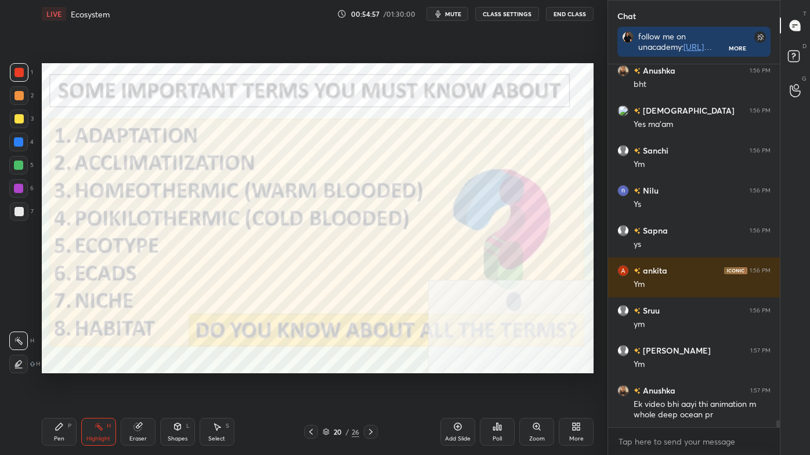
click at [309, 385] on icon at bounding box center [310, 432] width 9 height 9
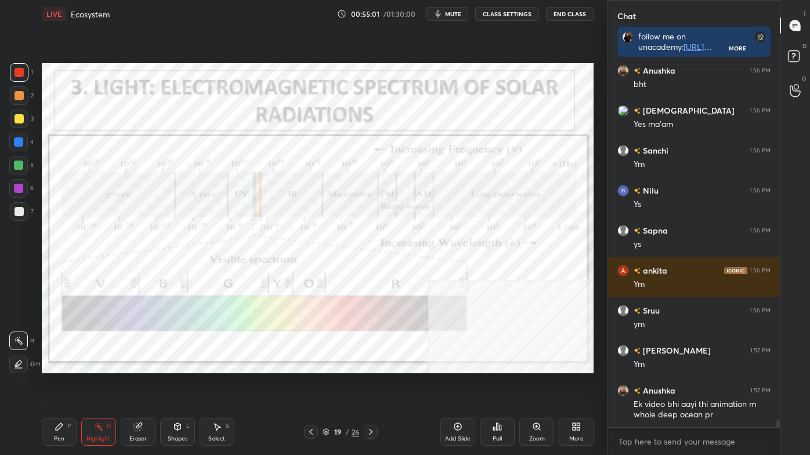
click at [368, 385] on icon at bounding box center [370, 432] width 9 height 9
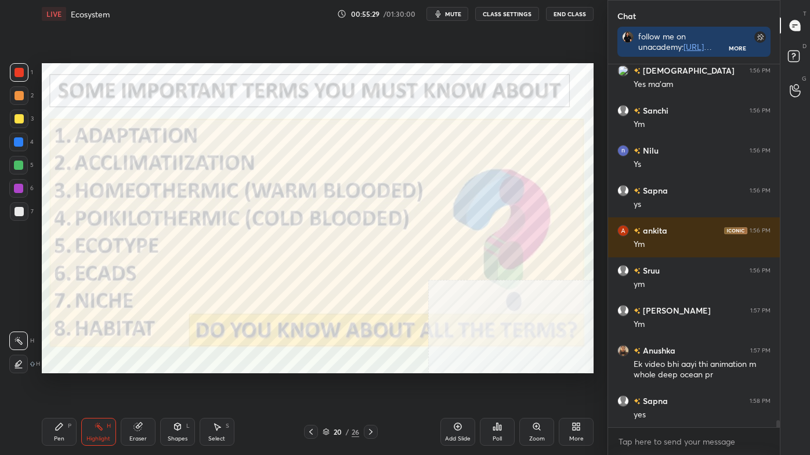
scroll to position [18259, 0]
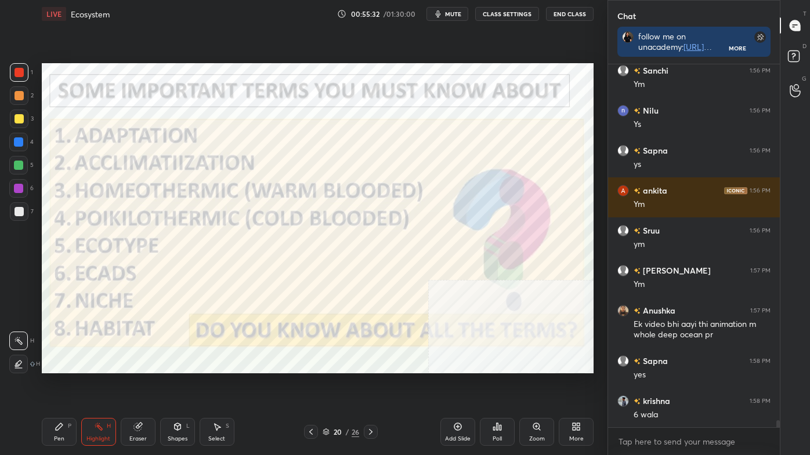
click at [189, 385] on div "Shapes L" at bounding box center [177, 432] width 35 height 28
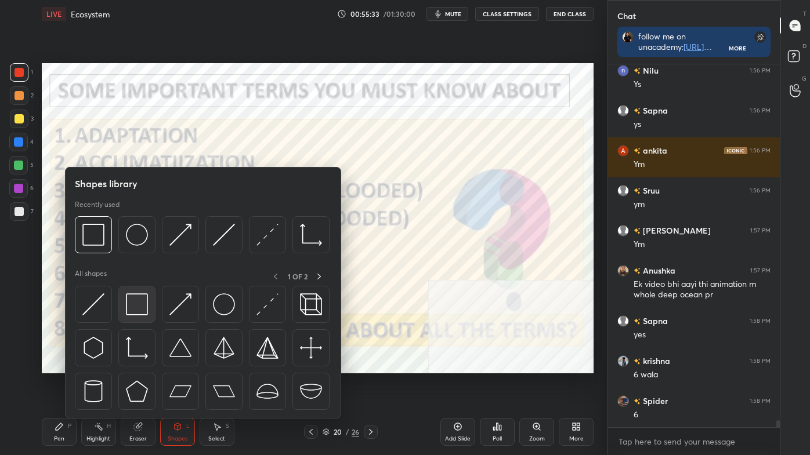
click at [128, 298] on img at bounding box center [137, 305] width 22 height 22
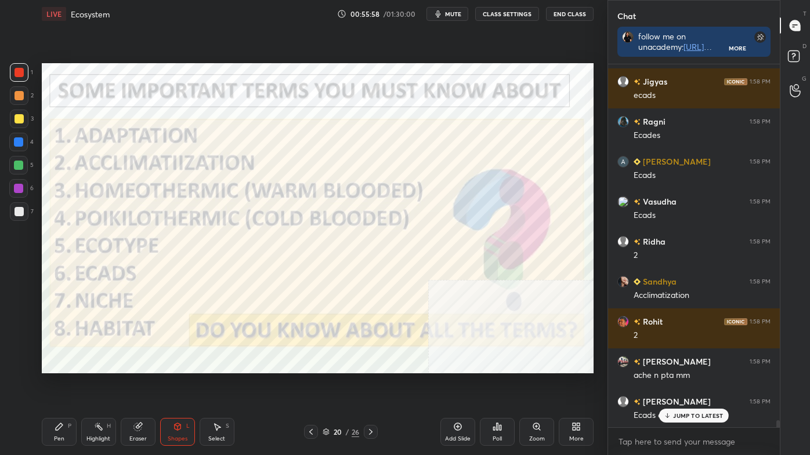
scroll to position [19059, 0]
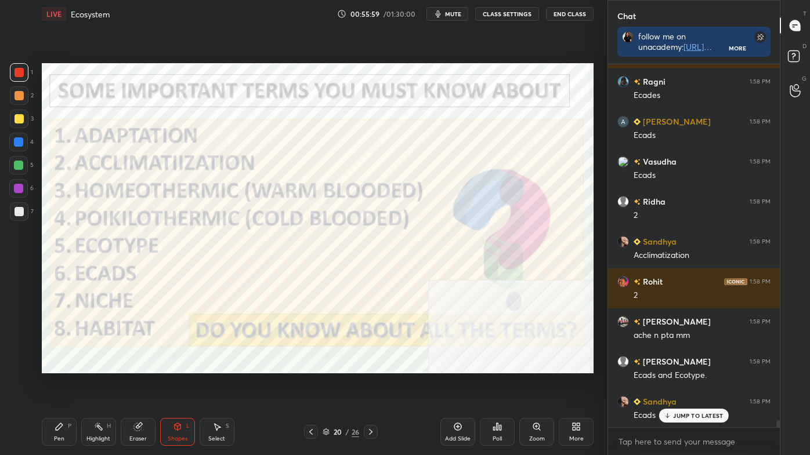
click at [708, 385] on p "JUMP TO LATEST" at bounding box center [698, 416] width 50 height 7
click at [708, 385] on div "Ecads" at bounding box center [702, 416] width 137 height 12
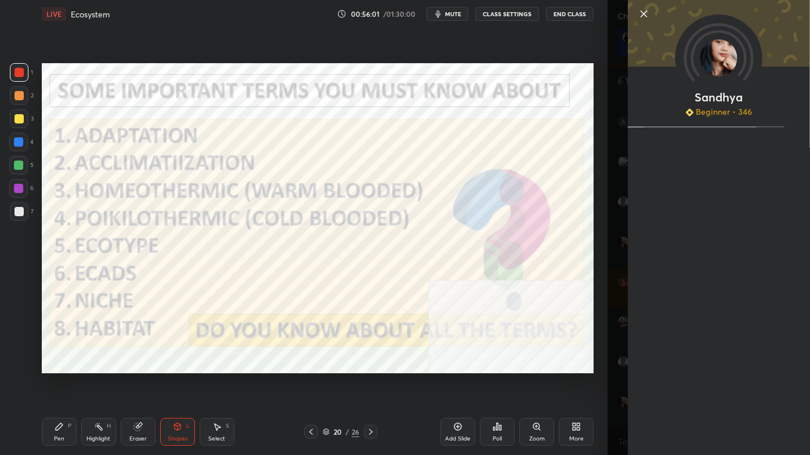
click at [645, 13] on icon at bounding box center [644, 14] width 14 height 14
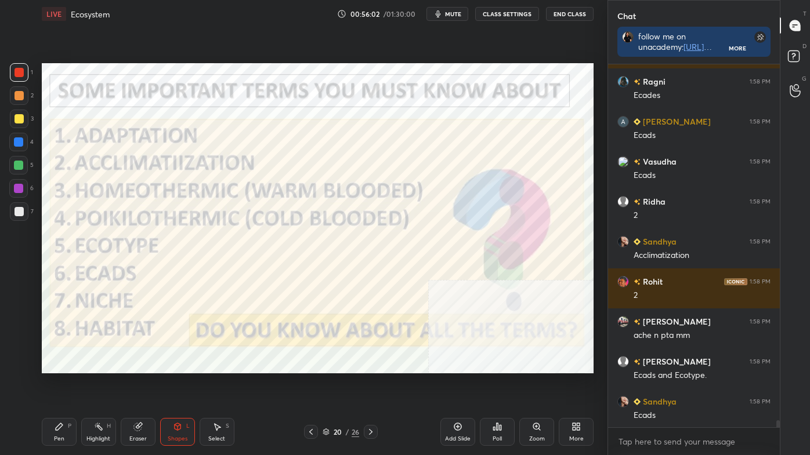
scroll to position [19100, 0]
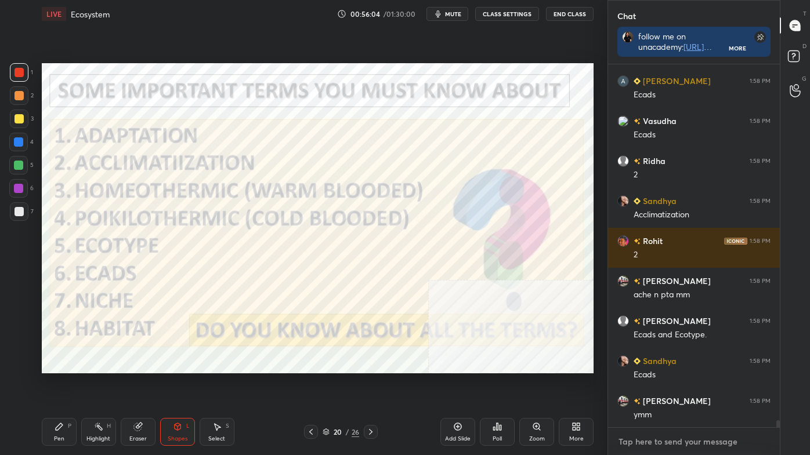
click at [636, 385] on textarea at bounding box center [693, 442] width 153 height 19
drag, startPoint x: 93, startPoint y: 428, endPoint x: 100, endPoint y: 398, distance: 31.0
click at [93, 385] on div "Highlight H" at bounding box center [98, 432] width 35 height 28
click at [371, 385] on icon at bounding box center [370, 432] width 9 height 9
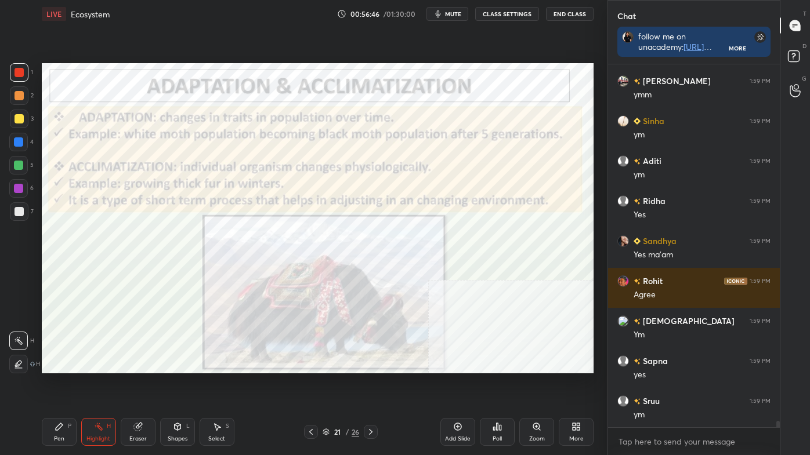
scroll to position [19540, 0]
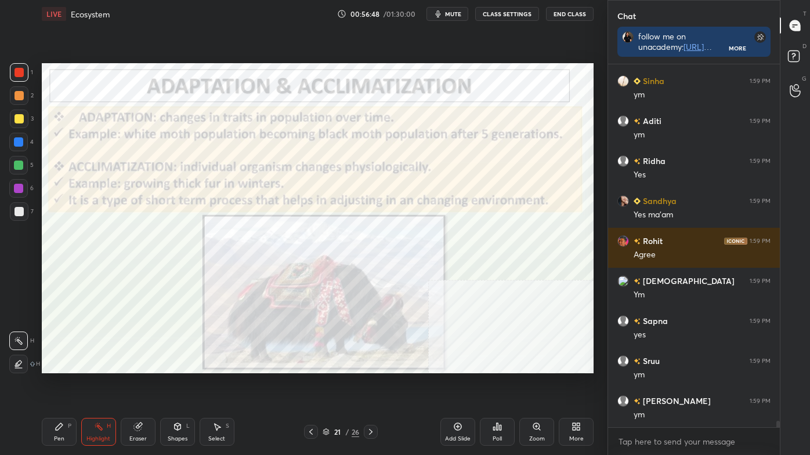
click at [50, 385] on div "Pen P" at bounding box center [59, 432] width 35 height 28
click at [24, 322] on div at bounding box center [18, 318] width 19 height 19
click at [96, 385] on icon at bounding box center [98, 426] width 9 height 9
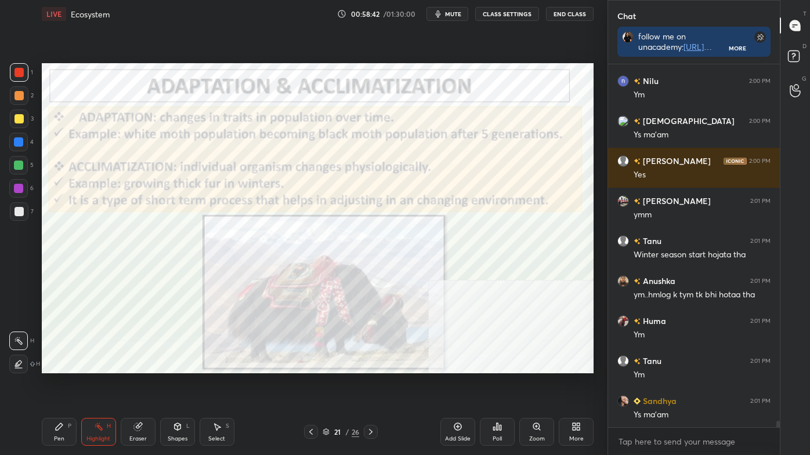
scroll to position [20181, 0]
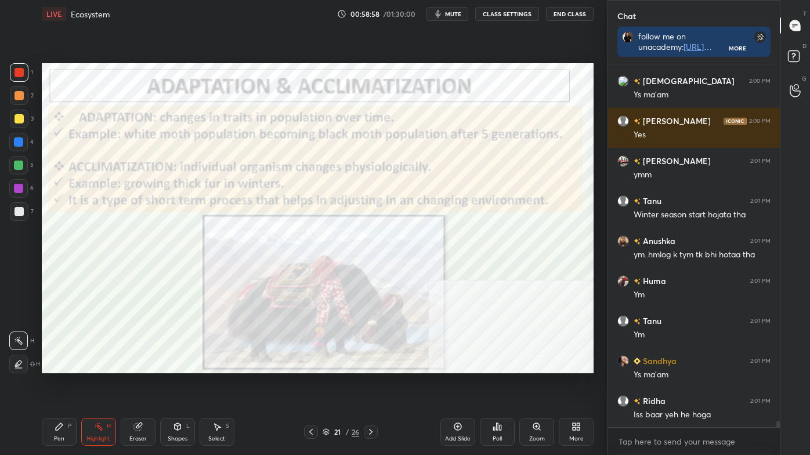
click at [370, 385] on icon at bounding box center [370, 432] width 9 height 9
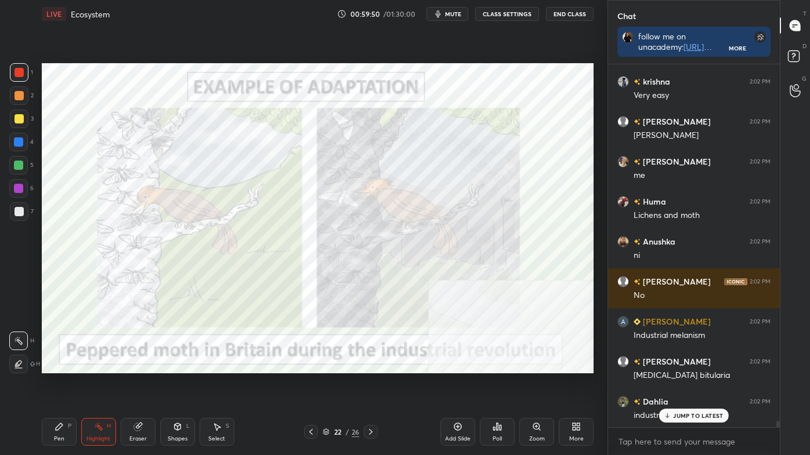
scroll to position [21261, 0]
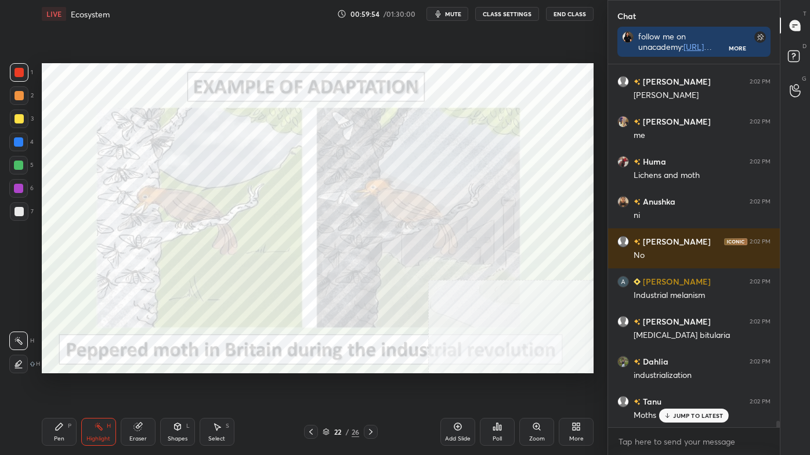
click at [65, 385] on div "Pen P" at bounding box center [59, 432] width 35 height 28
click at [20, 360] on icon at bounding box center [19, 364] width 10 height 8
click at [153, 385] on div "Eraser" at bounding box center [138, 432] width 35 height 28
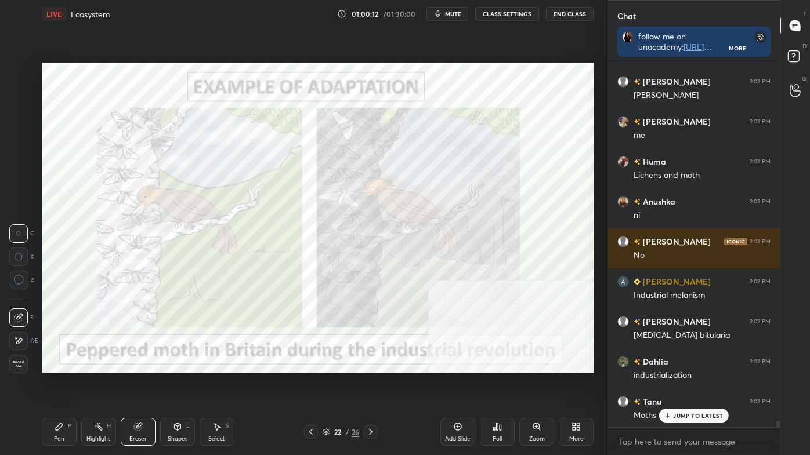
click at [105, 385] on div "Highlight H" at bounding box center [98, 432] width 35 height 28
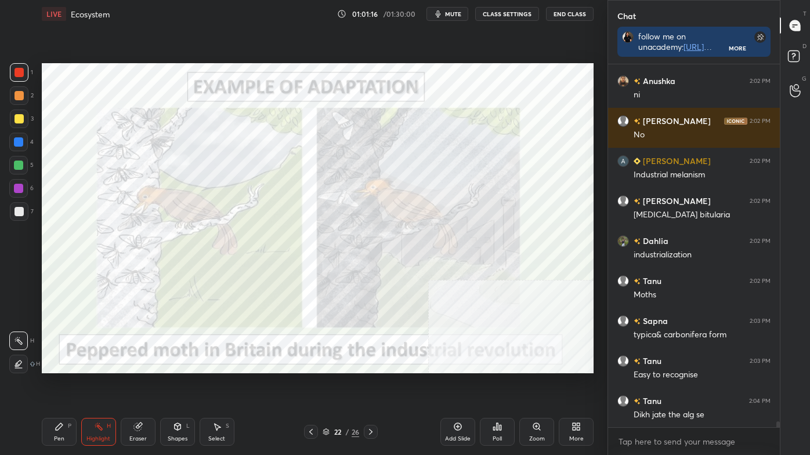
scroll to position [21432, 0]
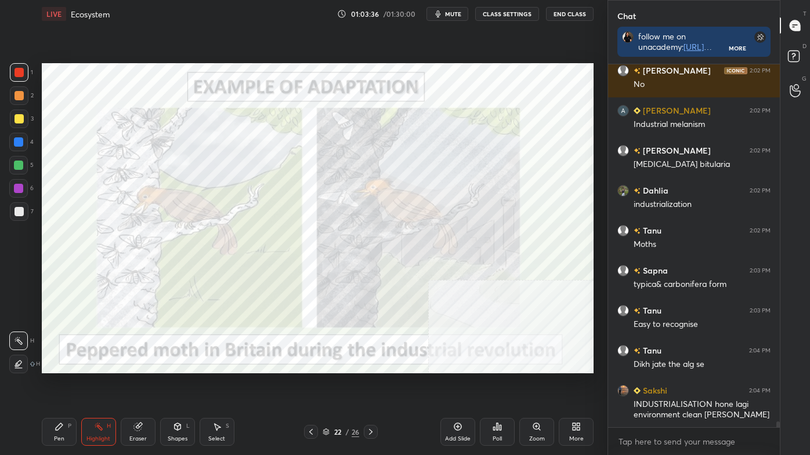
click at [300, 210] on div "LIVE Ecosystem 01:03:36 / 01:30:00 mute CLASS SETTINGS End Class Setting up you…" at bounding box center [317, 227] width 561 height 455
click at [308, 385] on icon at bounding box center [310, 432] width 9 height 9
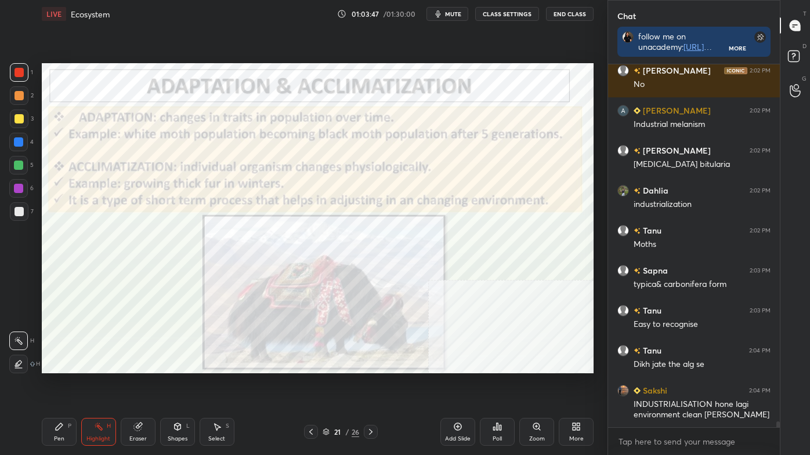
click at [371, 385] on icon at bounding box center [370, 432] width 9 height 9
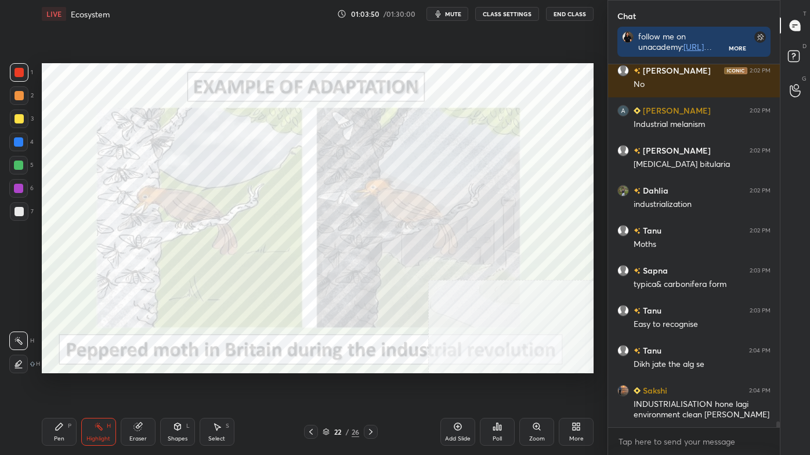
click at [314, 385] on icon at bounding box center [310, 432] width 9 height 9
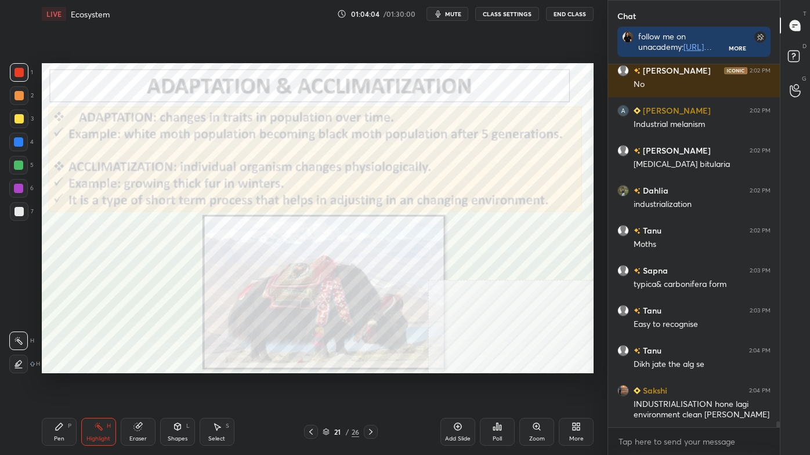
click at [373, 385] on icon at bounding box center [370, 432] width 9 height 9
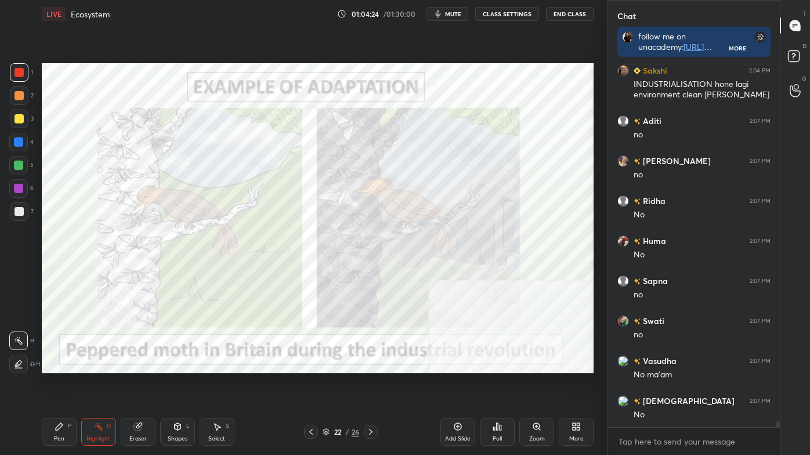
scroll to position [21792, 0]
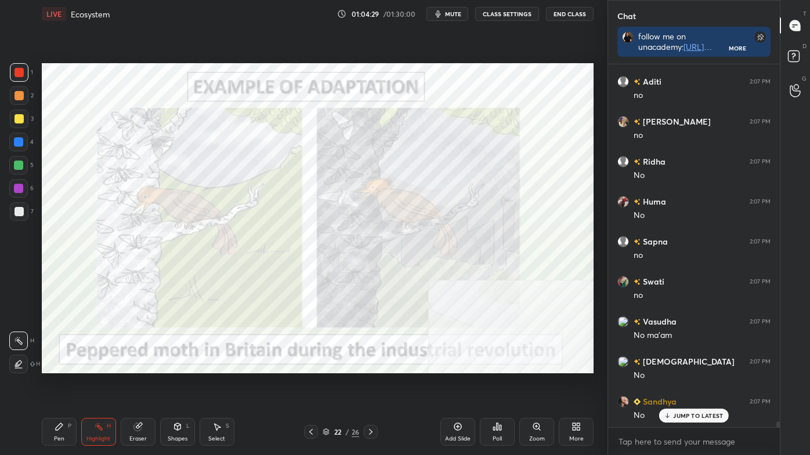
click at [304, 385] on div at bounding box center [311, 432] width 14 height 14
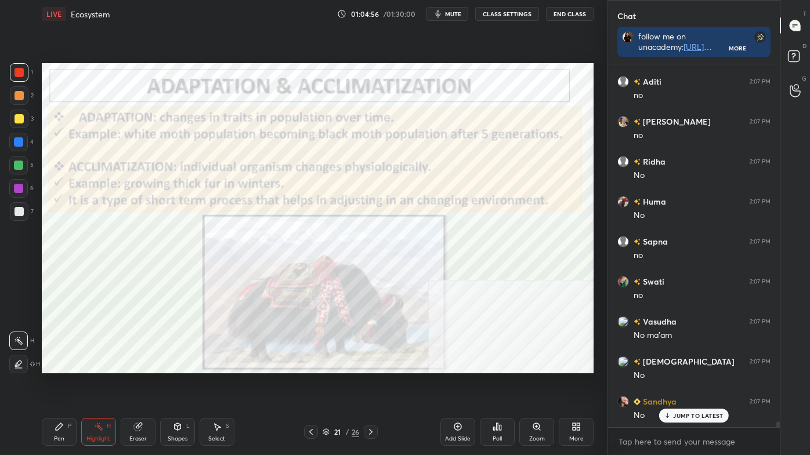
click at [184, 385] on div "Shapes L" at bounding box center [177, 432] width 35 height 28
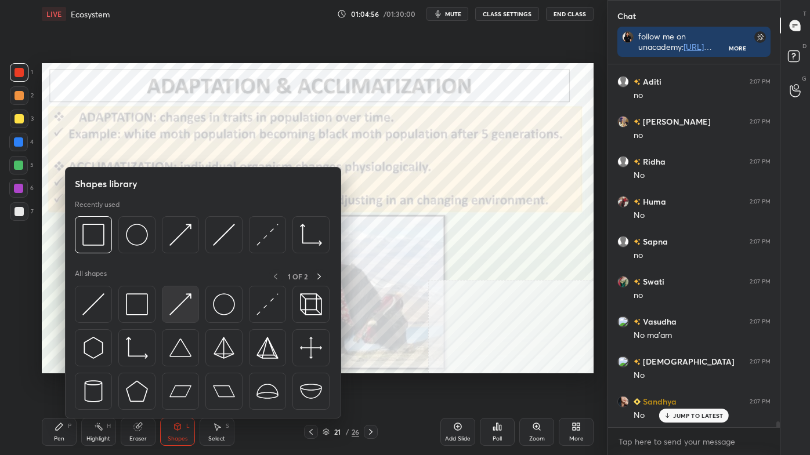
click at [193, 300] on div at bounding box center [180, 304] width 37 height 37
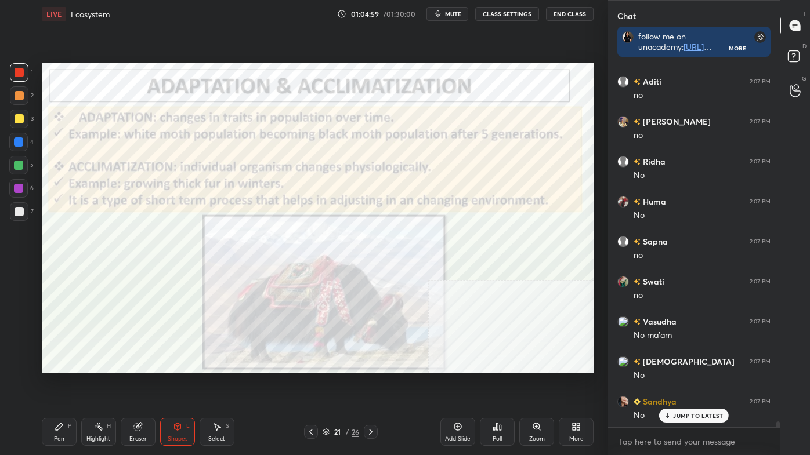
click at [57, 385] on div "Pen" at bounding box center [59, 439] width 10 height 6
click at [20, 372] on div at bounding box center [19, 364] width 19 height 19
click at [375, 385] on div at bounding box center [371, 432] width 14 height 14
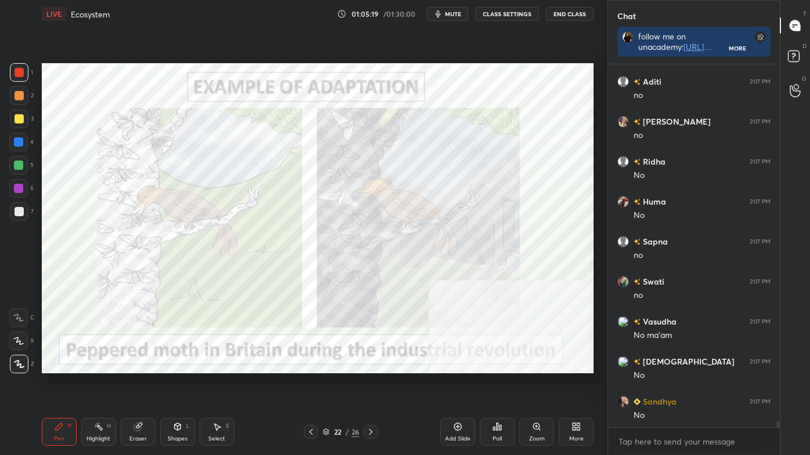
scroll to position [21832, 0]
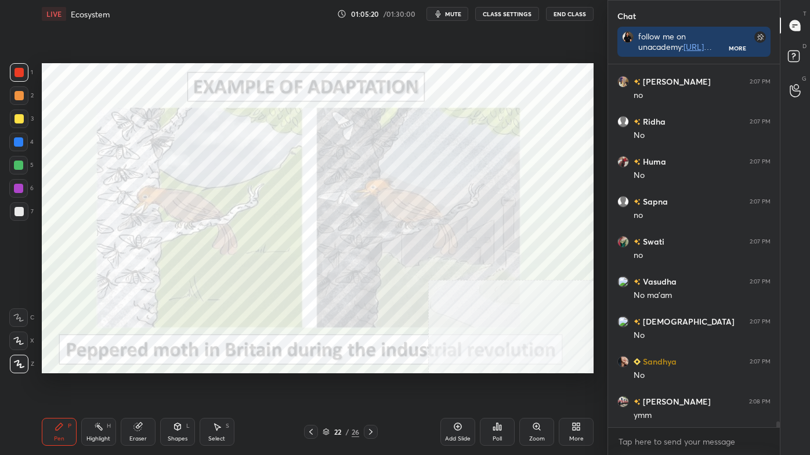
click at [375, 385] on icon at bounding box center [370, 432] width 9 height 9
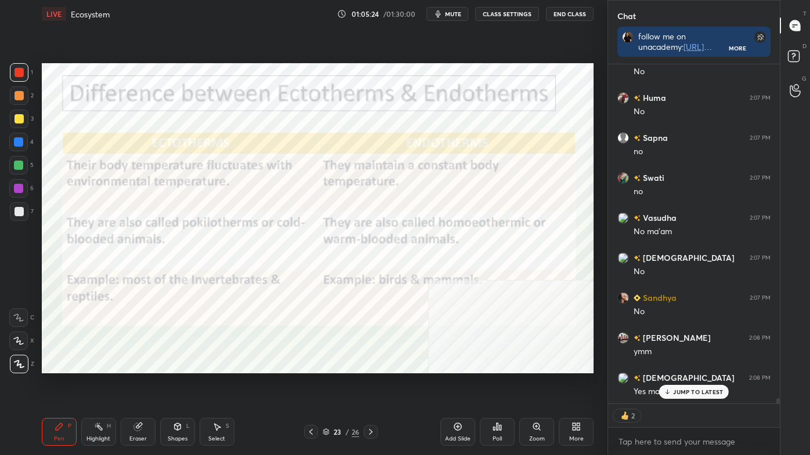
scroll to position [21936, 0]
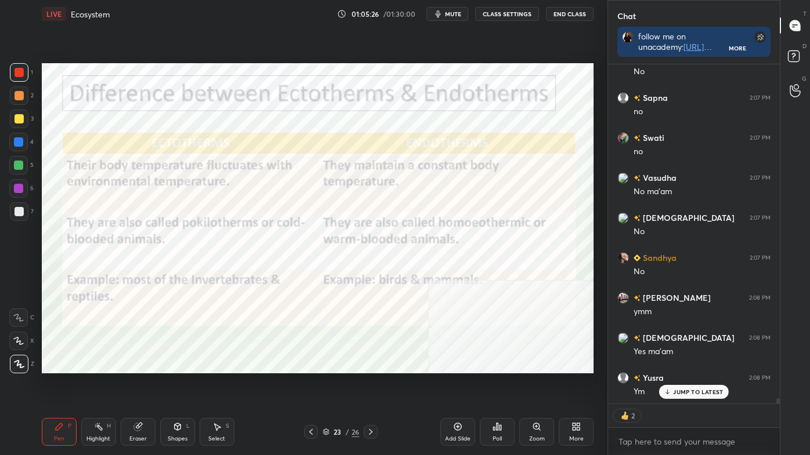
click at [105, 385] on div "Highlight H" at bounding box center [98, 432] width 35 height 28
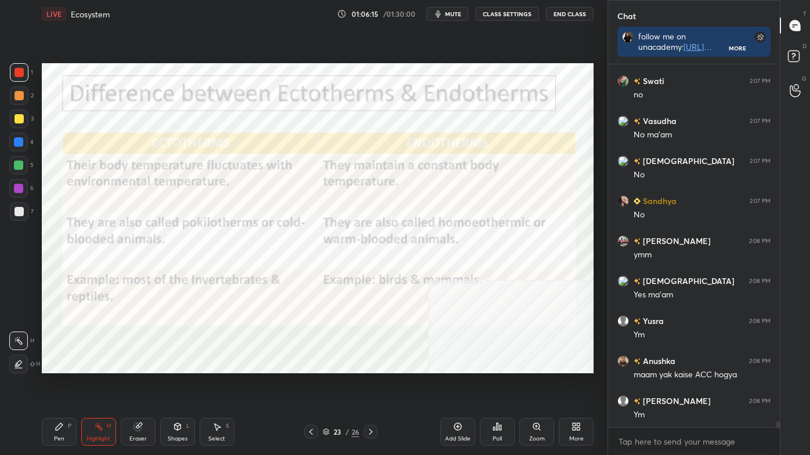
scroll to position [22033, 0]
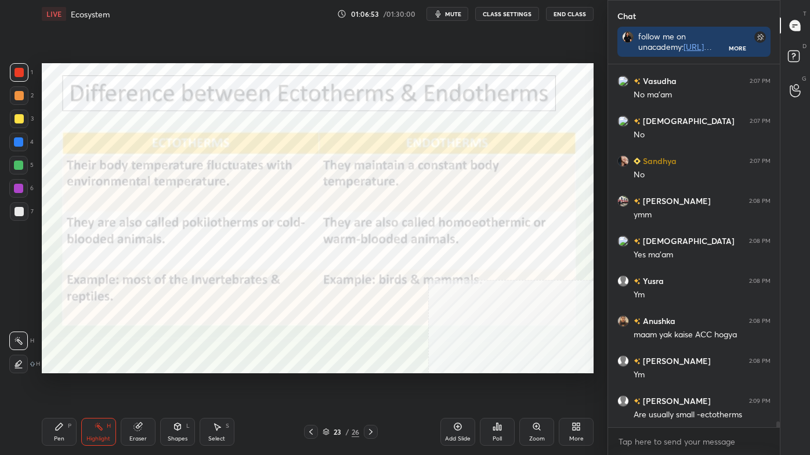
click at [57, 385] on icon at bounding box center [59, 426] width 9 height 9
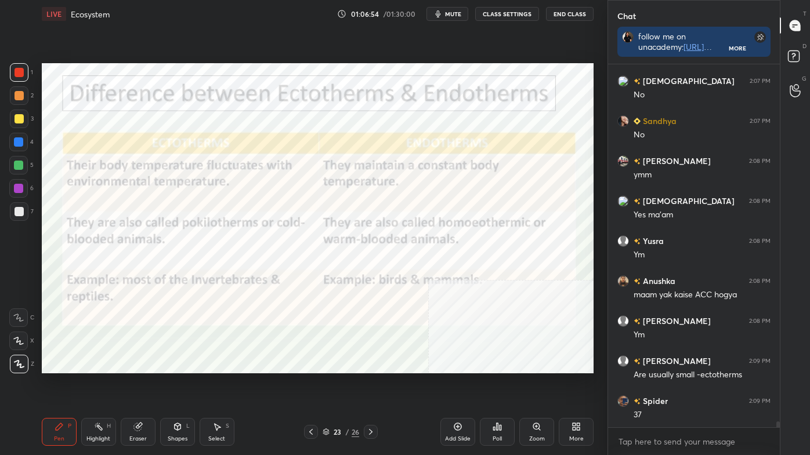
click at [13, 374] on div "1 2 3 4 5 6 7 C X Z C X Z E E Erase all H H LIVE Ecosystem 01:06:54 / 01:30:00 …" at bounding box center [299, 227] width 598 height 455
click at [16, 379] on div "1 2 3 4 5 6 7 C X Z C X Z E E Erase all H H LIVE Ecosystem 01:06:55 / 01:30:00 …" at bounding box center [299, 227] width 598 height 455
click at [20, 370] on div at bounding box center [19, 364] width 19 height 19
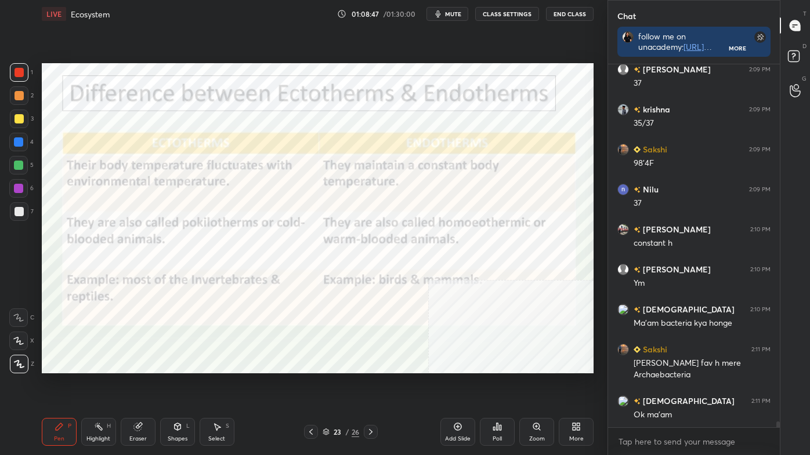
scroll to position [22753, 0]
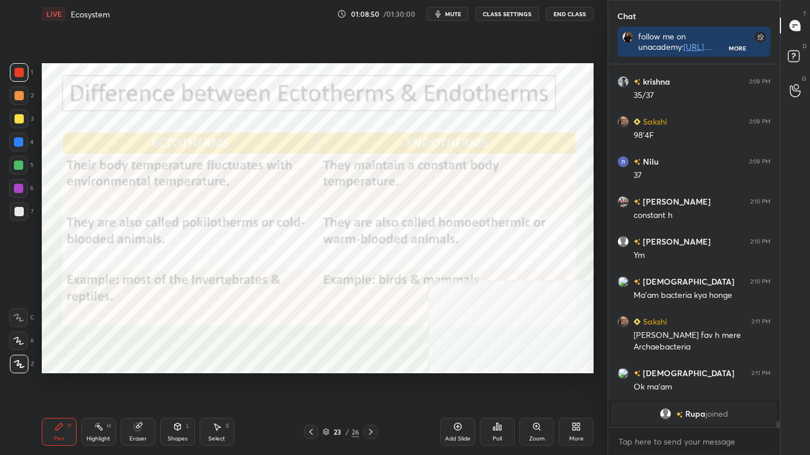
click at [370, 385] on icon at bounding box center [370, 432] width 9 height 9
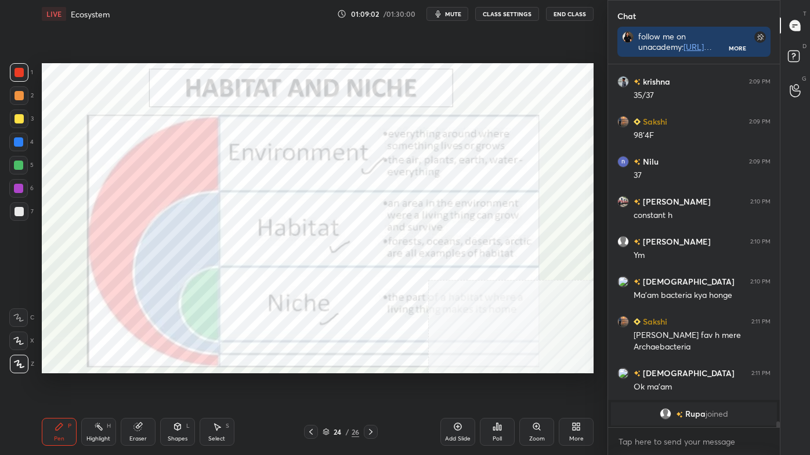
click at [102, 385] on rect at bounding box center [100, 428] width 6 height 6
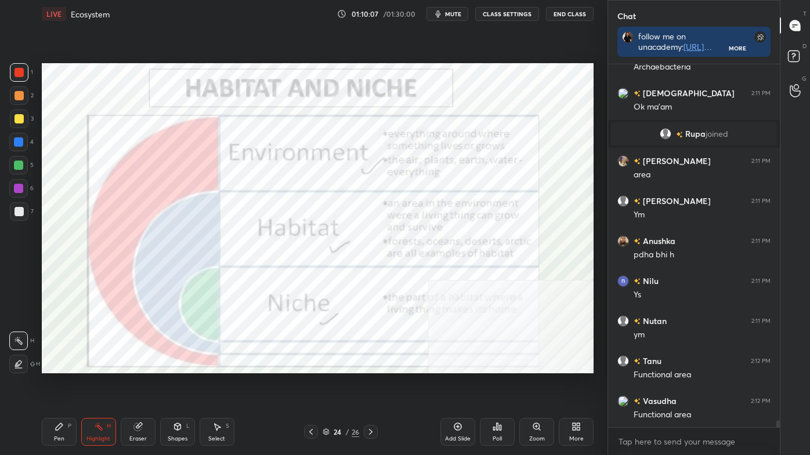
scroll to position [18318, 0]
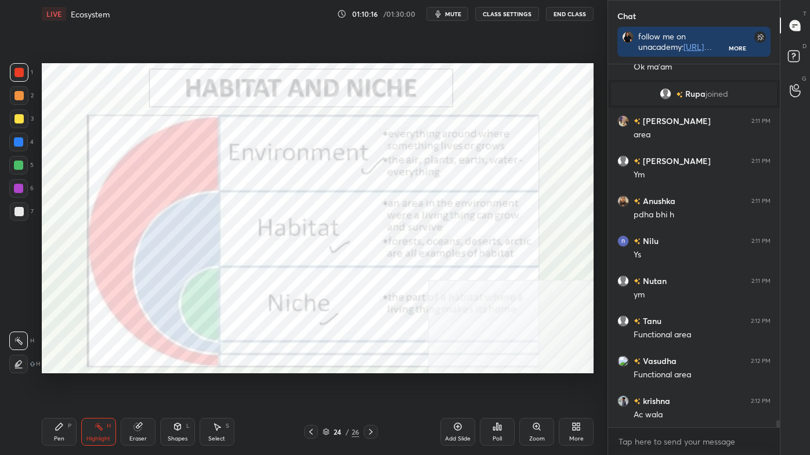
click at [370, 385] on icon at bounding box center [370, 432] width 9 height 9
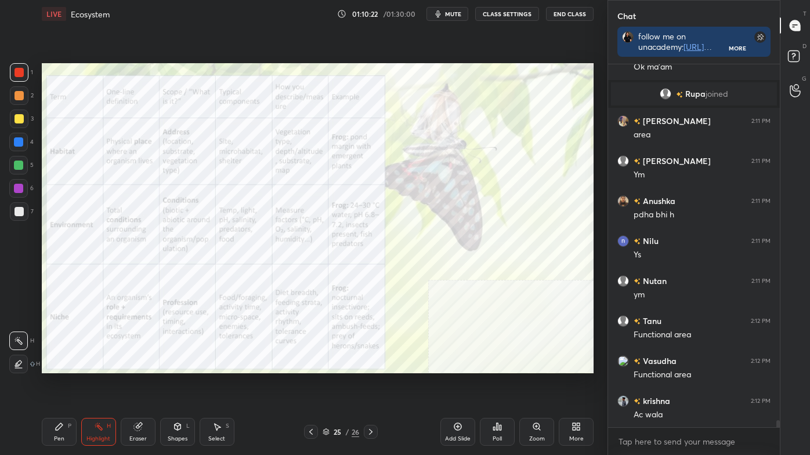
click at [536, 385] on icon at bounding box center [536, 426] width 2 height 0
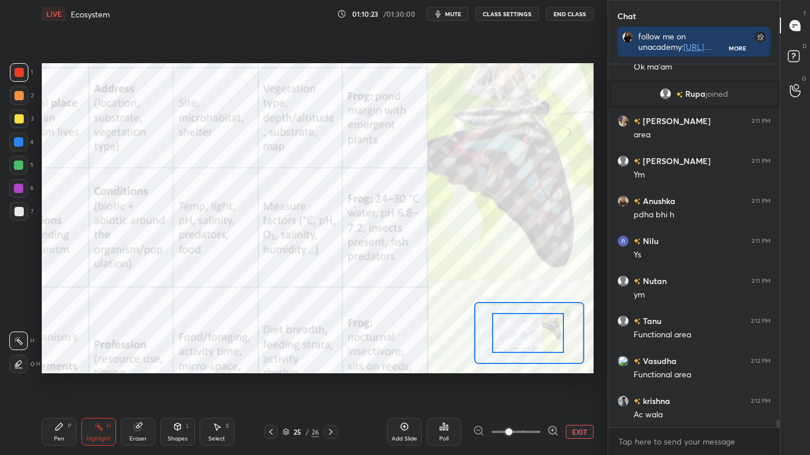
drag, startPoint x: 524, startPoint y: 348, endPoint x: 515, endPoint y: 347, distance: 9.4
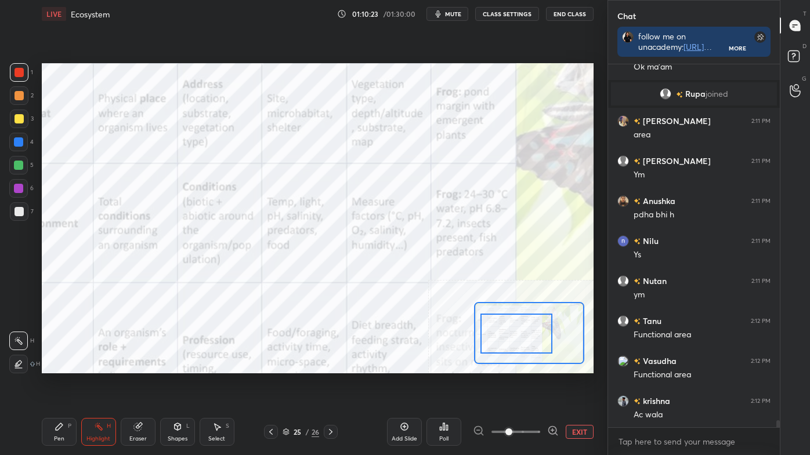
drag, startPoint x: 515, startPoint y: 346, endPoint x: 505, endPoint y: 348, distance: 10.0
click at [502, 348] on div at bounding box center [516, 334] width 72 height 40
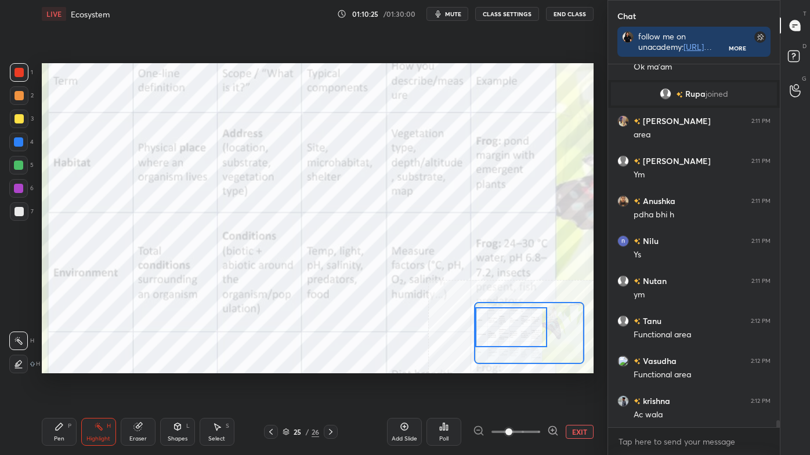
drag, startPoint x: 507, startPoint y: 347, endPoint x: 501, endPoint y: 341, distance: 8.2
click at [498, 341] on div at bounding box center [511, 328] width 72 height 40
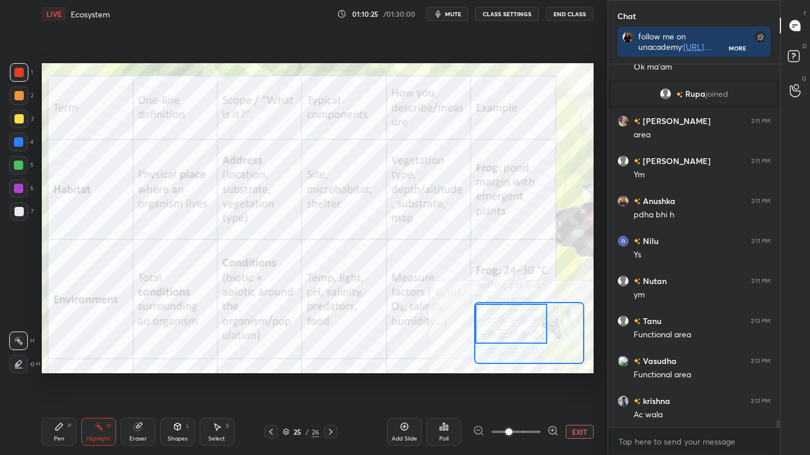
click at [500, 338] on div at bounding box center [511, 324] width 72 height 40
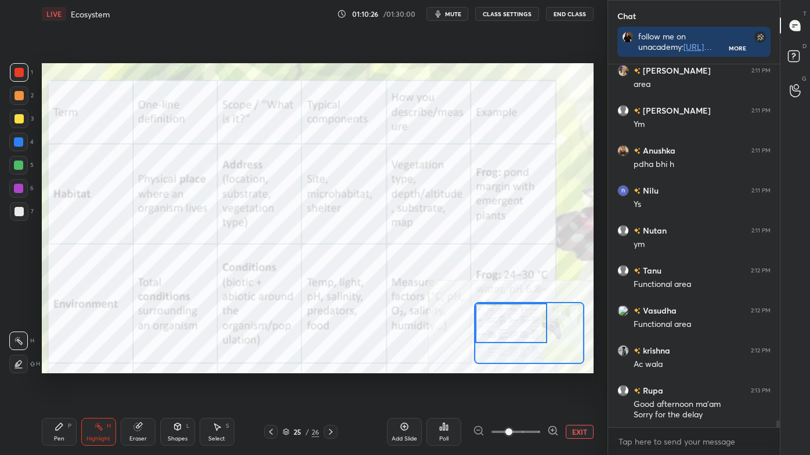
scroll to position [18408, 0]
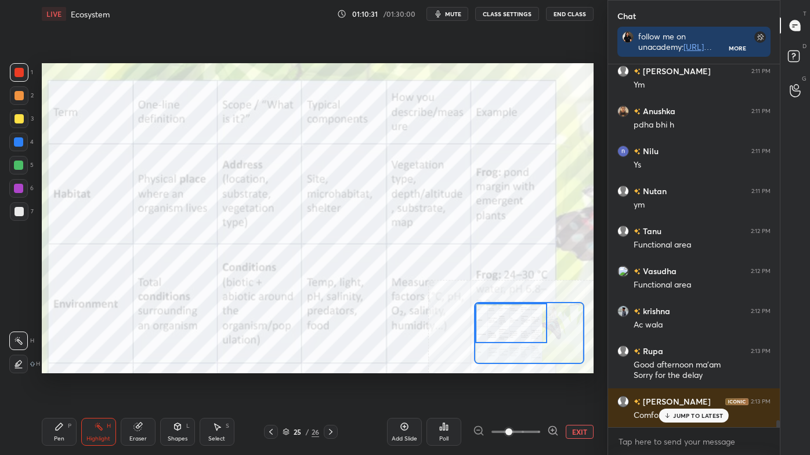
click at [79, 385] on div "Pen P Highlight H Eraser Shapes L Select S" at bounding box center [128, 432] width 173 height 28
click at [70, 385] on div "P" at bounding box center [69, 427] width 3 height 6
click at [19, 358] on div at bounding box center [19, 364] width 19 height 19
click at [778, 385] on div "Chat follow me on unacademy: [URL][DOMAIN_NAME] join me on telegram: [URL][DOMA…" at bounding box center [708, 227] width 202 height 455
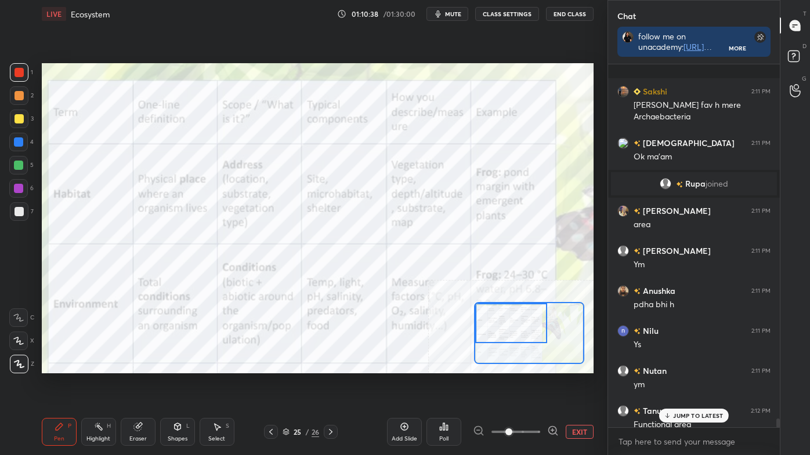
scroll to position [18409, 0]
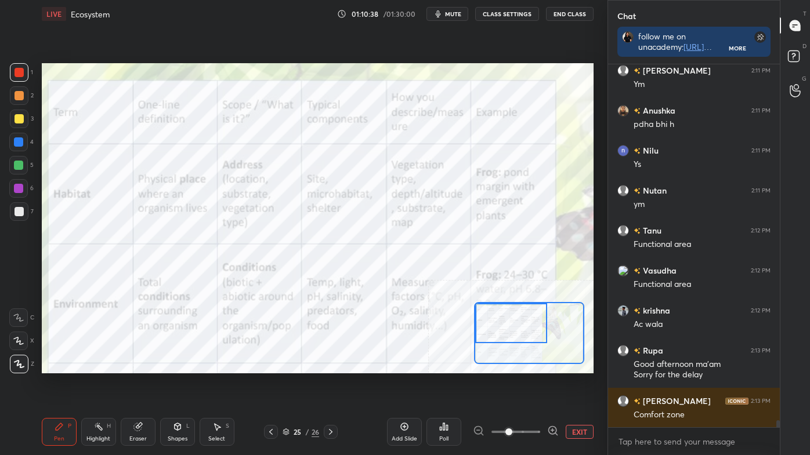
drag, startPoint x: 778, startPoint y: 424, endPoint x: 774, endPoint y: 443, distance: 19.6
click at [774, 385] on div "[PERSON_NAME] 2:11 PM area [PERSON_NAME] 2:11 PM Ym Anushka 2:11 PM pdha bhi h …" at bounding box center [694, 259] width 172 height 391
click at [20, 75] on div at bounding box center [19, 72] width 9 height 9
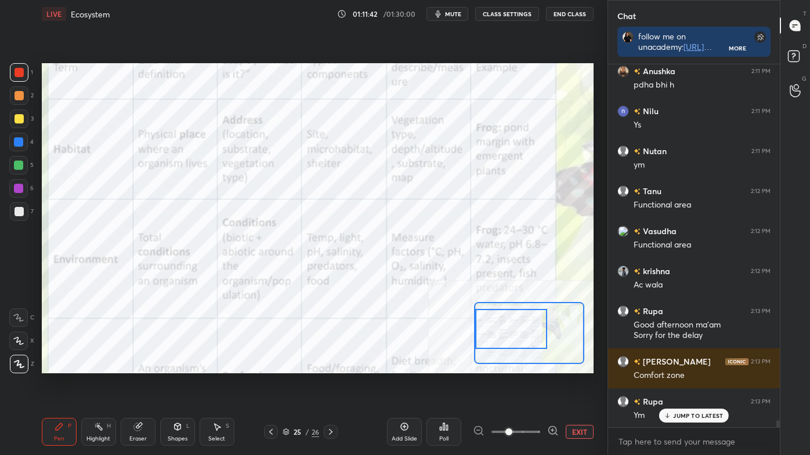
drag, startPoint x: 510, startPoint y: 338, endPoint x: 508, endPoint y: 344, distance: 6.6
click at [508, 346] on div at bounding box center [511, 329] width 72 height 40
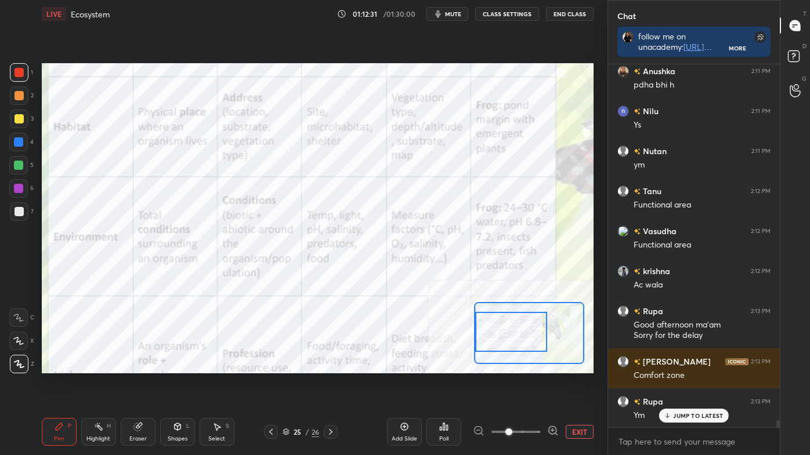
click at [110, 385] on div "Highlight H" at bounding box center [98, 432] width 35 height 28
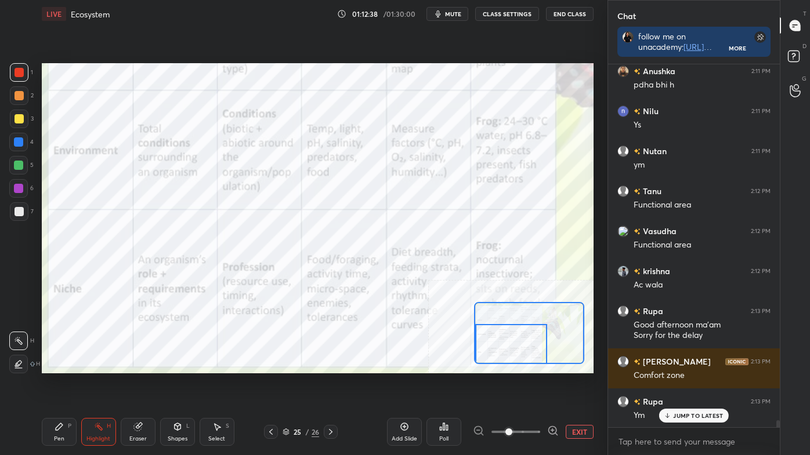
drag, startPoint x: 520, startPoint y: 340, endPoint x: 522, endPoint y: 352, distance: 12.3
click at [520, 356] on div at bounding box center [511, 344] width 72 height 40
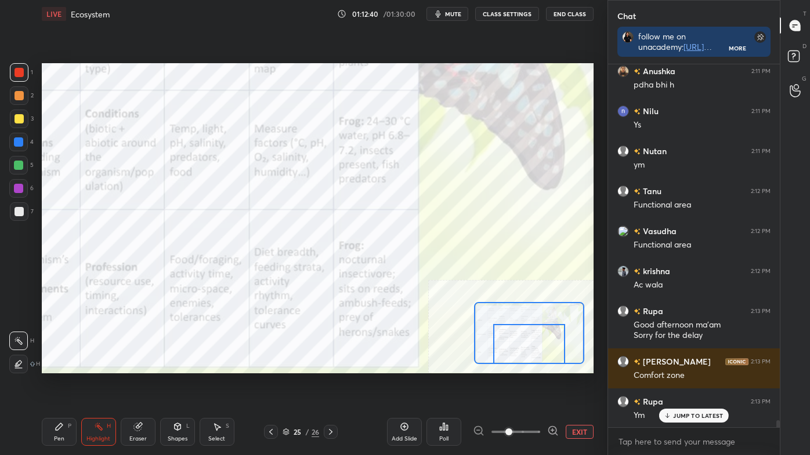
drag, startPoint x: 512, startPoint y: 336, endPoint x: 526, endPoint y: 341, distance: 15.4
click at [527, 341] on div at bounding box center [529, 344] width 72 height 40
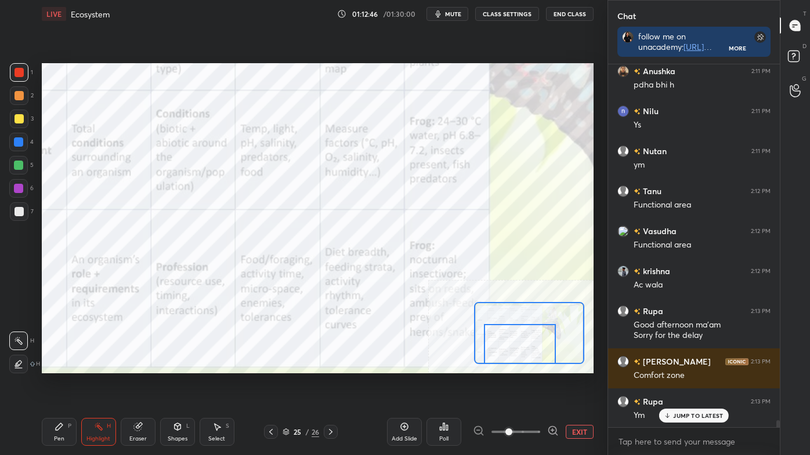
drag, startPoint x: 520, startPoint y: 343, endPoint x: 508, endPoint y: 344, distance: 12.2
click at [509, 344] on div at bounding box center [520, 344] width 72 height 40
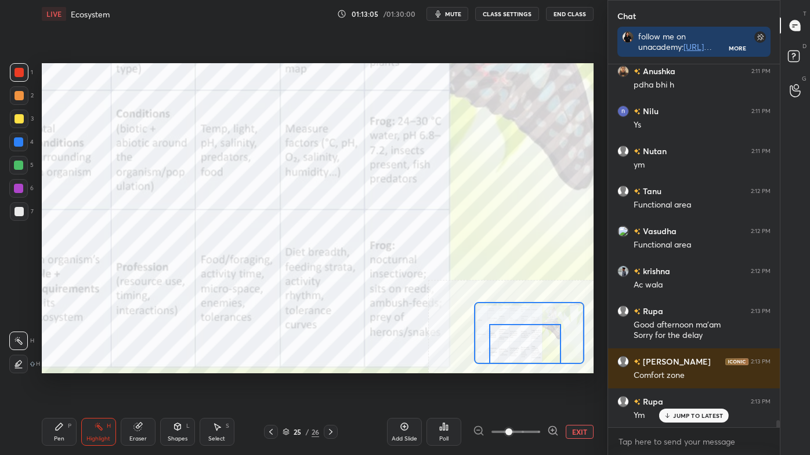
drag, startPoint x: 516, startPoint y: 343, endPoint x: 524, endPoint y: 345, distance: 7.7
click at [524, 345] on div at bounding box center [525, 344] width 72 height 40
click at [584, 385] on button "EXIT" at bounding box center [580, 432] width 28 height 14
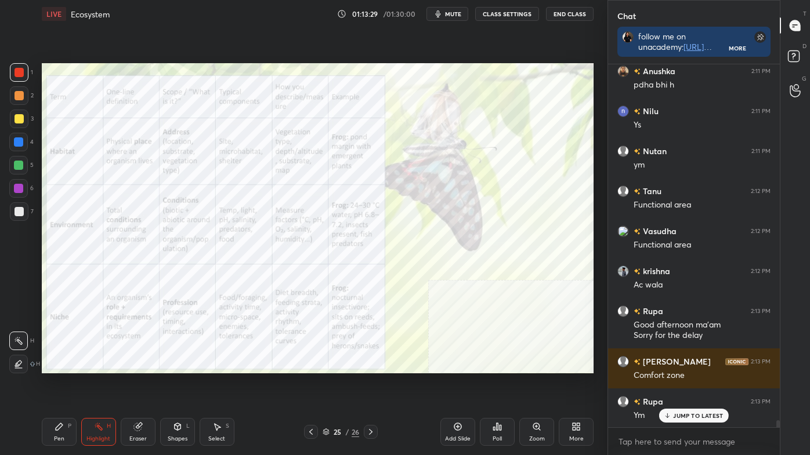
click at [143, 385] on div "Eraser" at bounding box center [137, 439] width 17 height 6
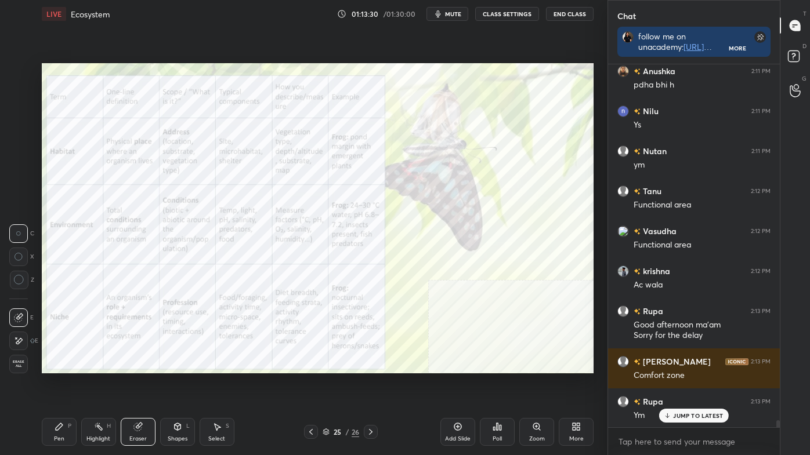
click at [19, 366] on span "Erase all" at bounding box center [18, 364] width 17 height 8
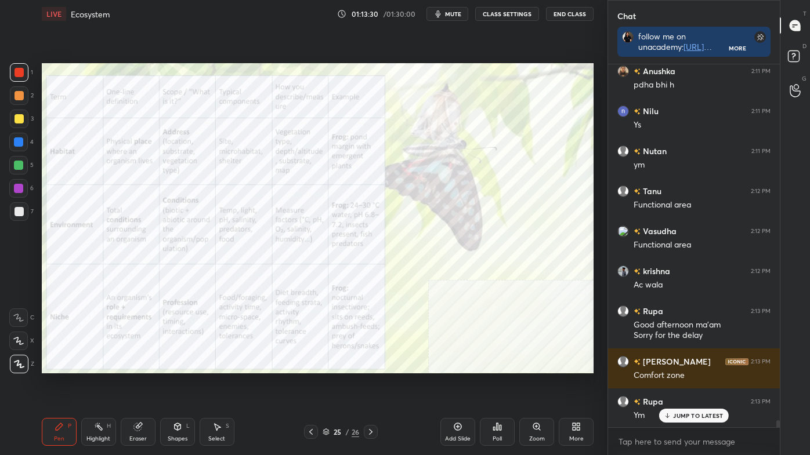
click at [93, 385] on div "Highlight H" at bounding box center [98, 432] width 35 height 28
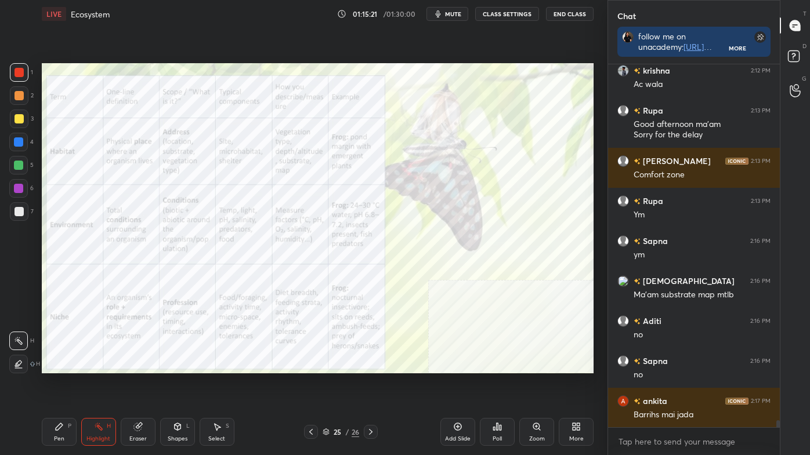
scroll to position [18689, 0]
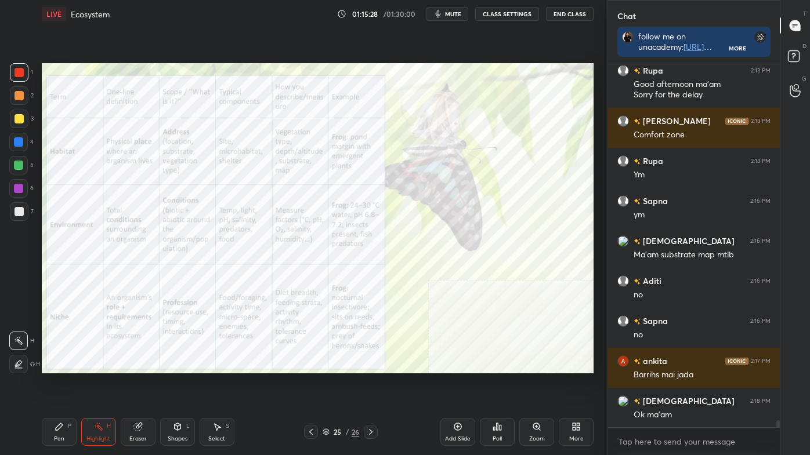
click at [370, 385] on icon at bounding box center [370, 432] width 9 height 9
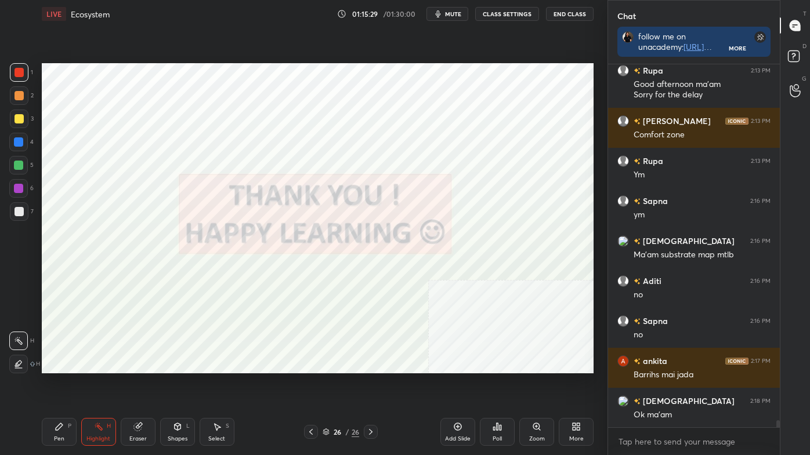
scroll to position [18729, 0]
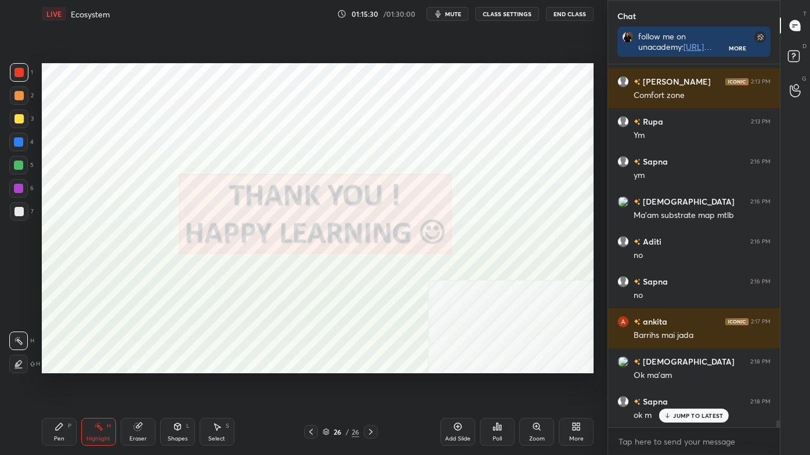
click at [311, 385] on icon at bounding box center [310, 432] width 9 height 9
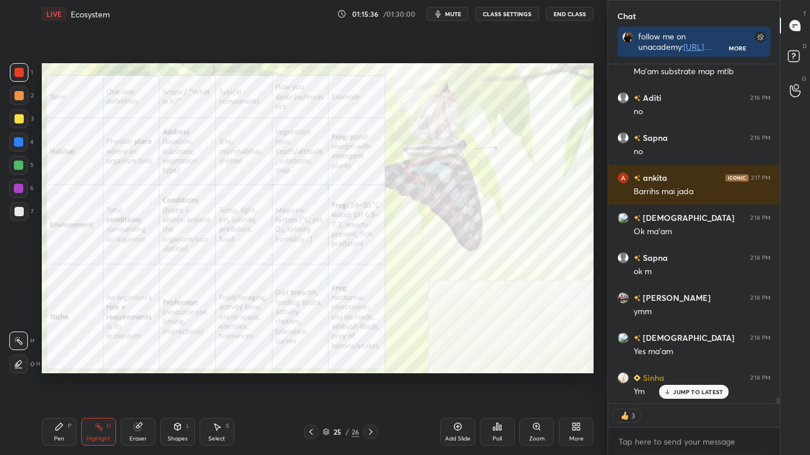
scroll to position [18913, 0]
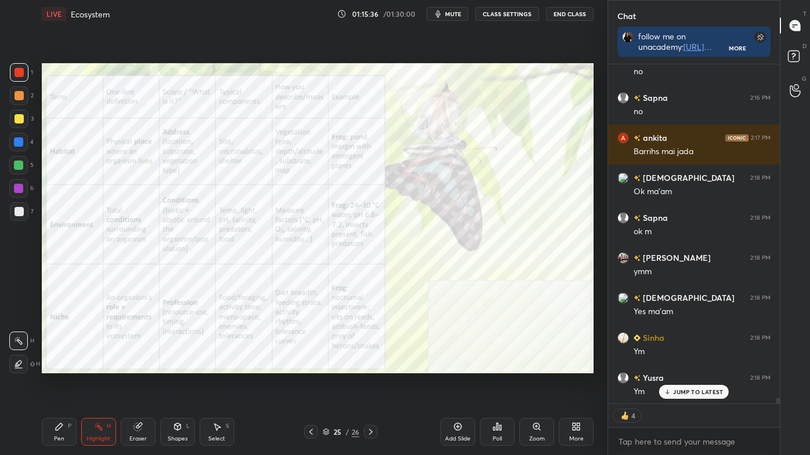
click at [370, 385] on icon at bounding box center [370, 432] width 9 height 9
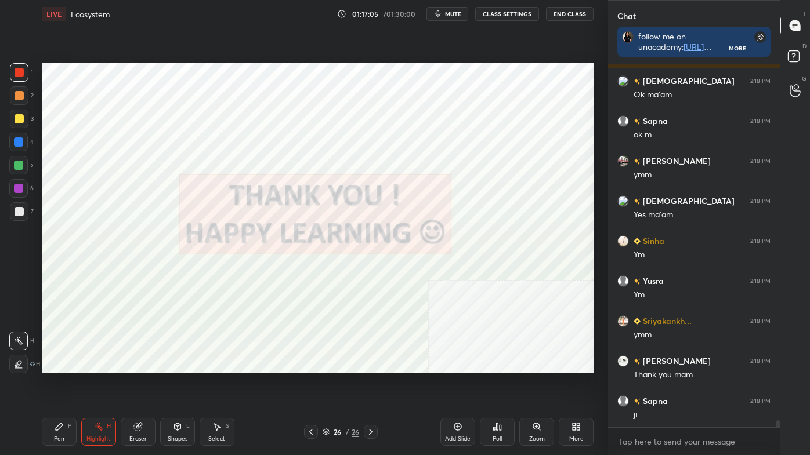
scroll to position [19059, 0]
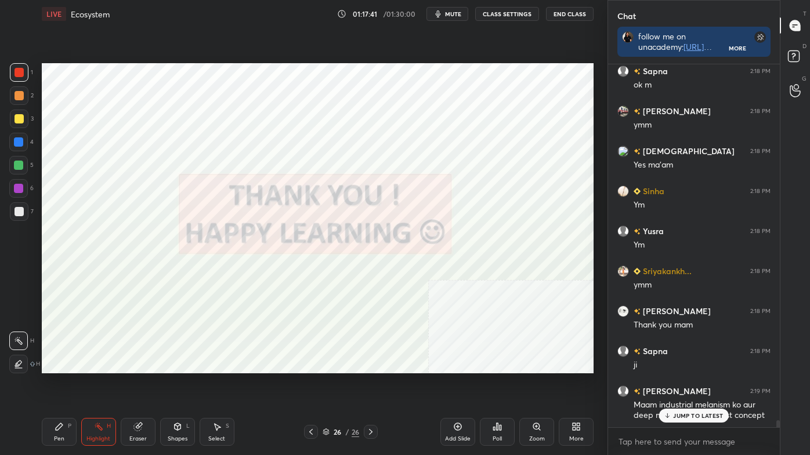
click at [685, 385] on p "JUMP TO LATEST" at bounding box center [698, 416] width 50 height 7
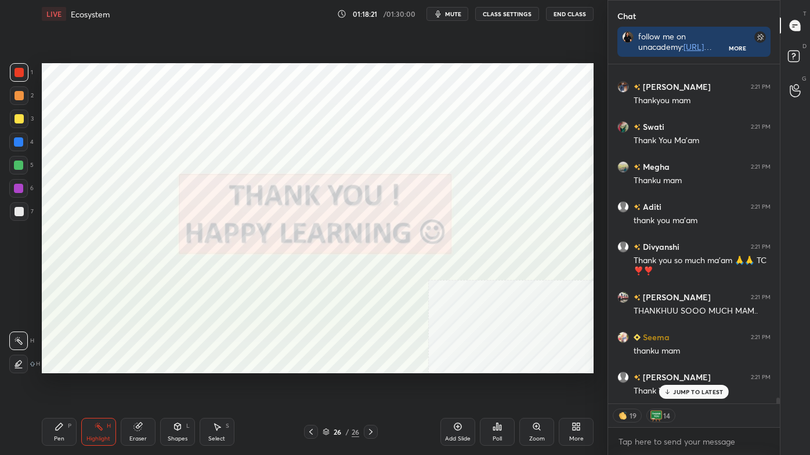
scroll to position [19934, 0]
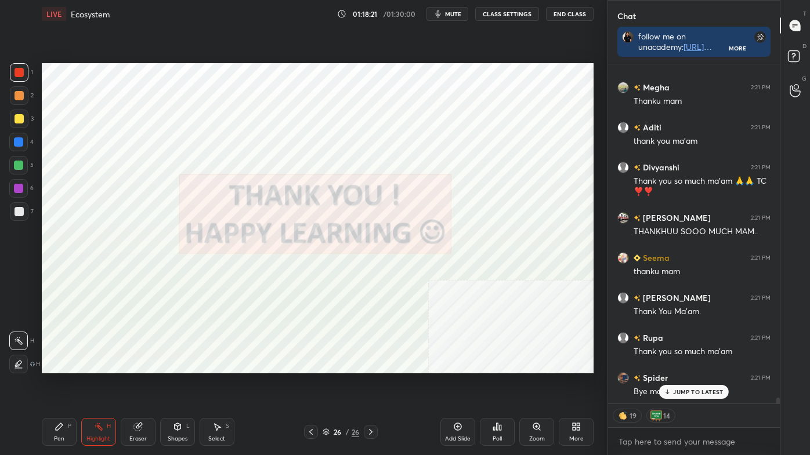
click at [565, 15] on button "End Class" at bounding box center [570, 14] width 48 height 14
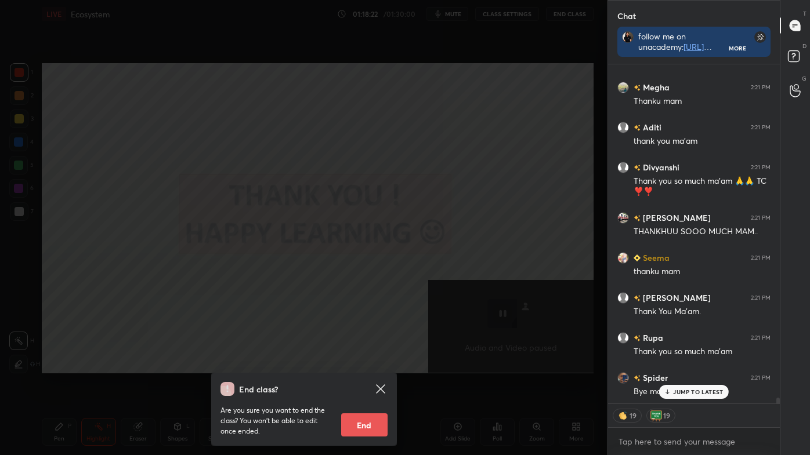
scroll to position [19974, 0]
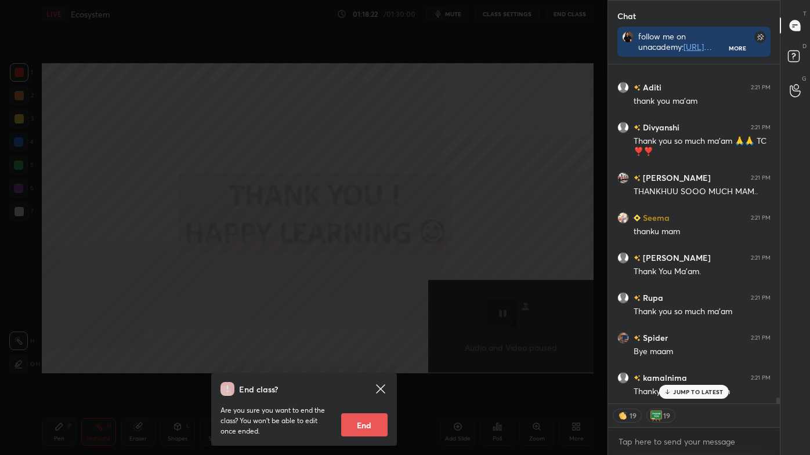
click at [370, 385] on button "End" at bounding box center [364, 425] width 46 height 23
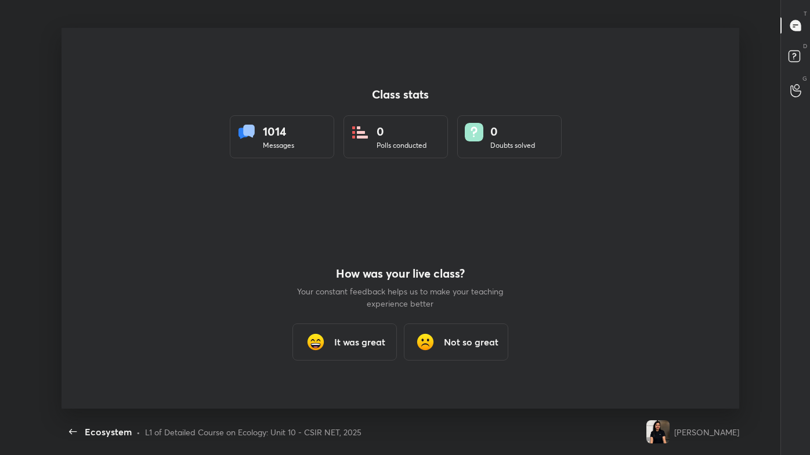
scroll to position [57637, 57219]
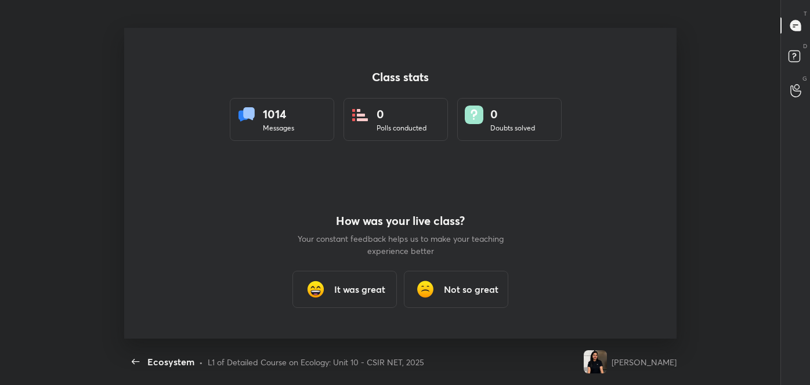
type textarea "x"
